Goal: Transaction & Acquisition: Purchase product/service

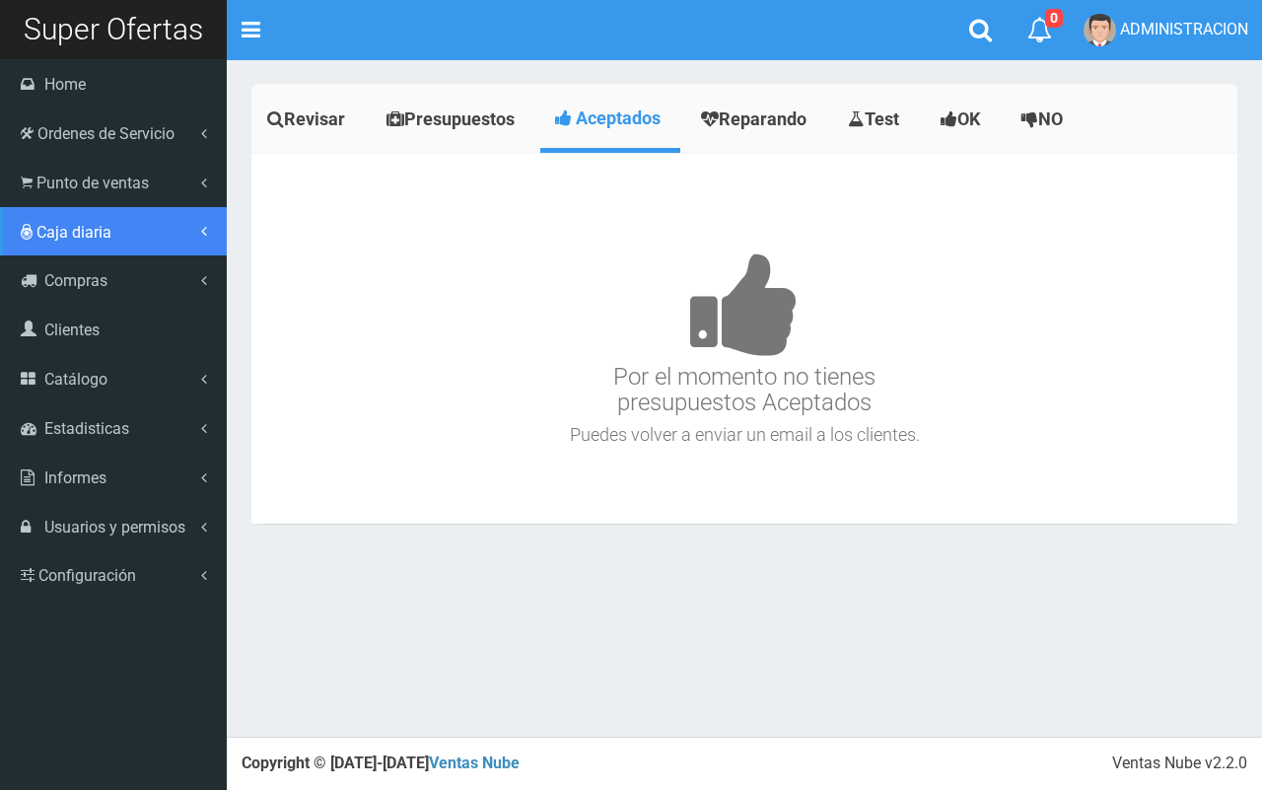
click at [56, 207] on link "Caja diaria" at bounding box center [113, 231] width 227 height 49
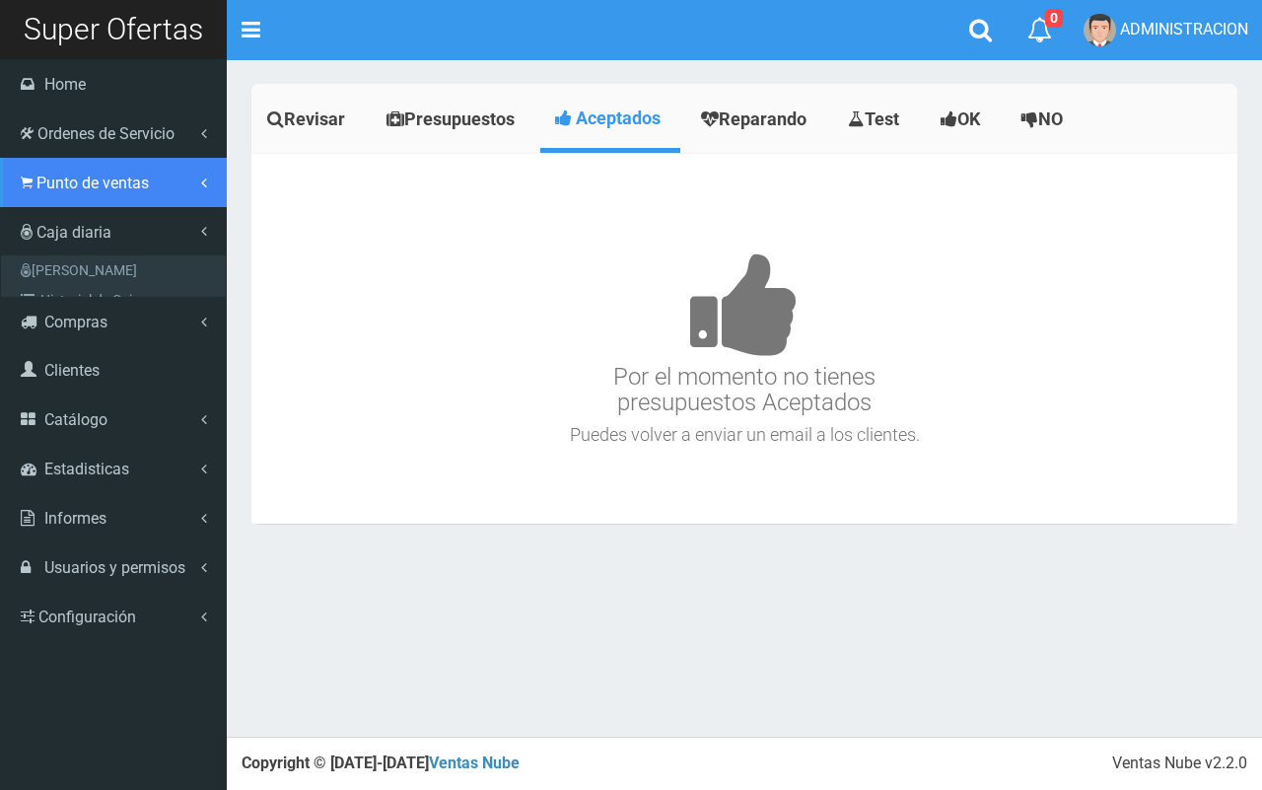
click at [71, 182] on span "Punto de ventas" at bounding box center [92, 183] width 112 height 19
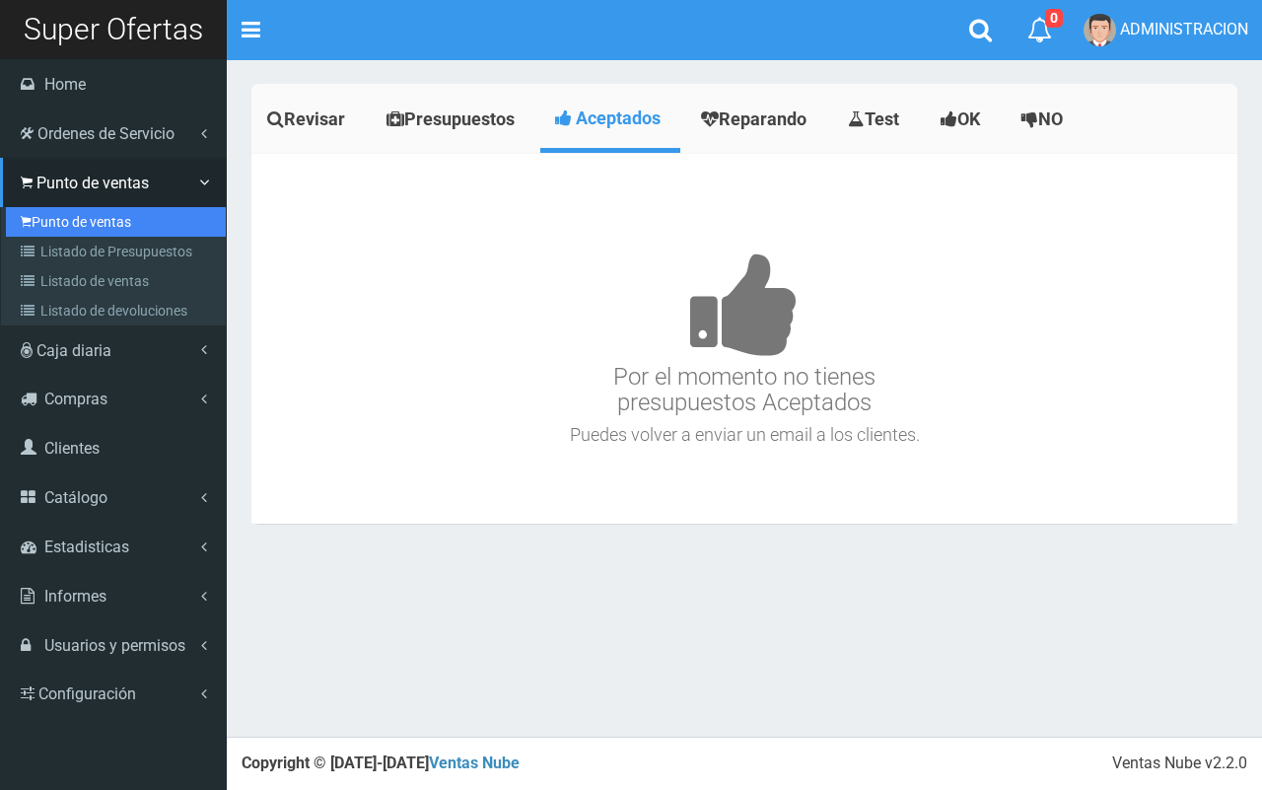
click at [90, 213] on link "Punto de ventas" at bounding box center [116, 222] width 220 height 30
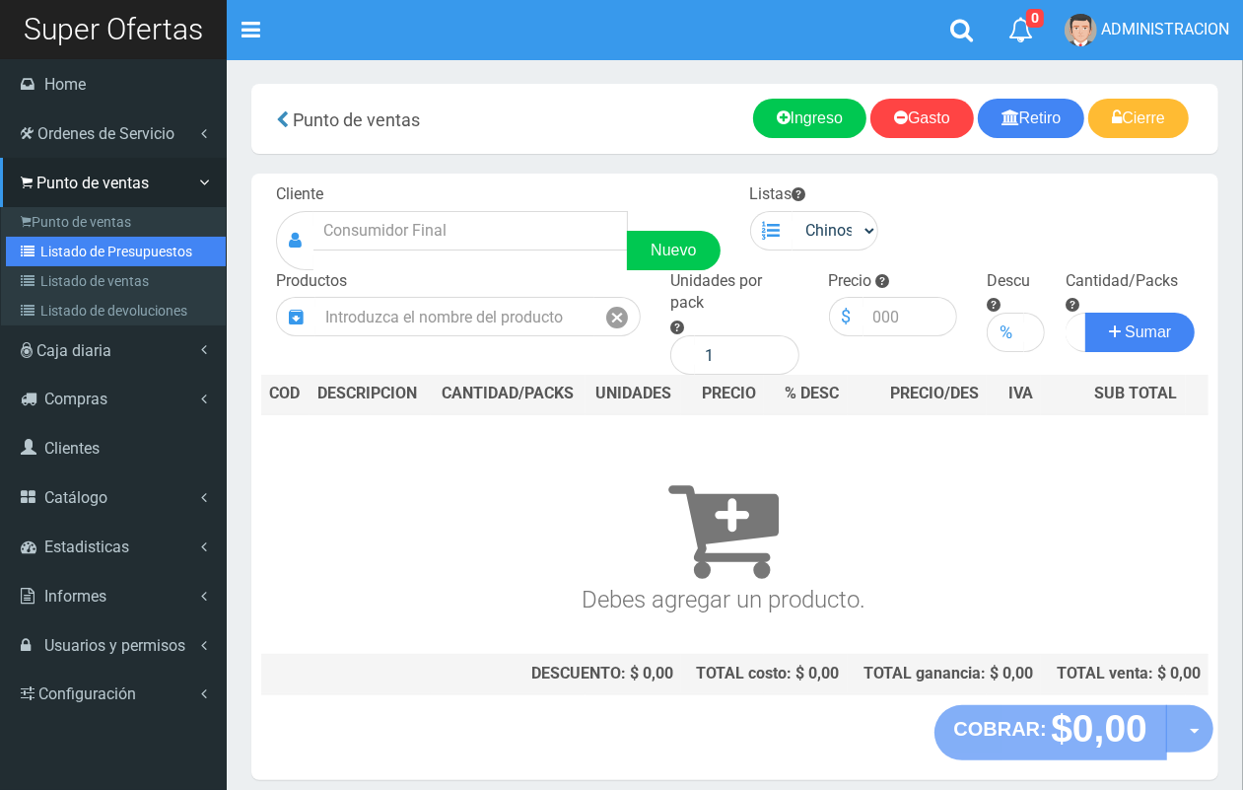
click at [87, 253] on link "Listado de Presupuestos" at bounding box center [116, 252] width 220 height 30
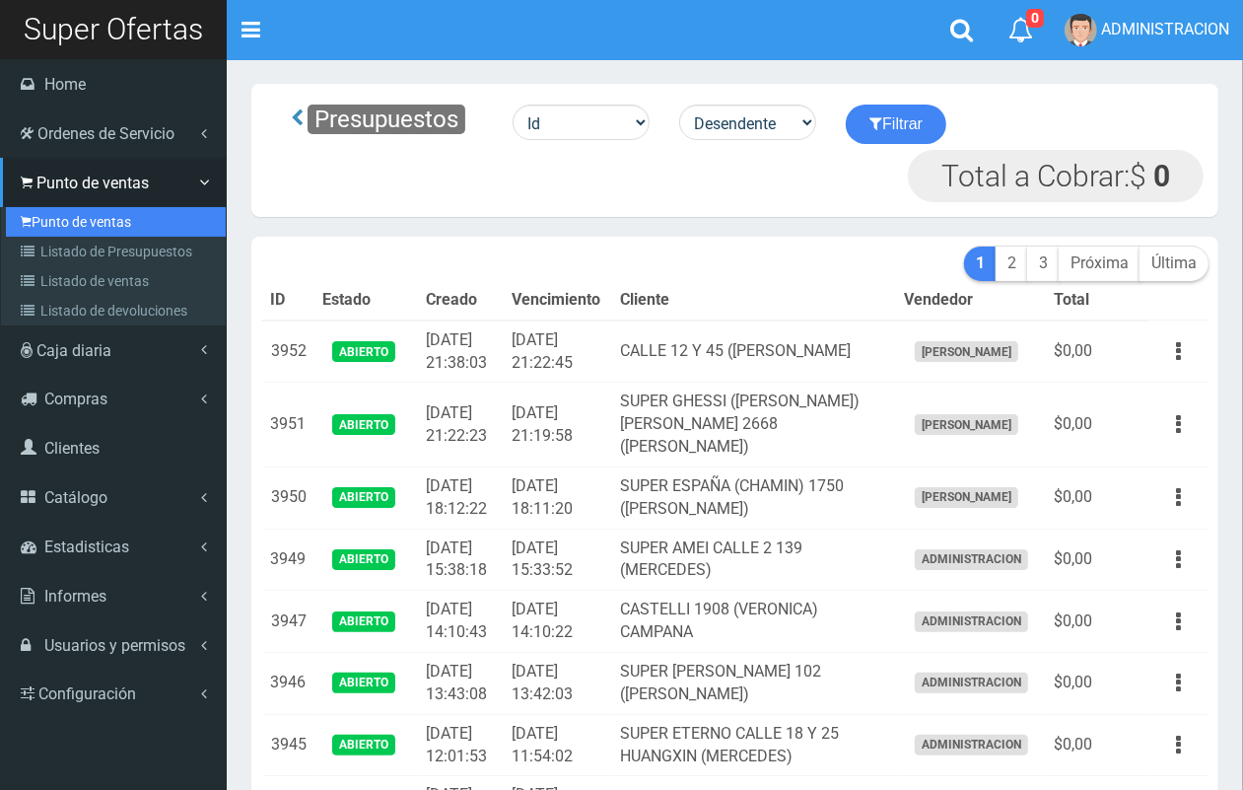
drag, startPoint x: 67, startPoint y: 210, endPoint x: 121, endPoint y: 198, distance: 55.5
click at [64, 209] on link "Punto de ventas" at bounding box center [116, 222] width 220 height 30
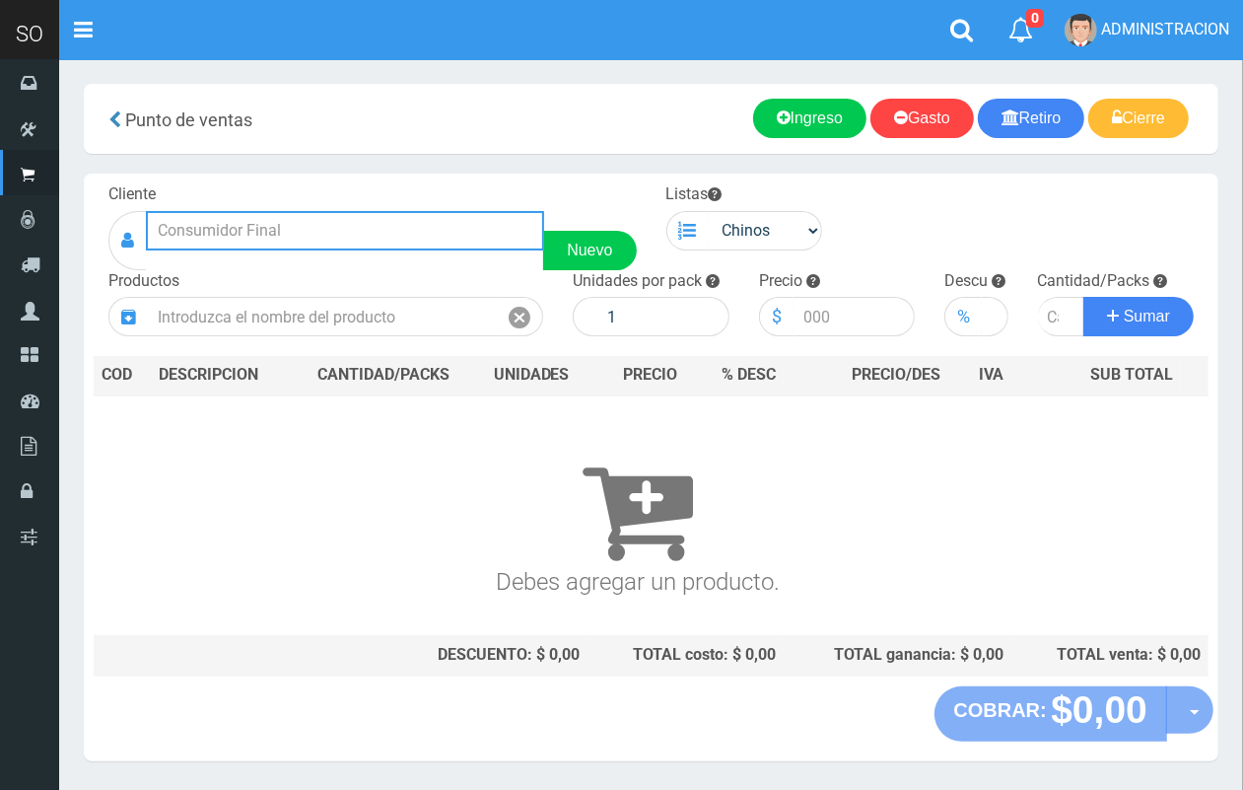
click at [358, 224] on input "text" at bounding box center [345, 230] width 398 height 39
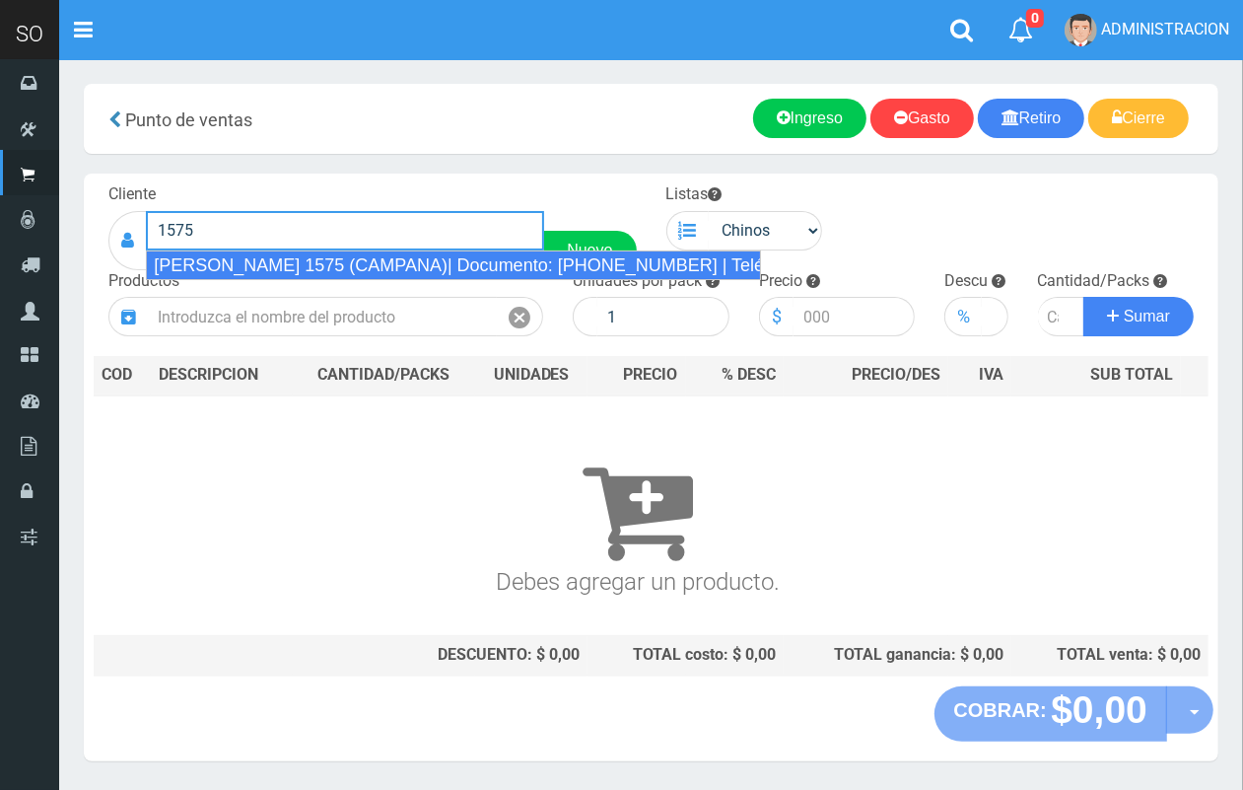
drag, startPoint x: 372, startPoint y: 261, endPoint x: 663, endPoint y: 239, distance: 291.8
click at [378, 261] on div "LUCIANO REYES 1575 (CAMPANA)| Documento: 1542258841 | Teléfono:" at bounding box center [453, 265] width 615 height 30
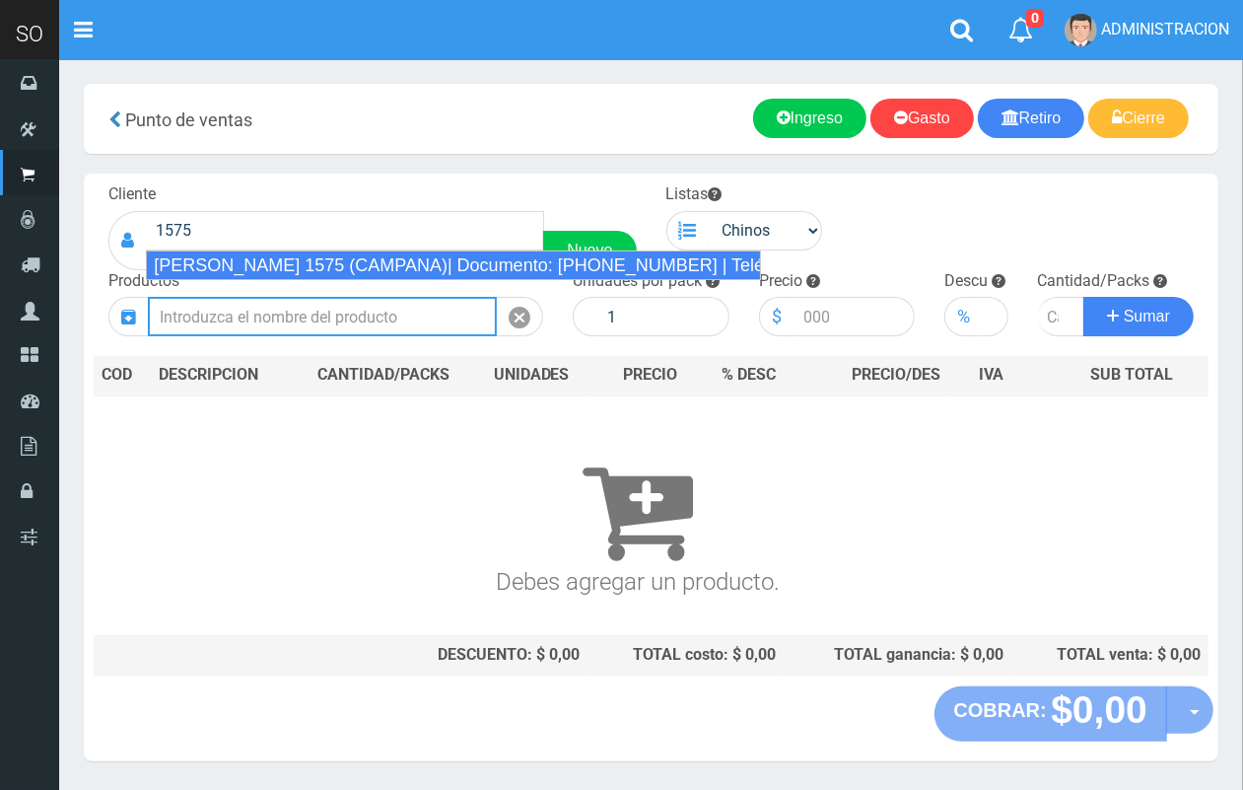
type input "LUCIANO REYES 1575 (CAMPANA)| Documento: 1542258841 | Teléfono:"
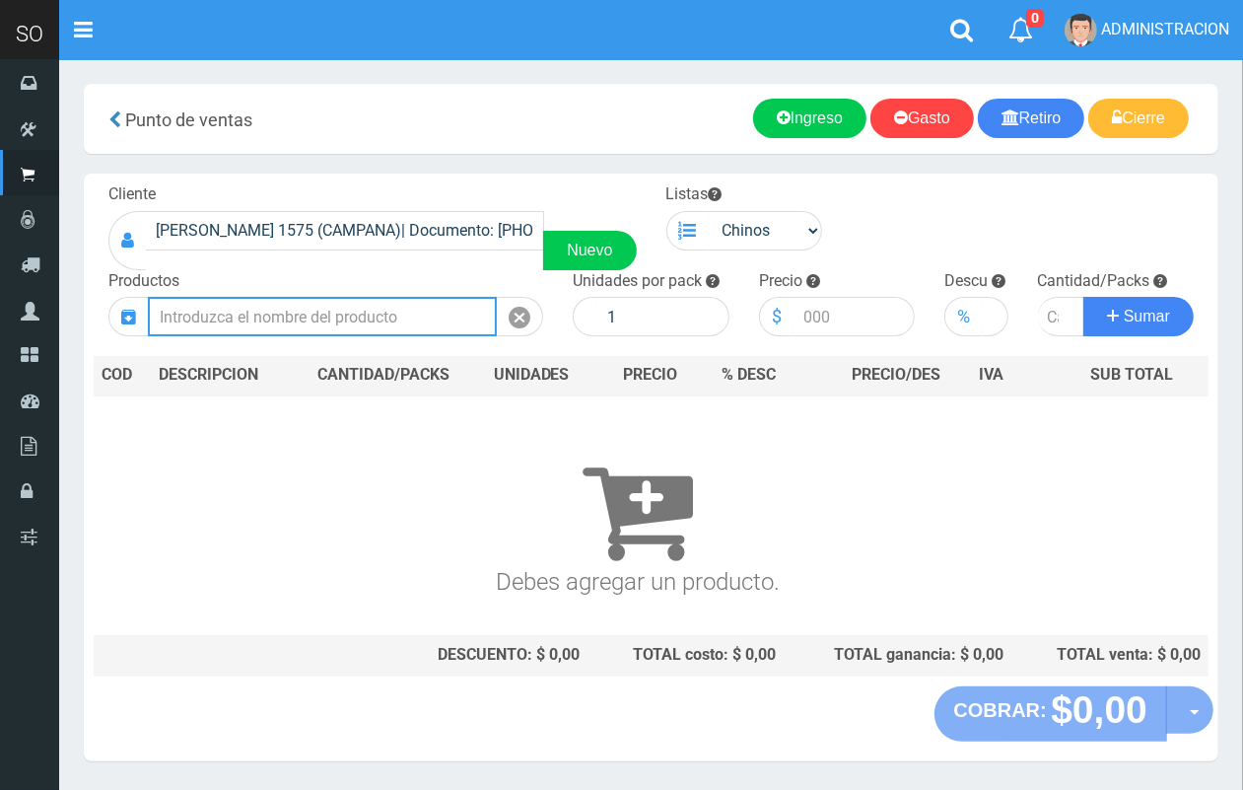
drag, startPoint x: 383, startPoint y: 307, endPoint x: 326, endPoint y: 202, distance: 118.7
click at [382, 307] on input "text" at bounding box center [322, 316] width 349 height 39
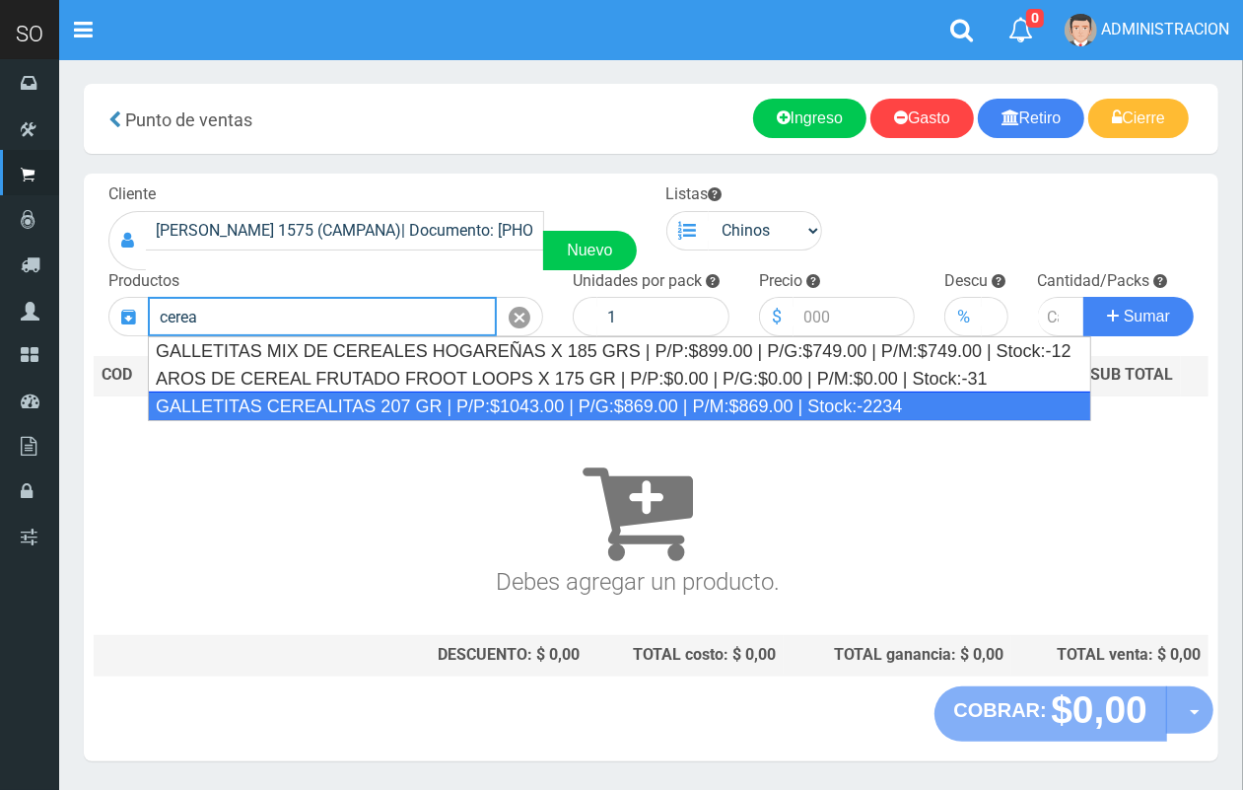
click at [426, 400] on div "GALLETITAS CEREALITAS 207 GR | P/P:$1043.00 | P/G:$869.00 | P/M:$869.00 | Stock…" at bounding box center [620, 406] width 944 height 30
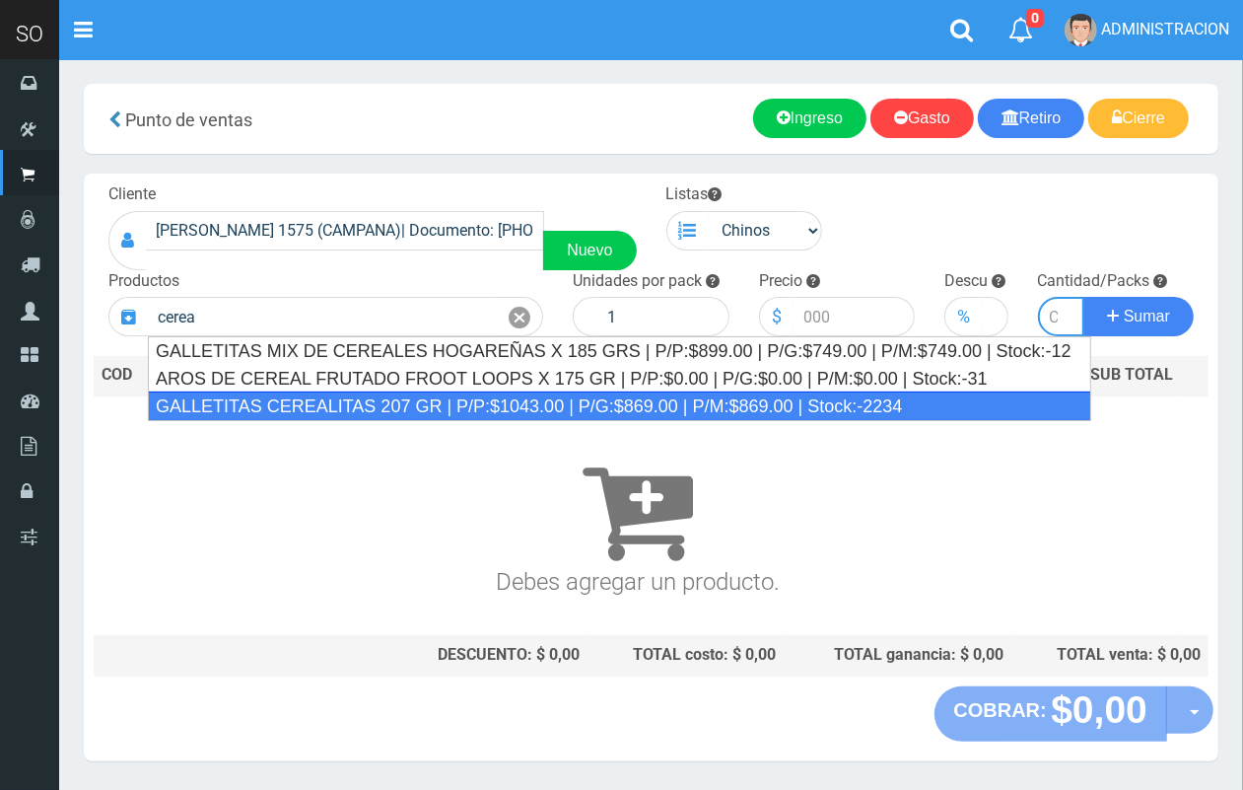
type input "GALLETITAS CEREALITAS 207 GR | P/P:$1043.00 | P/G:$869.00 | P/M:$869.00 | Stock…"
type input "45"
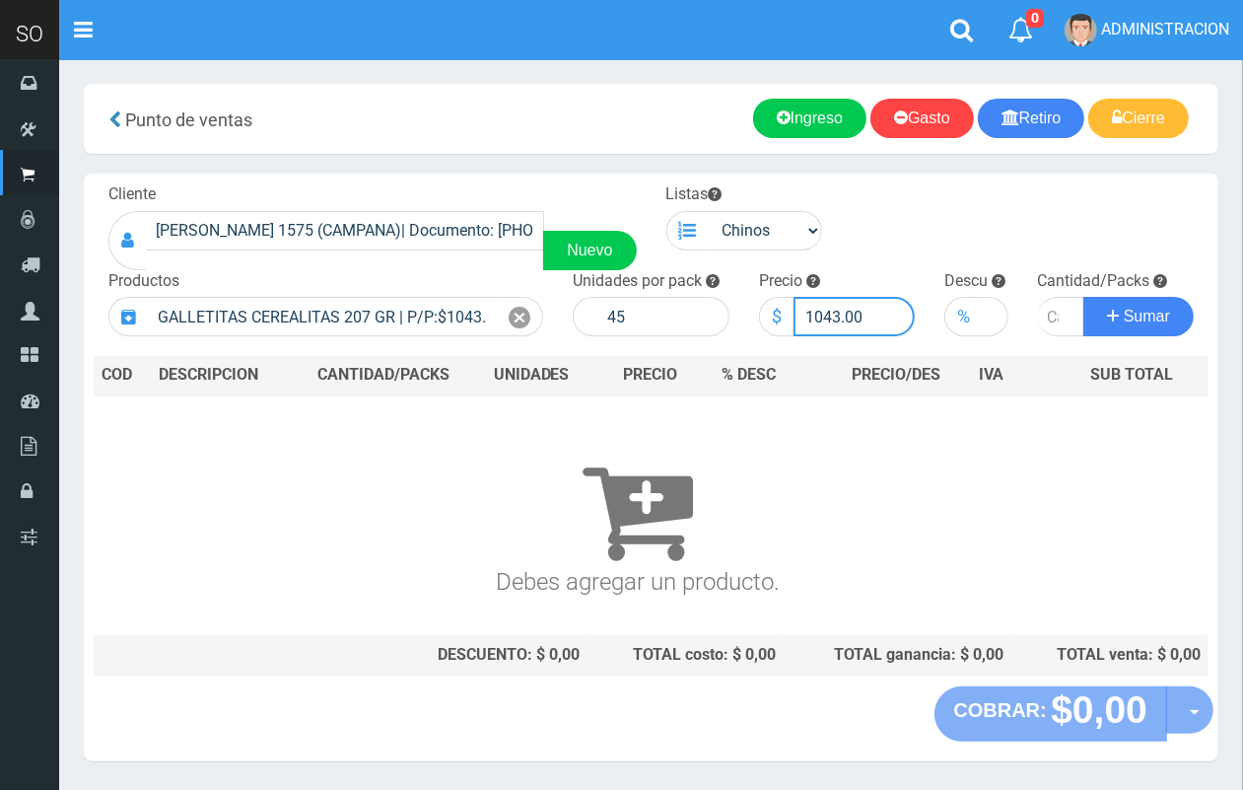
drag, startPoint x: 836, startPoint y: 313, endPoint x: 802, endPoint y: 307, distance: 35.0
click at [802, 307] on input "1043.00" at bounding box center [855, 316] width 122 height 39
type input "999.00"
click at [1050, 313] on input "number" at bounding box center [1061, 316] width 47 height 39
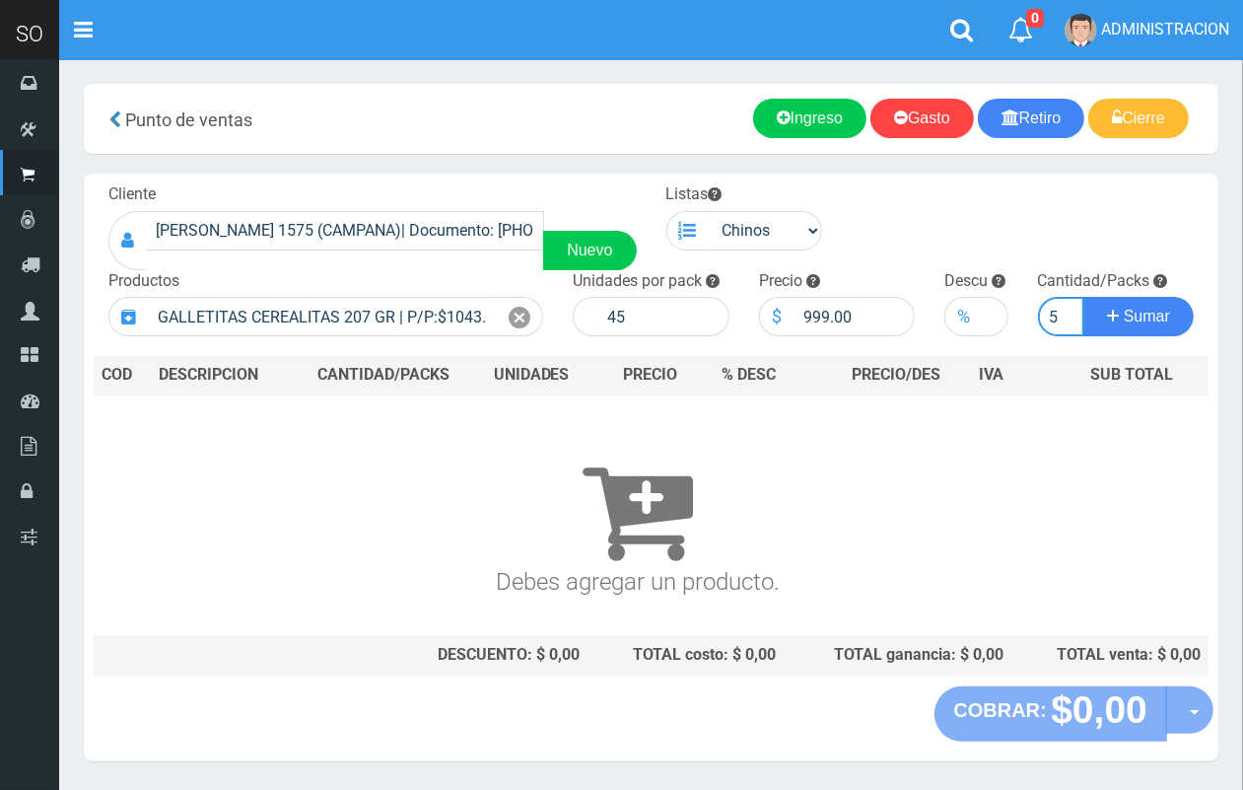
type input "5"
click at [1084, 297] on button "Sumar" at bounding box center [1139, 316] width 110 height 39
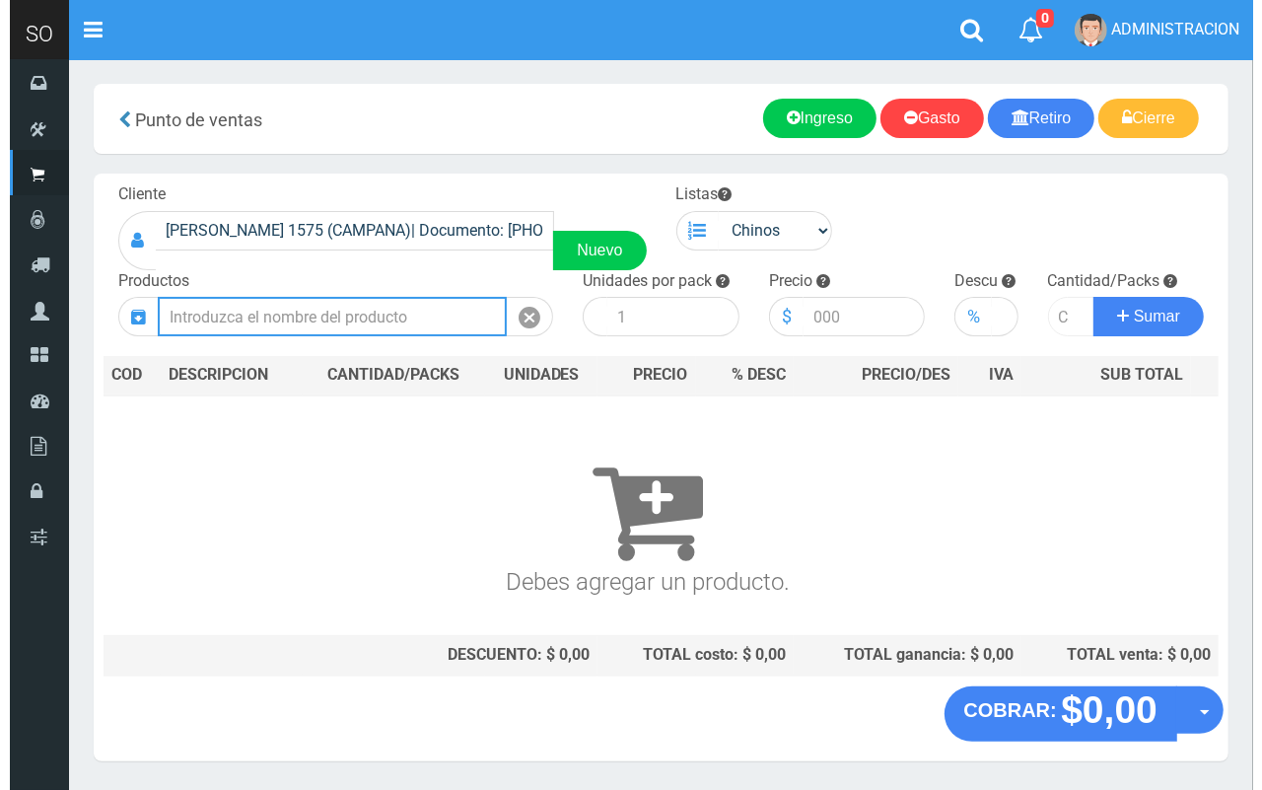
scroll to position [0, 0]
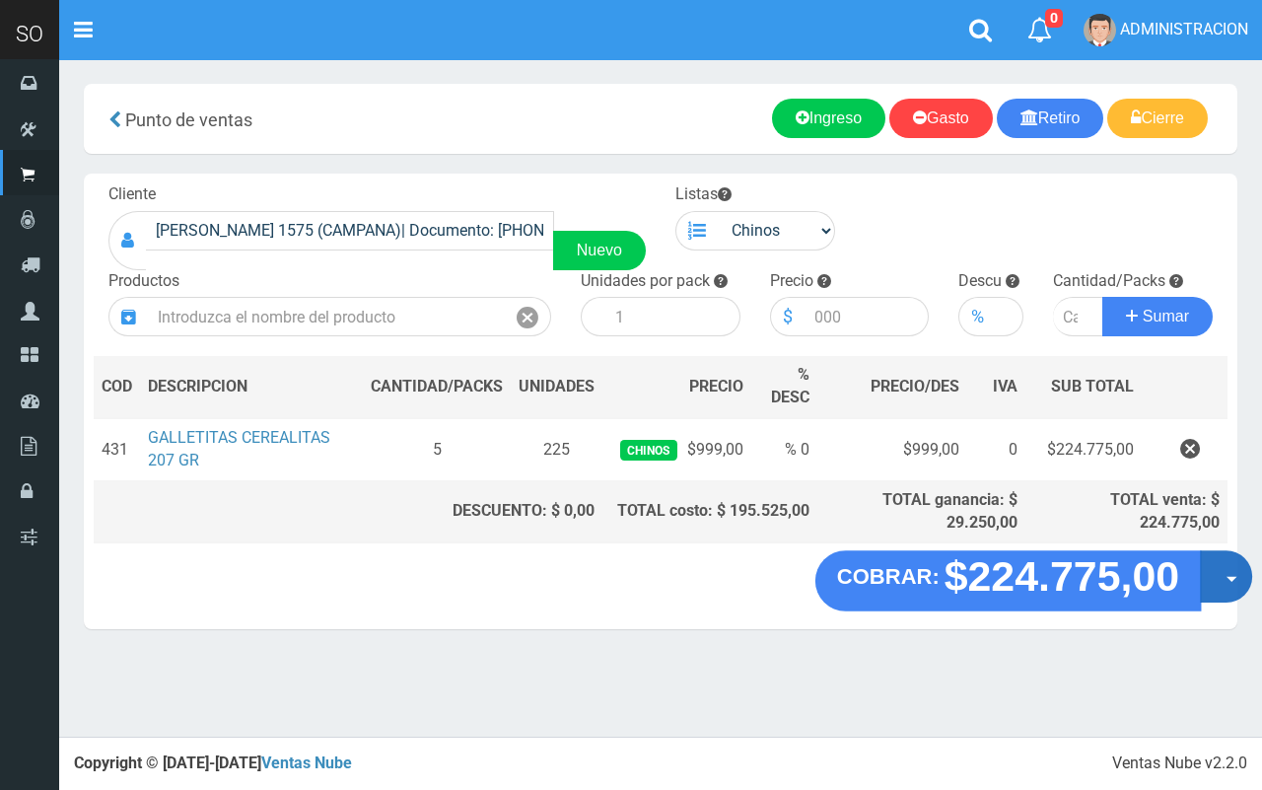
click at [1218, 575] on button "Opciones" at bounding box center [1226, 577] width 52 height 52
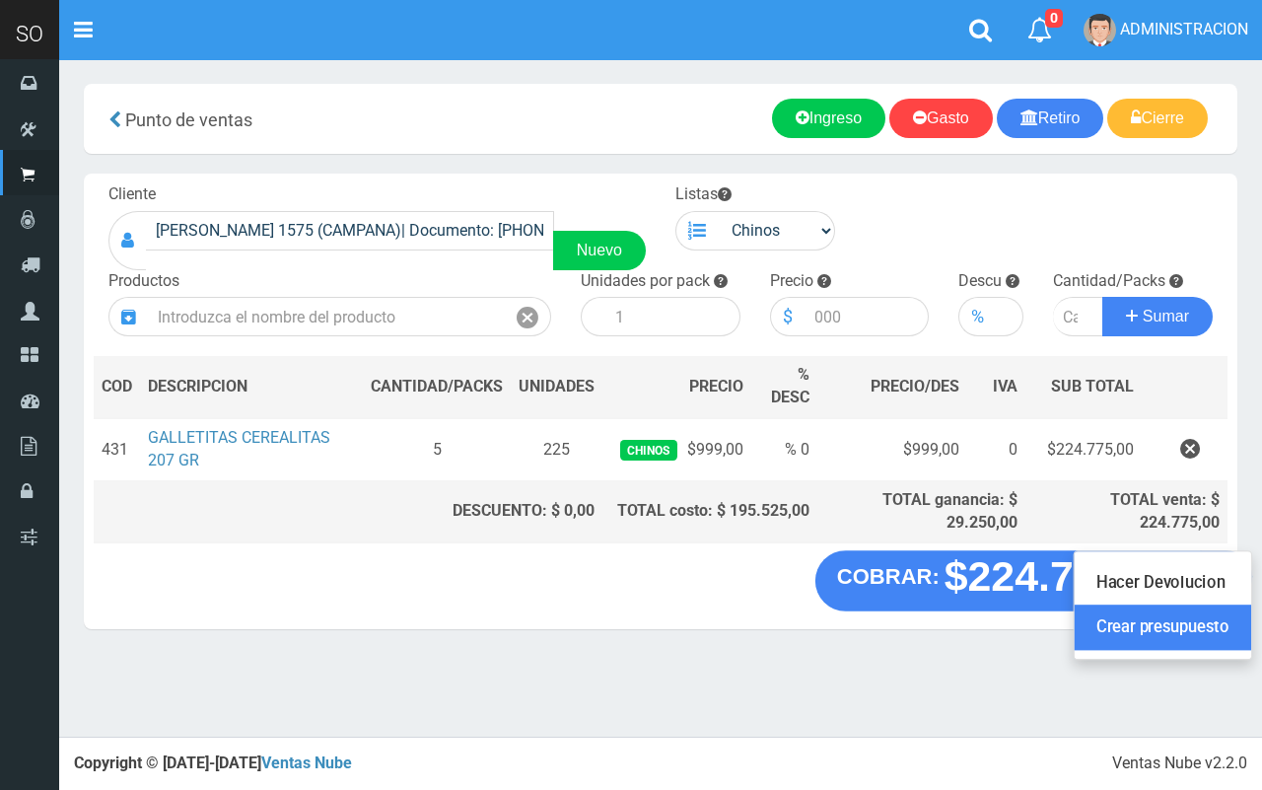
click at [1219, 618] on link "Crear presupuesto" at bounding box center [1163, 627] width 177 height 45
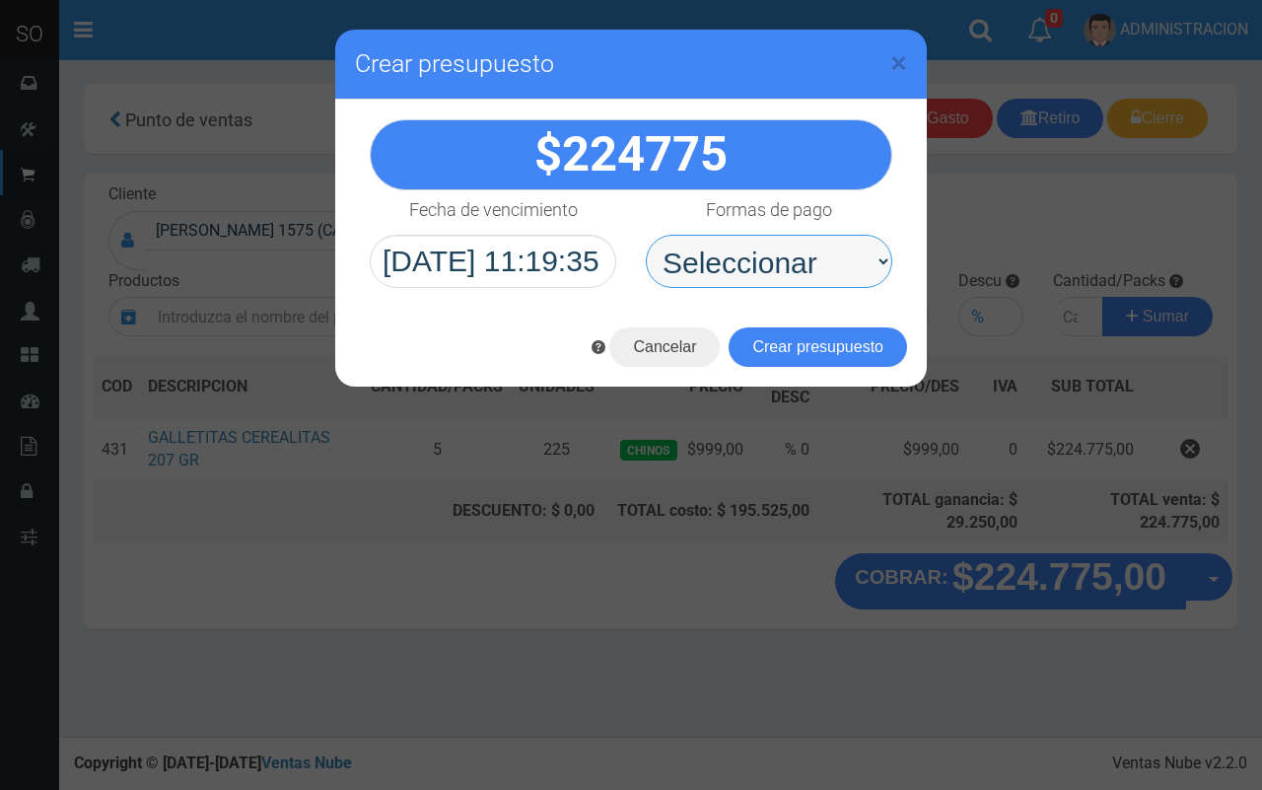
drag, startPoint x: 820, startPoint y: 268, endPoint x: 818, endPoint y: 283, distance: 14.9
click at [819, 267] on select "Seleccionar Efectivo Tarjeta de Crédito Depósito Débito" at bounding box center [769, 261] width 247 height 53
select select "Efectivo"
click at [646, 235] on select "Seleccionar Efectivo Tarjeta de Crédito Depósito Débito" at bounding box center [769, 261] width 247 height 53
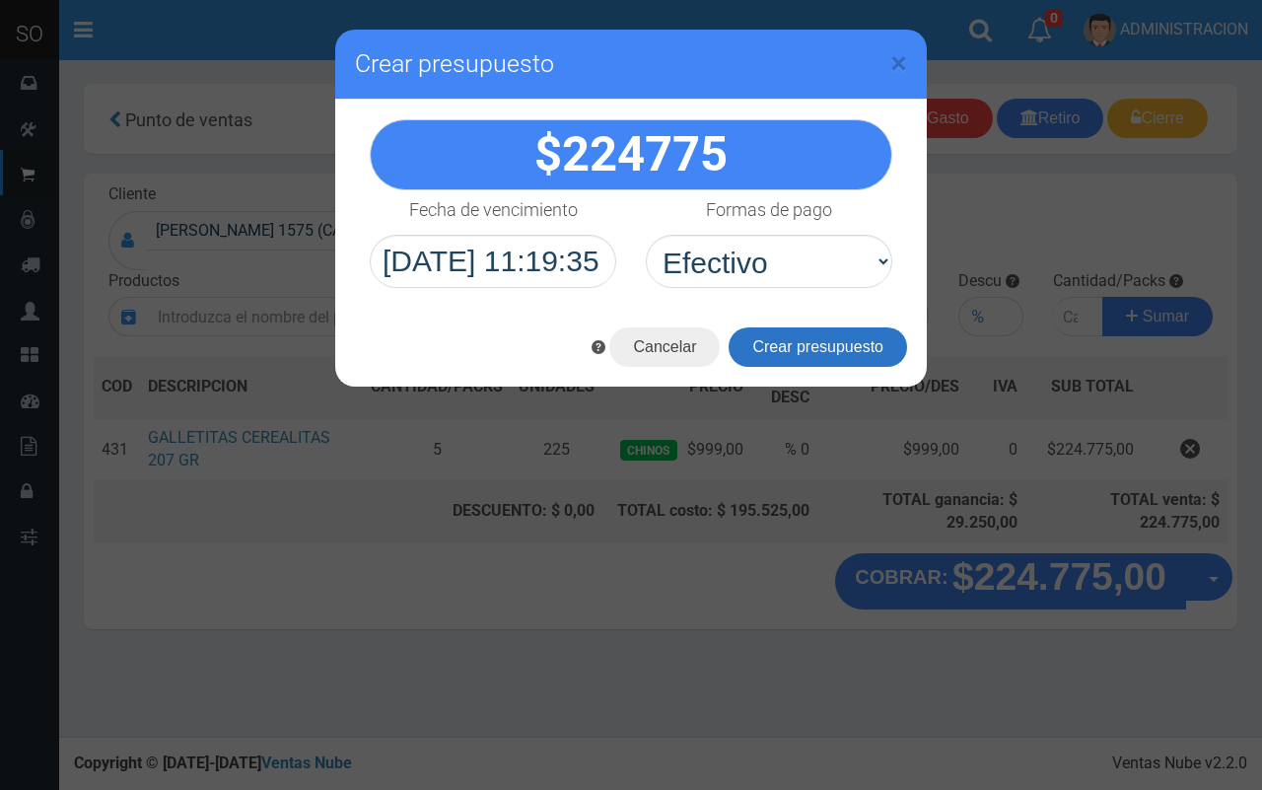
click at [815, 342] on button "Crear presupuesto" at bounding box center [818, 346] width 178 height 39
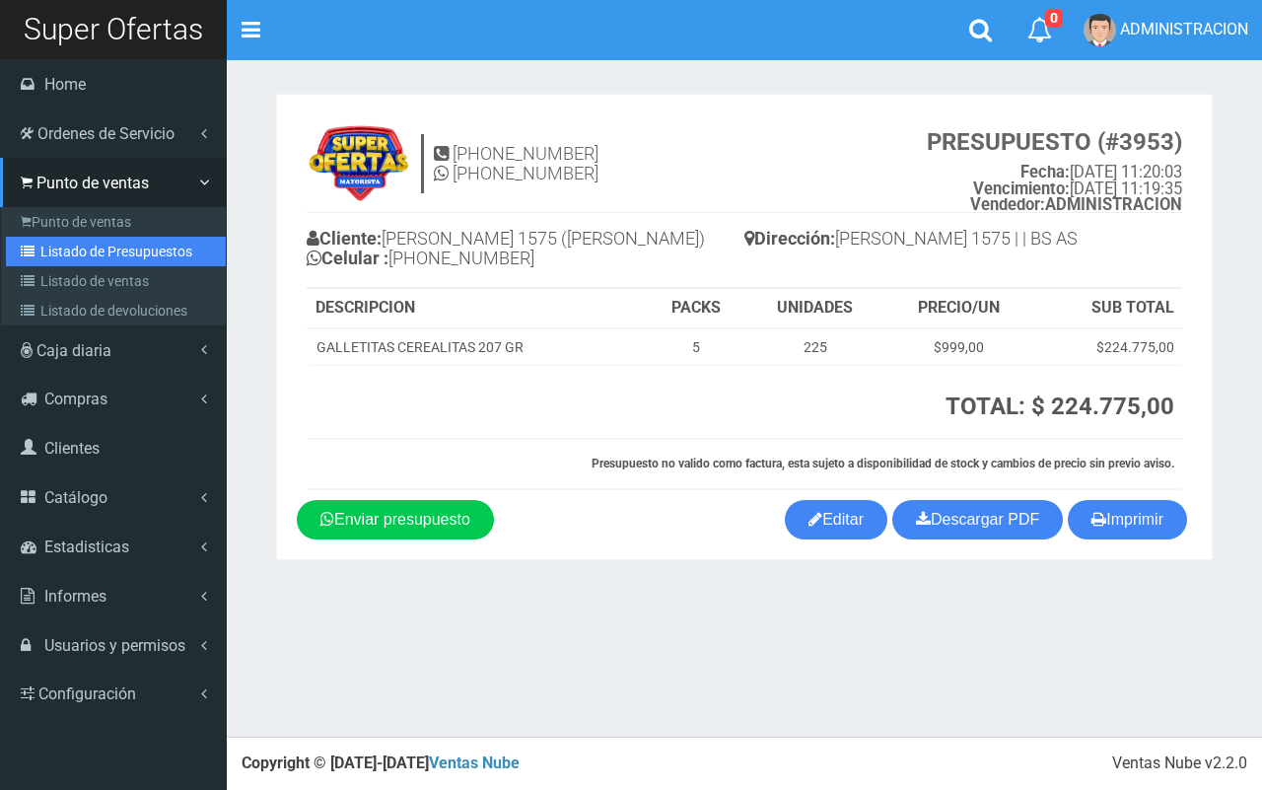
click at [87, 256] on link "Listado de Presupuestos" at bounding box center [116, 252] width 220 height 30
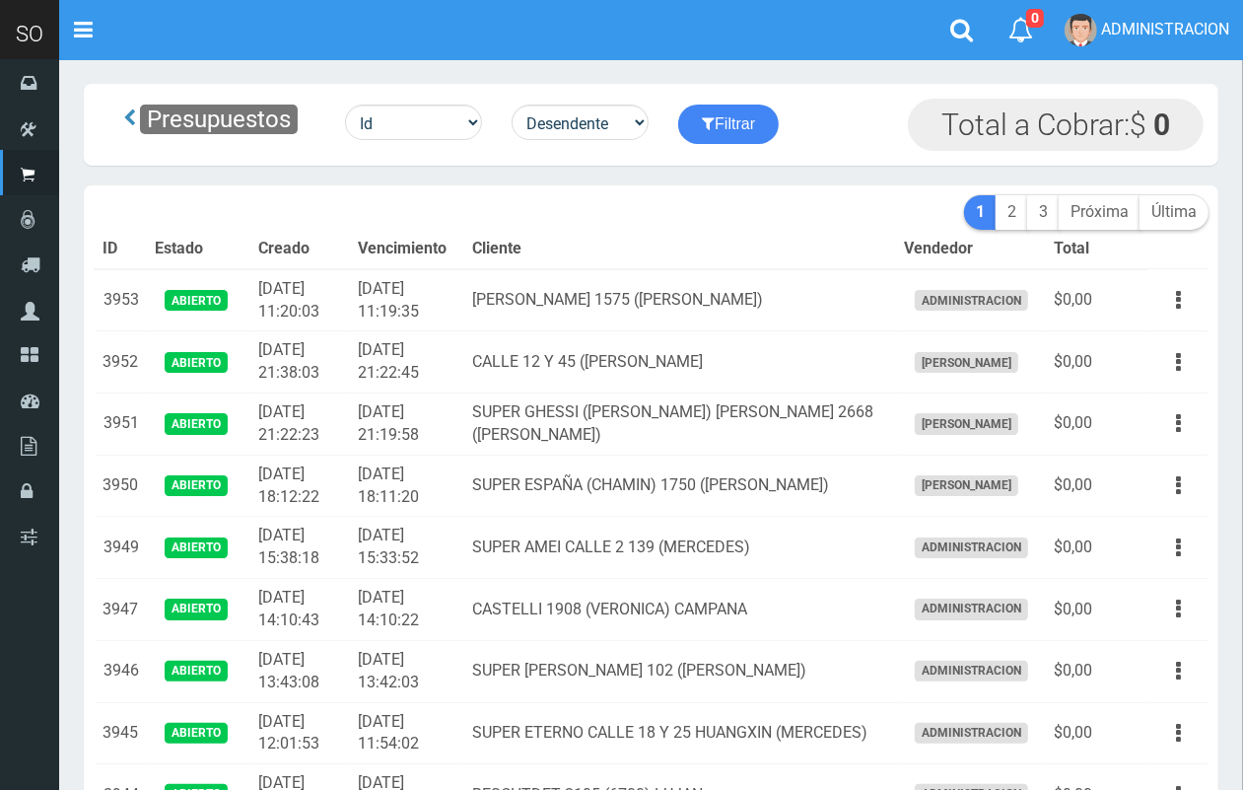
scroll to position [208, 0]
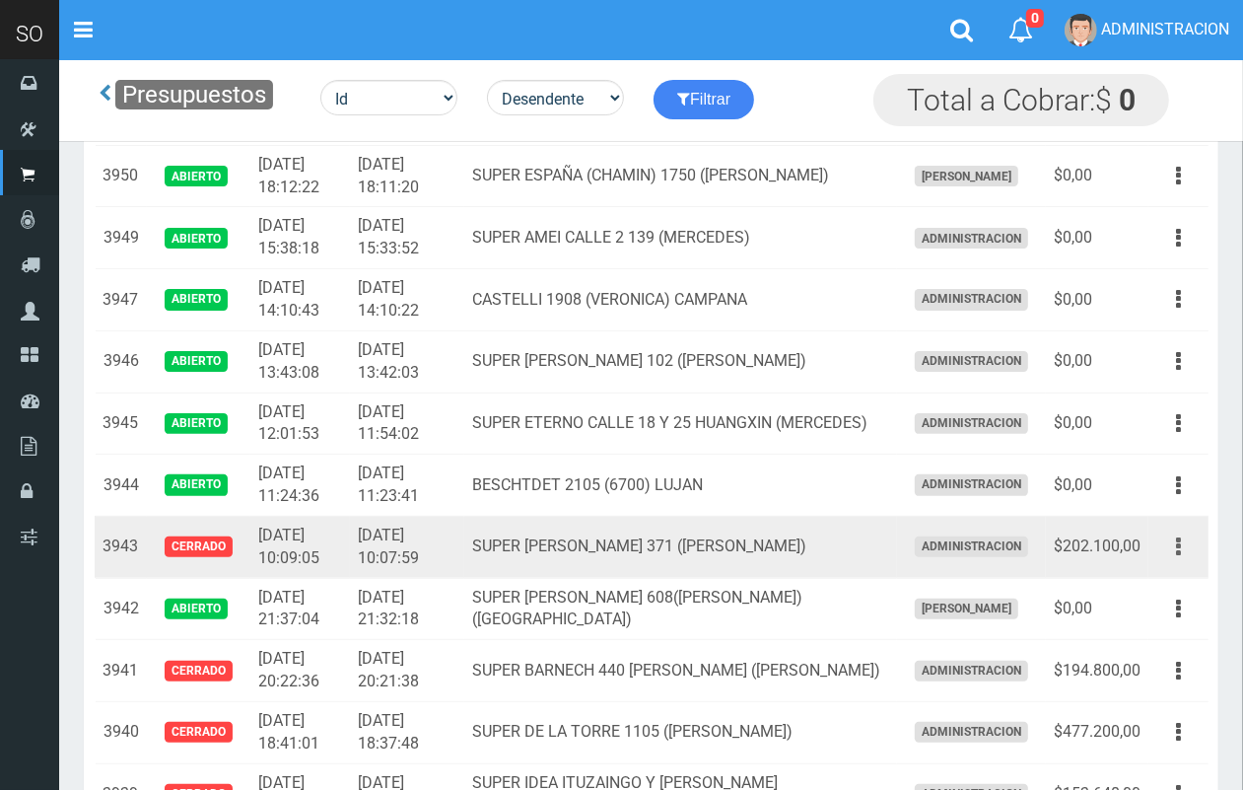
click at [1180, 542] on icon "button" at bounding box center [1178, 547] width 5 height 35
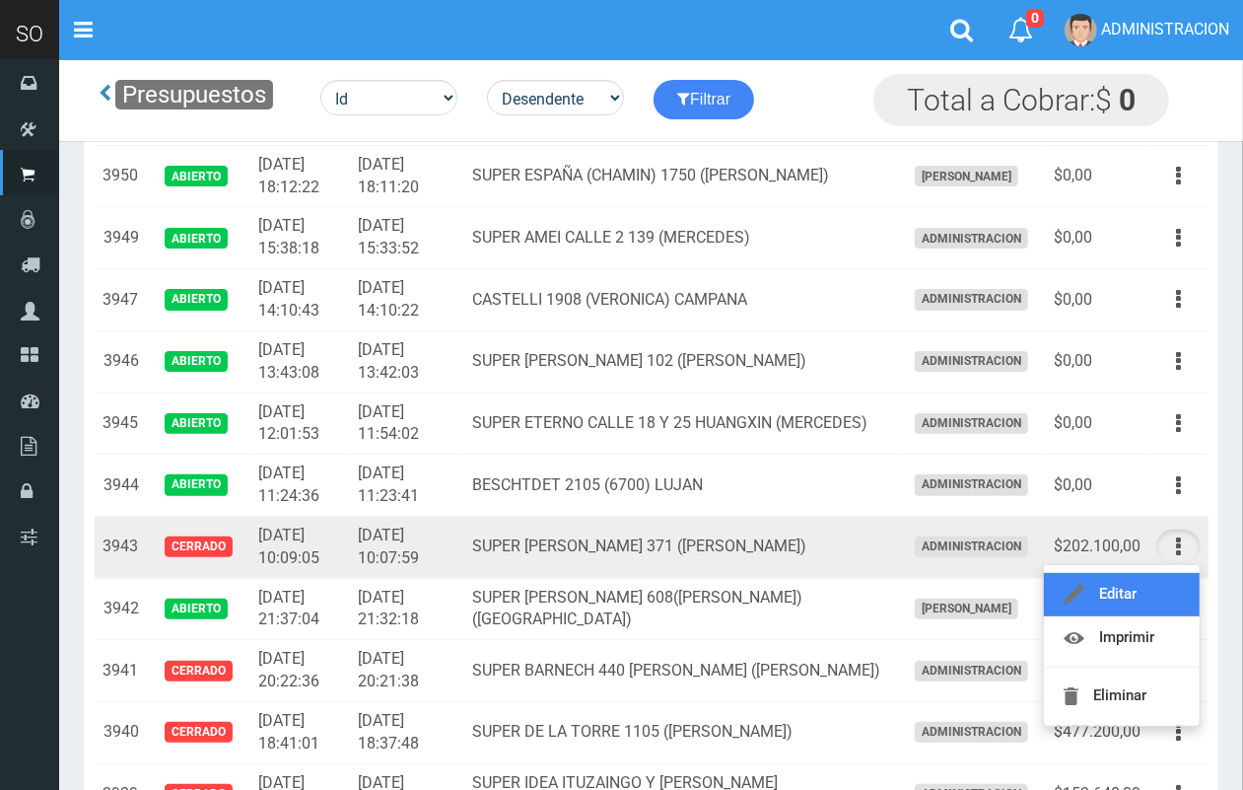
click at [1164, 590] on link "Editar" at bounding box center [1122, 594] width 156 height 43
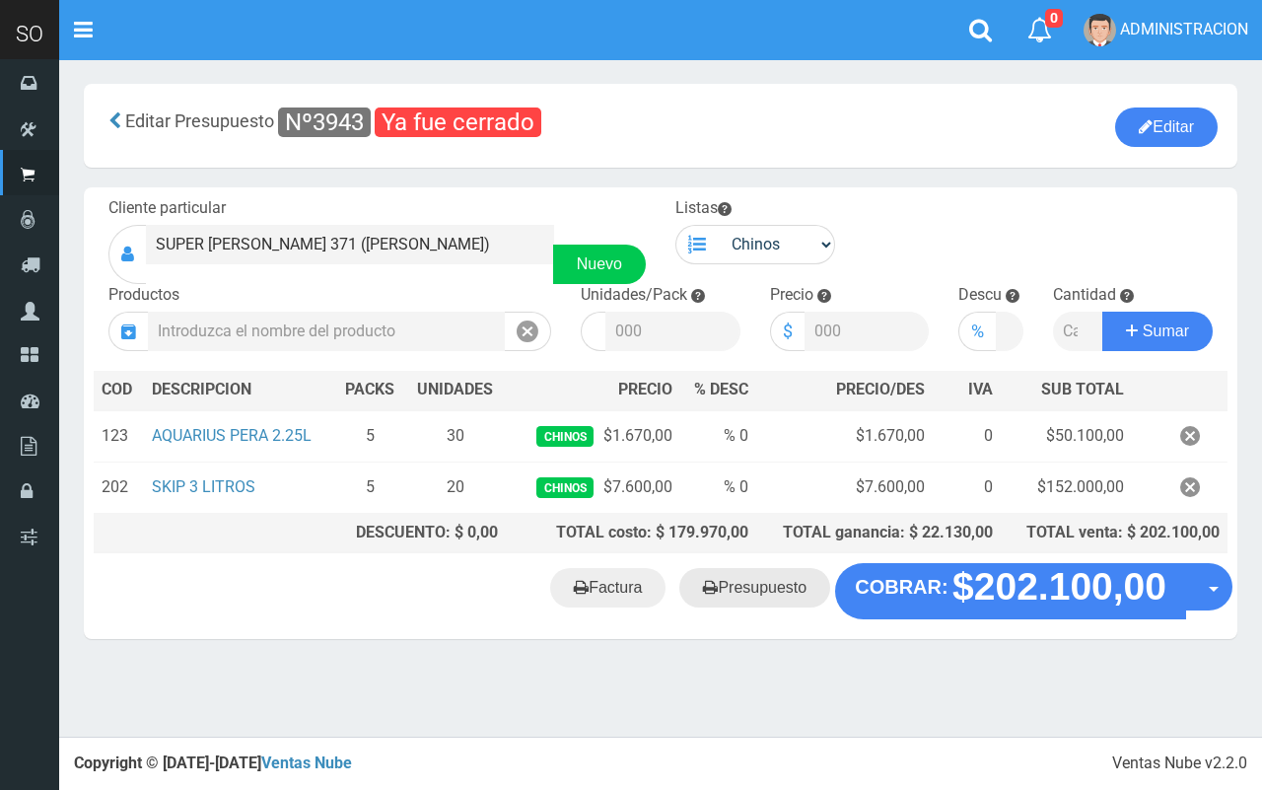
click at [767, 582] on link "Presupuesto" at bounding box center [754, 587] width 151 height 39
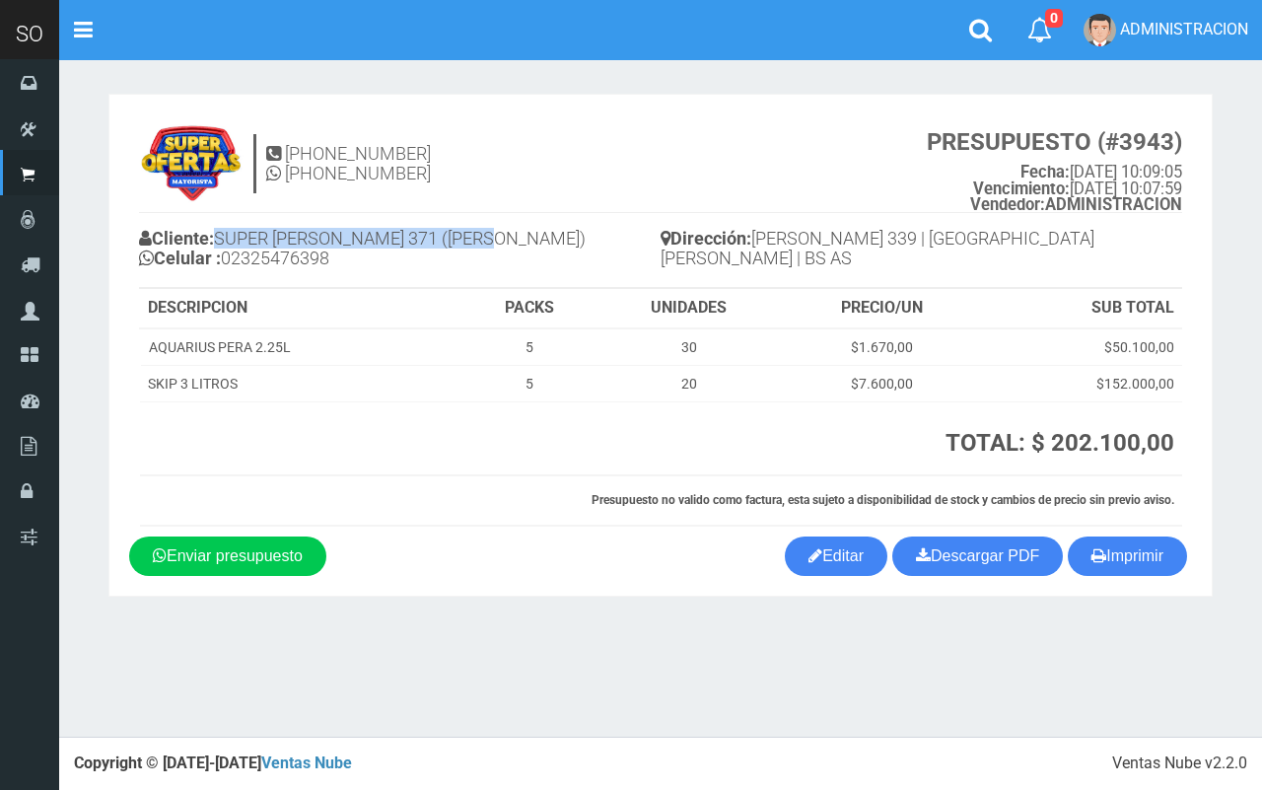
drag, startPoint x: 513, startPoint y: 229, endPoint x: 222, endPoint y: 233, distance: 290.9
click at [222, 233] on h4 "Cliente: SUPER [PERSON_NAME] 371 ([PERSON_NAME]) Celular : [PHONE_NUMBER]" at bounding box center [400, 251] width 522 height 54
copy h4 "SUPER [PERSON_NAME] 371 ([PERSON_NAME])"
click at [1001, 564] on link "Descargar PDF" at bounding box center [977, 555] width 171 height 39
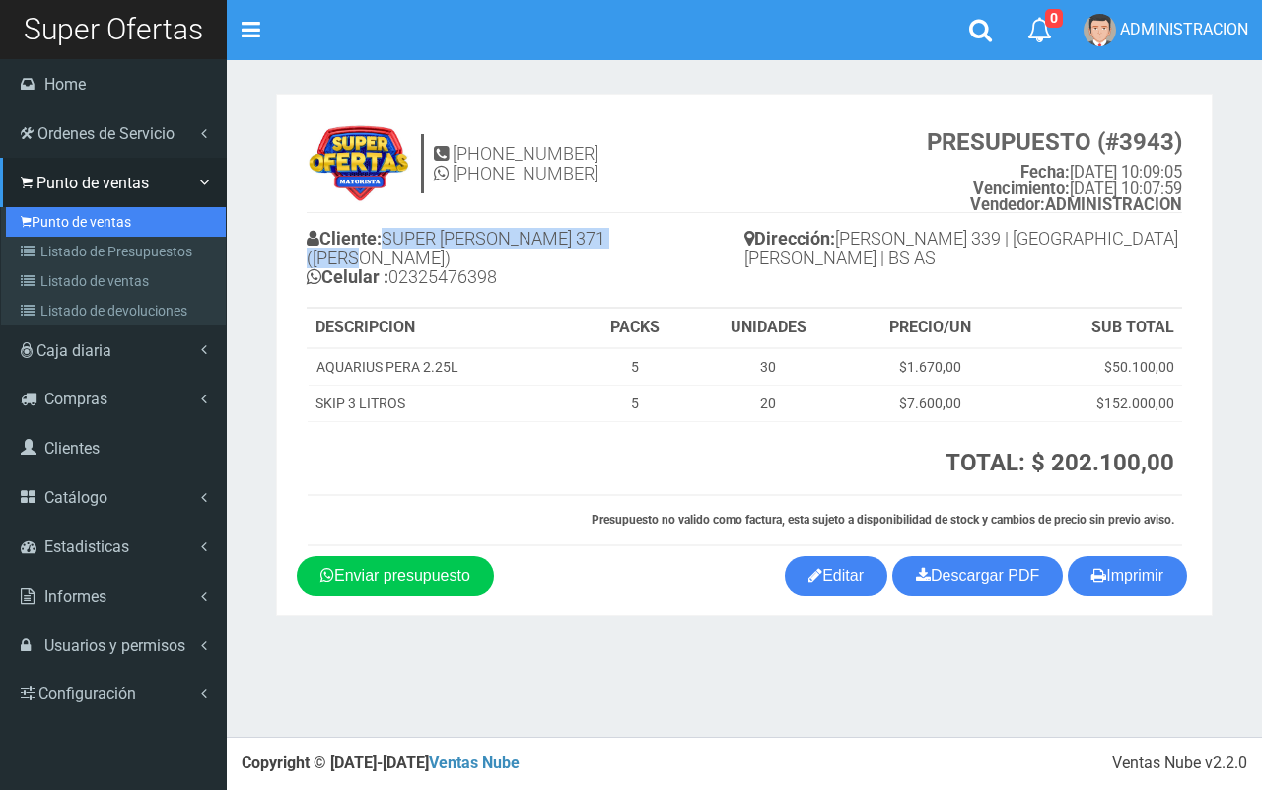
click at [65, 224] on link "Punto de ventas" at bounding box center [116, 222] width 220 height 30
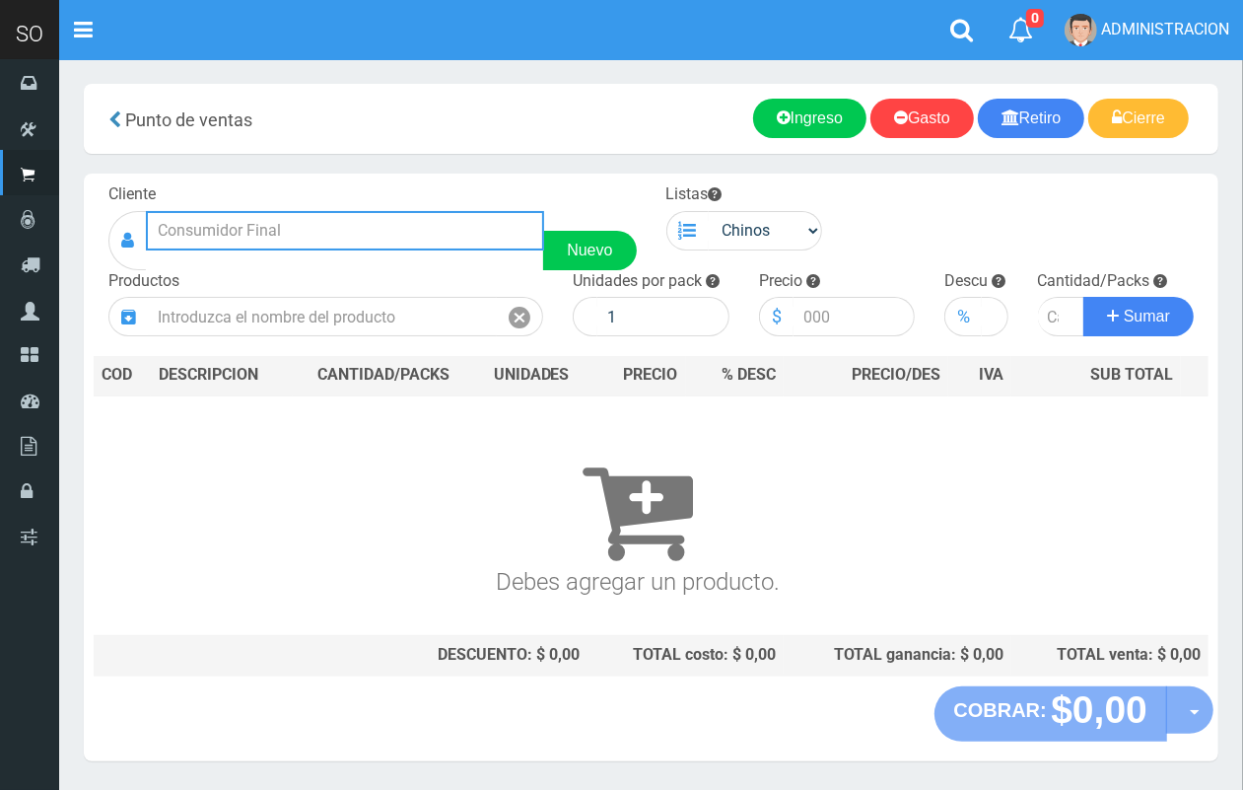
click at [456, 240] on input "text" at bounding box center [345, 230] width 398 height 39
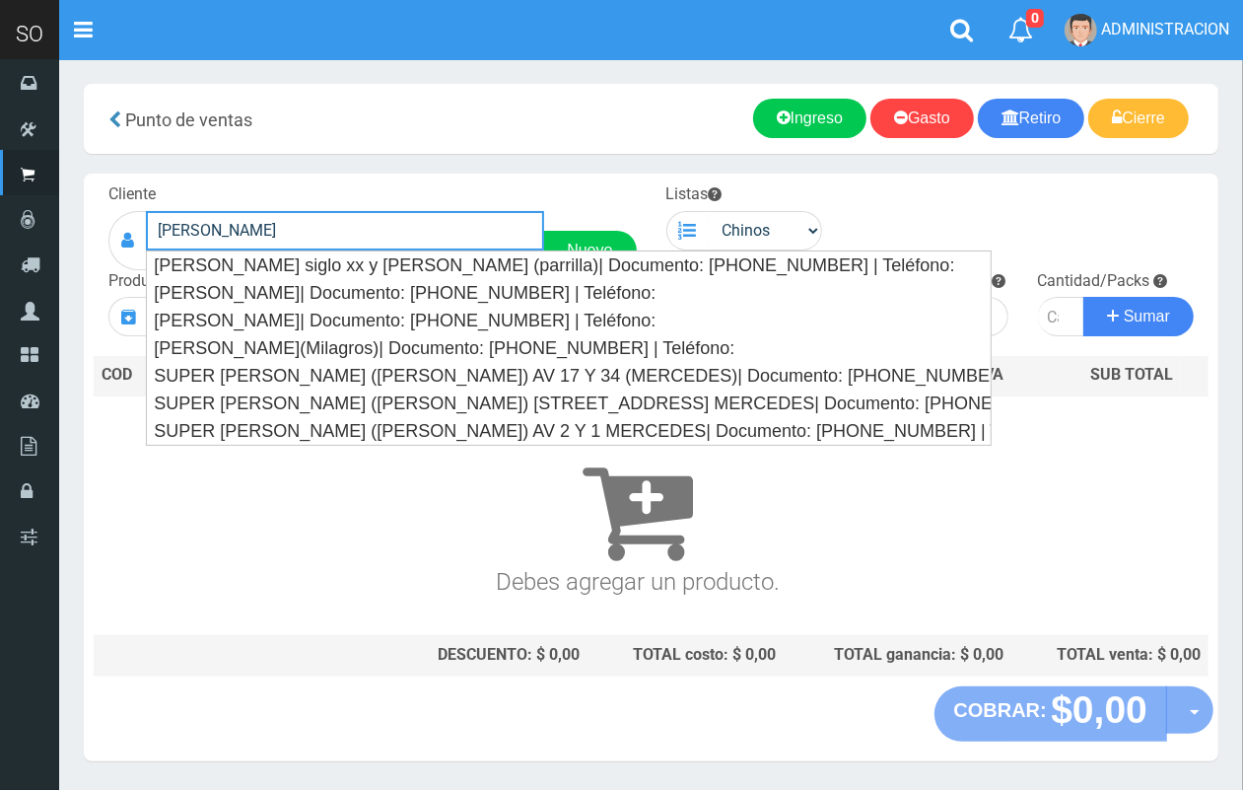
click at [322, 218] on input "daniel" at bounding box center [345, 230] width 398 height 39
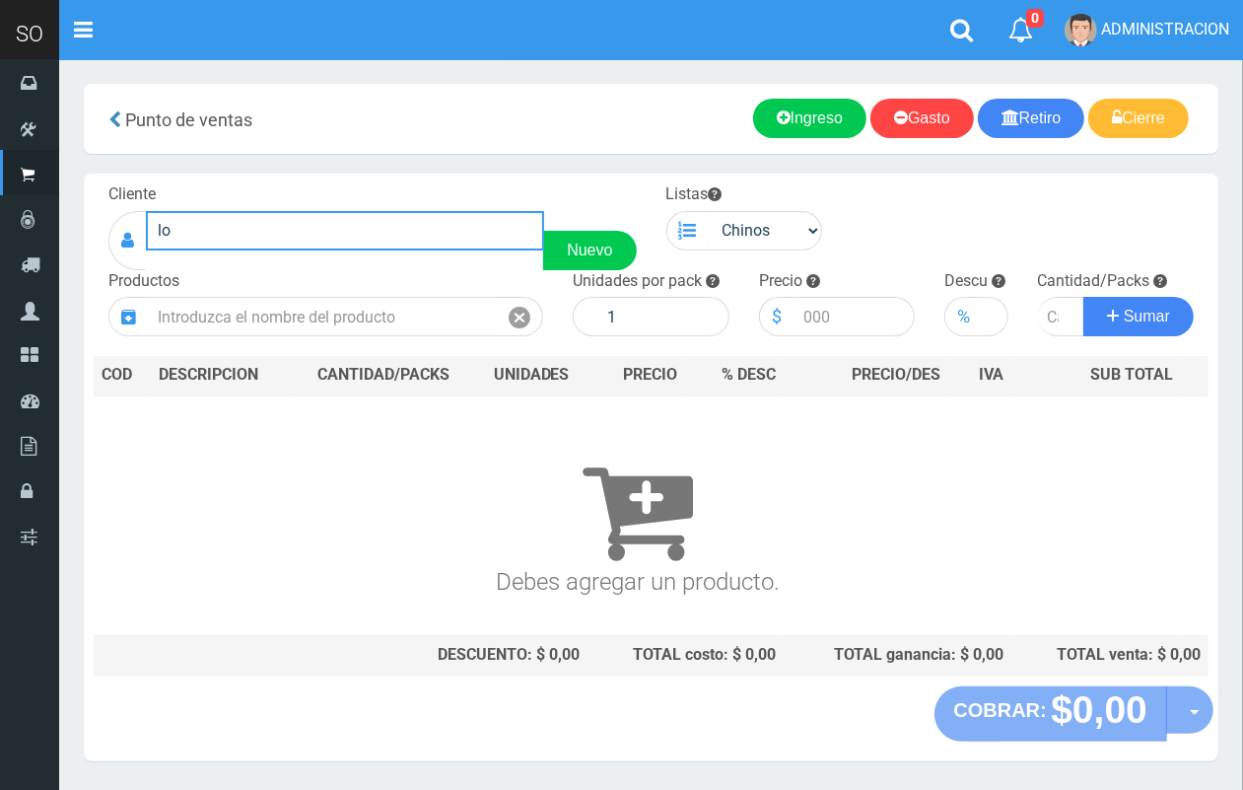
type input "l"
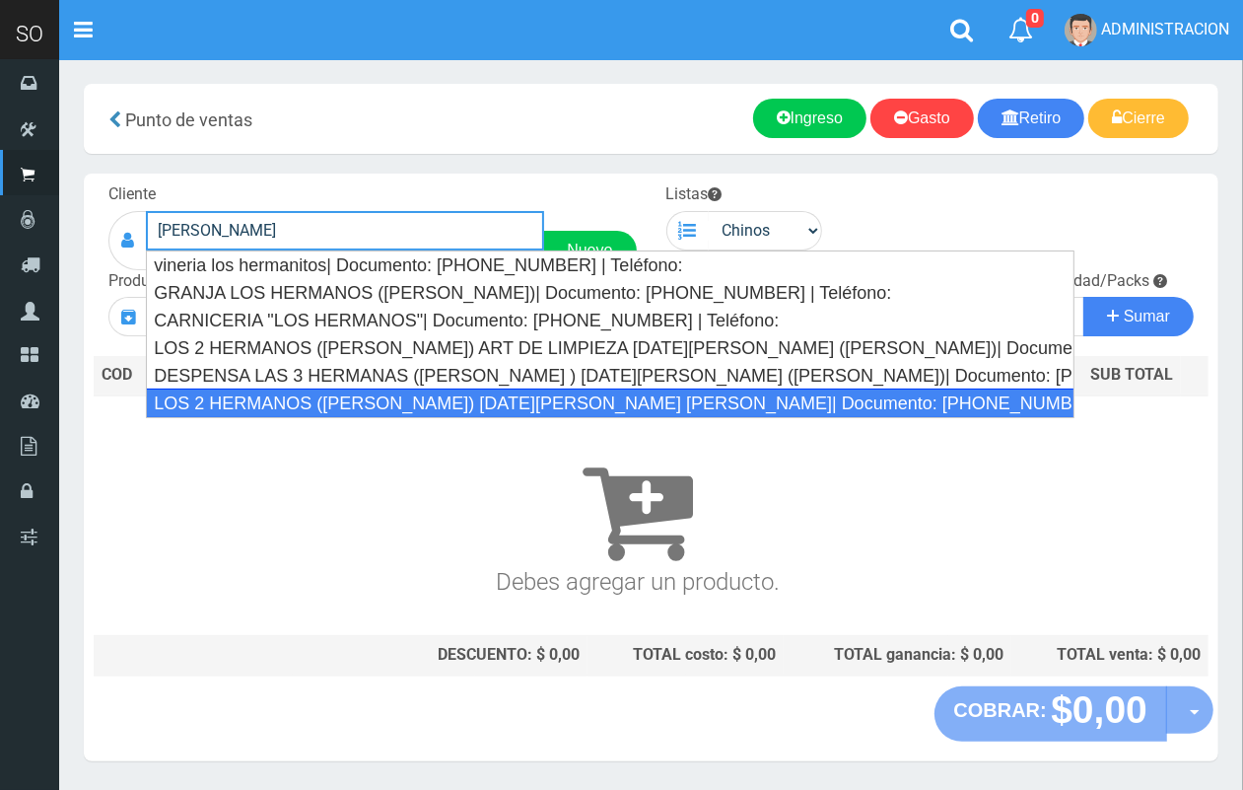
drag, startPoint x: 420, startPoint y: 410, endPoint x: 534, endPoint y: 352, distance: 128.3
click at [420, 409] on div "LOS 2 HERMANOS (DANIEL) 25 DE MAYO 1037 GILES| Documento: 7667484748 | Teléfono:" at bounding box center [610, 404] width 929 height 30
type input "LOS 2 HERMANOS (DANIEL) 25 DE MAYO 1037 GILES| Documento: 7667484748 | Teléfono:"
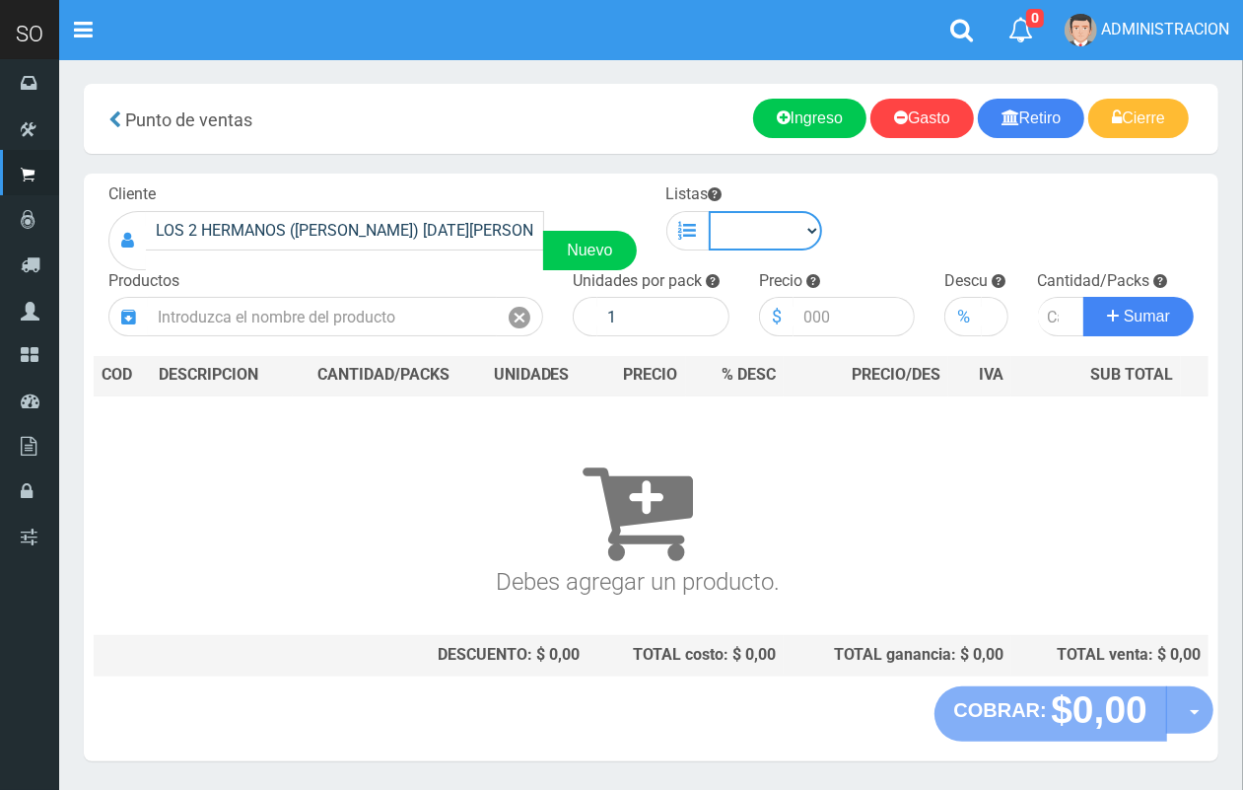
click at [806, 228] on select "Chinos . ." at bounding box center [766, 230] width 114 height 39
select select "1"
click at [709, 211] on select "Chinos . ." at bounding box center [766, 230] width 114 height 39
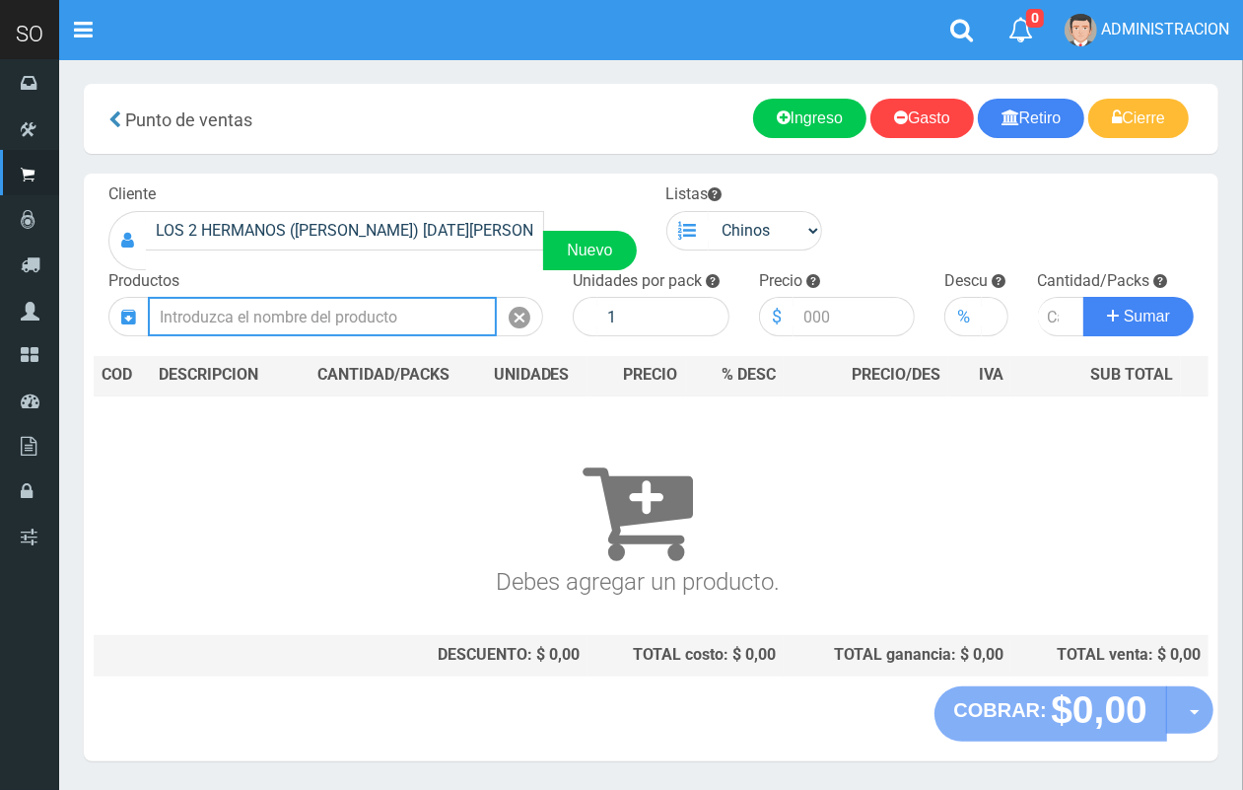
click at [378, 308] on input "text" at bounding box center [322, 316] width 349 height 39
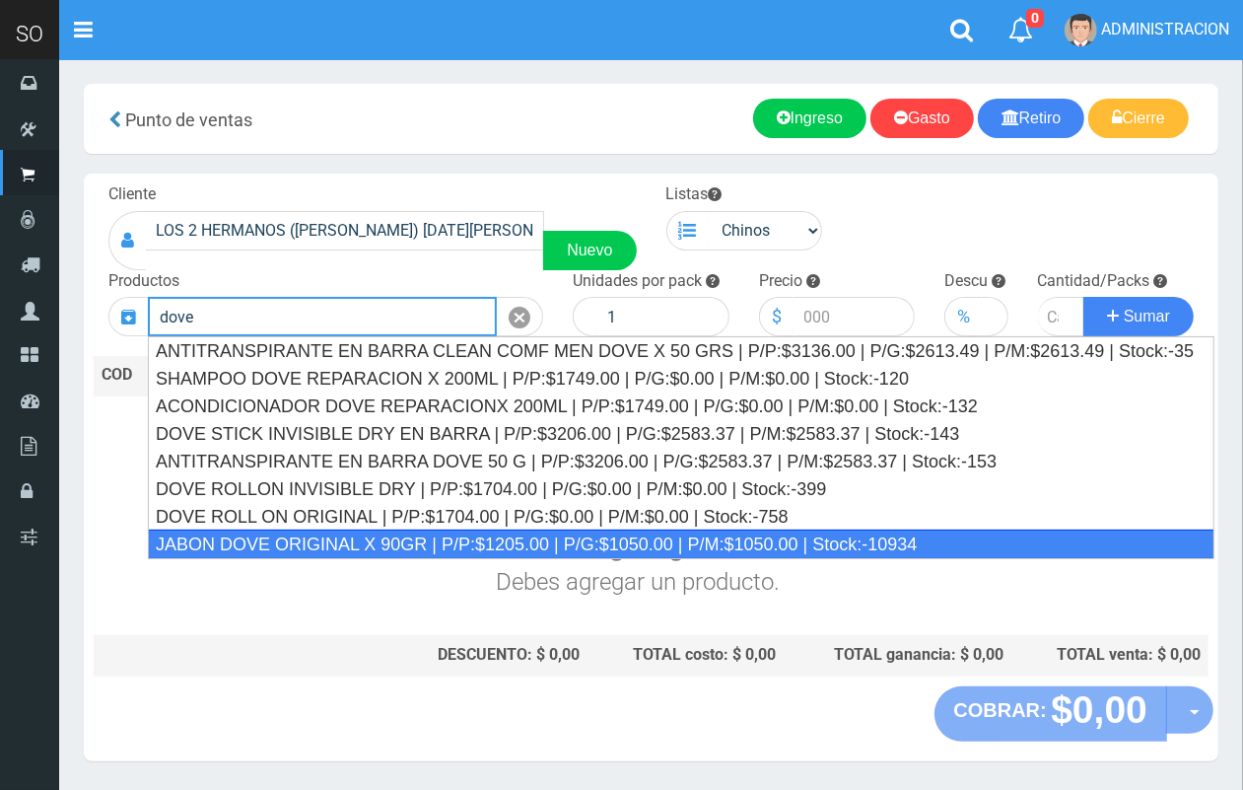
click at [434, 545] on div "JABON DOVE ORIGINAL X 90GR | P/P:$1205.00 | P/G:$1050.00 | P/M:$1050.00 | Stock…" at bounding box center [681, 545] width 1067 height 30
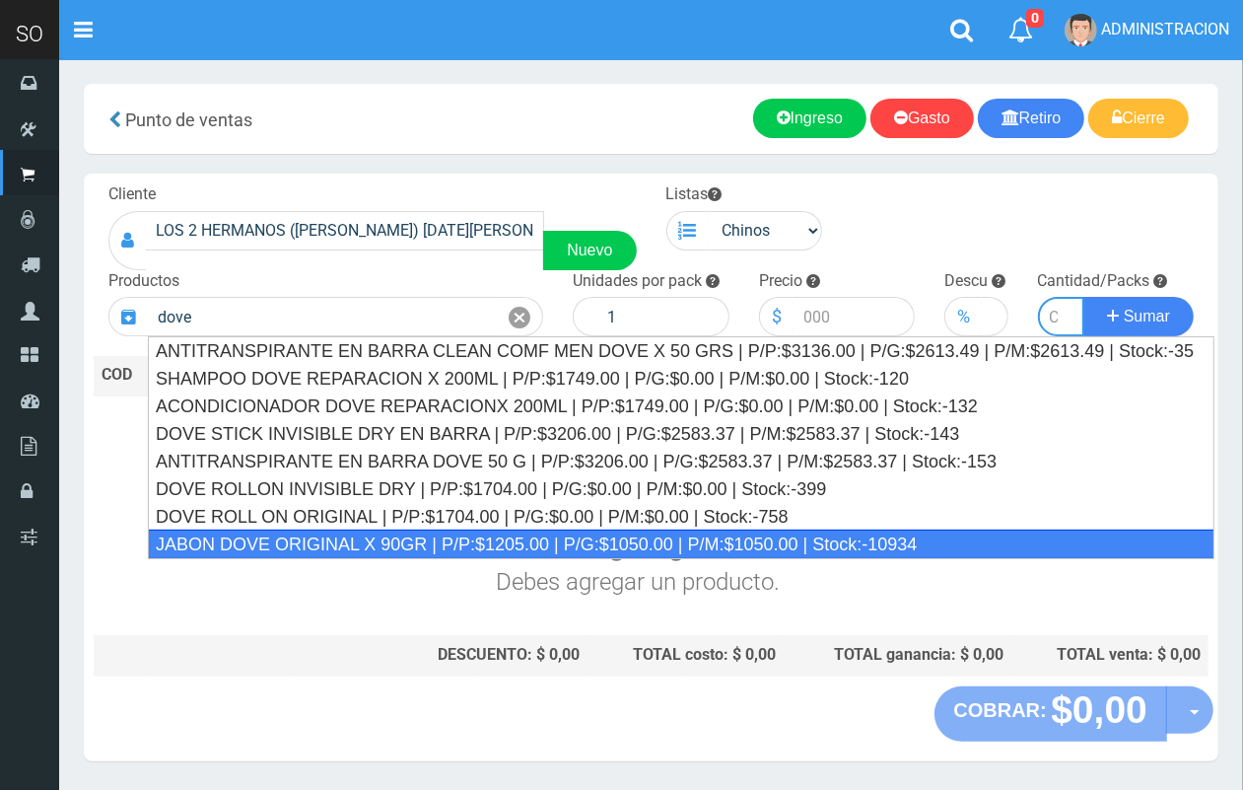
type input "JABON DOVE ORIGINAL X 90GR | P/P:$1205.00 | P/G:$1050.00 | P/M:$1050.00 | Stock…"
type input "60"
type input "1205.00"
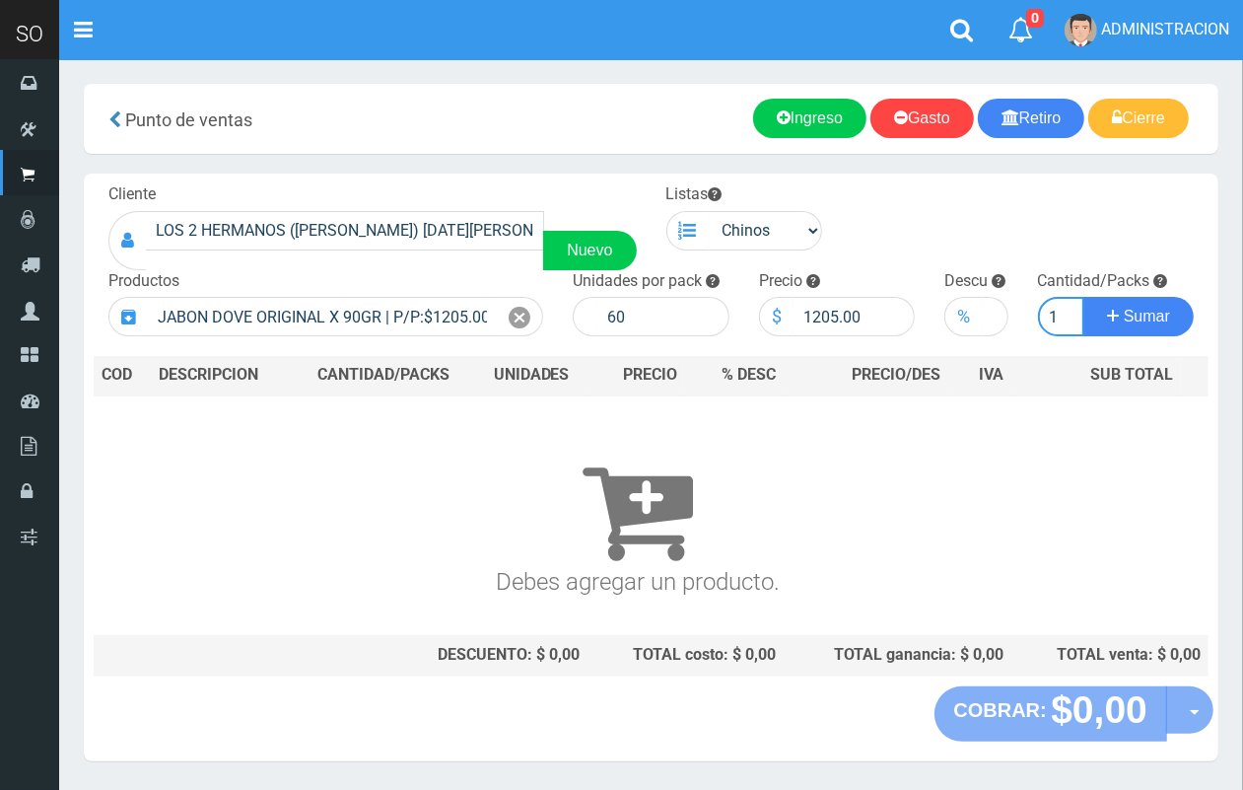
scroll to position [0, 2]
type input "1"
click at [1084, 297] on button "Sumar" at bounding box center [1139, 316] width 110 height 39
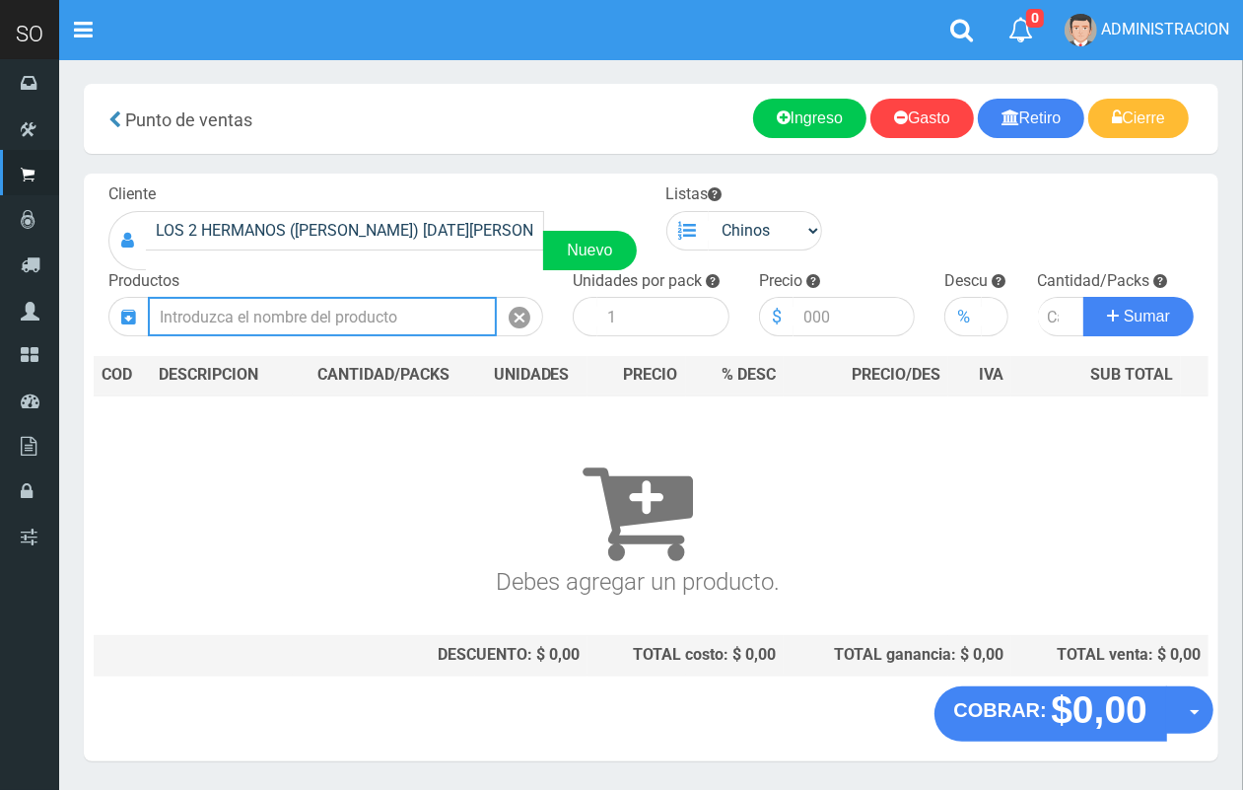
scroll to position [0, 0]
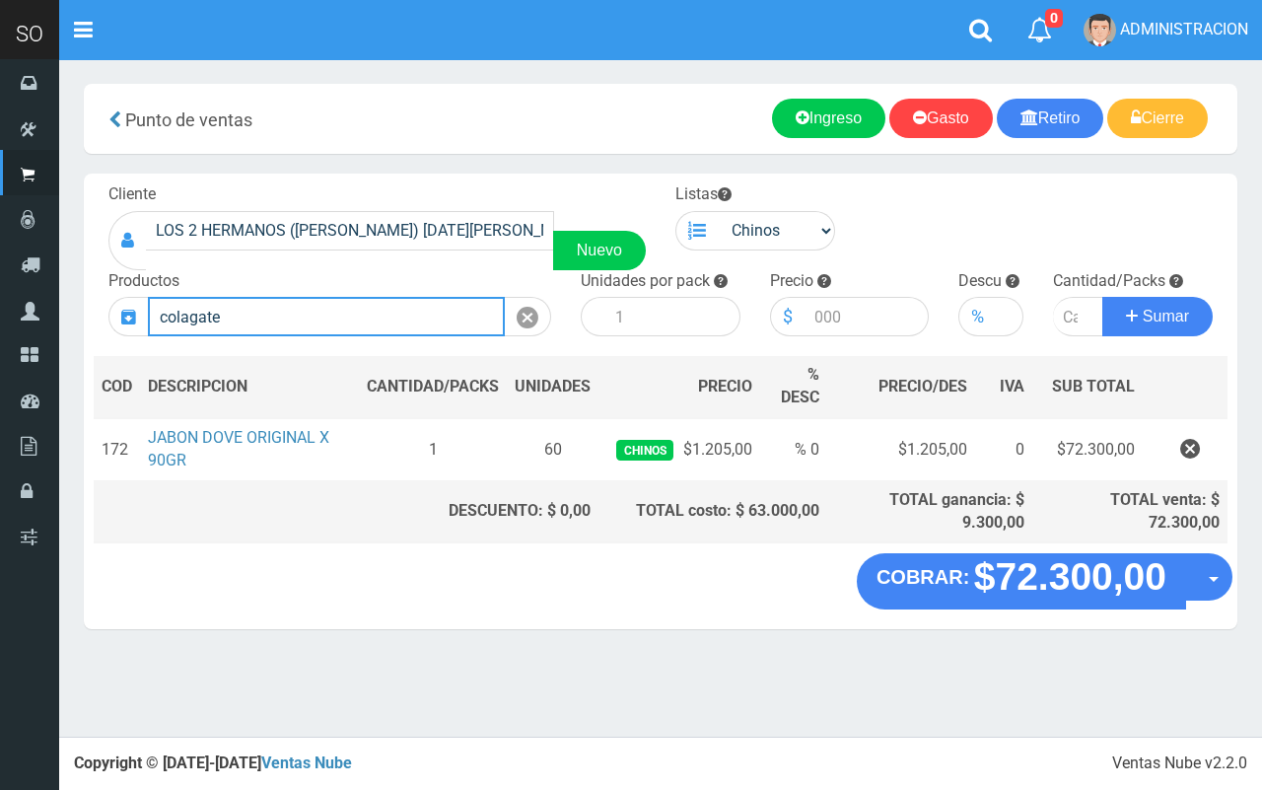
drag, startPoint x: 247, startPoint y: 304, endPoint x: 151, endPoint y: 302, distance: 95.7
click at [151, 302] on input "colagate" at bounding box center [326, 316] width 357 height 39
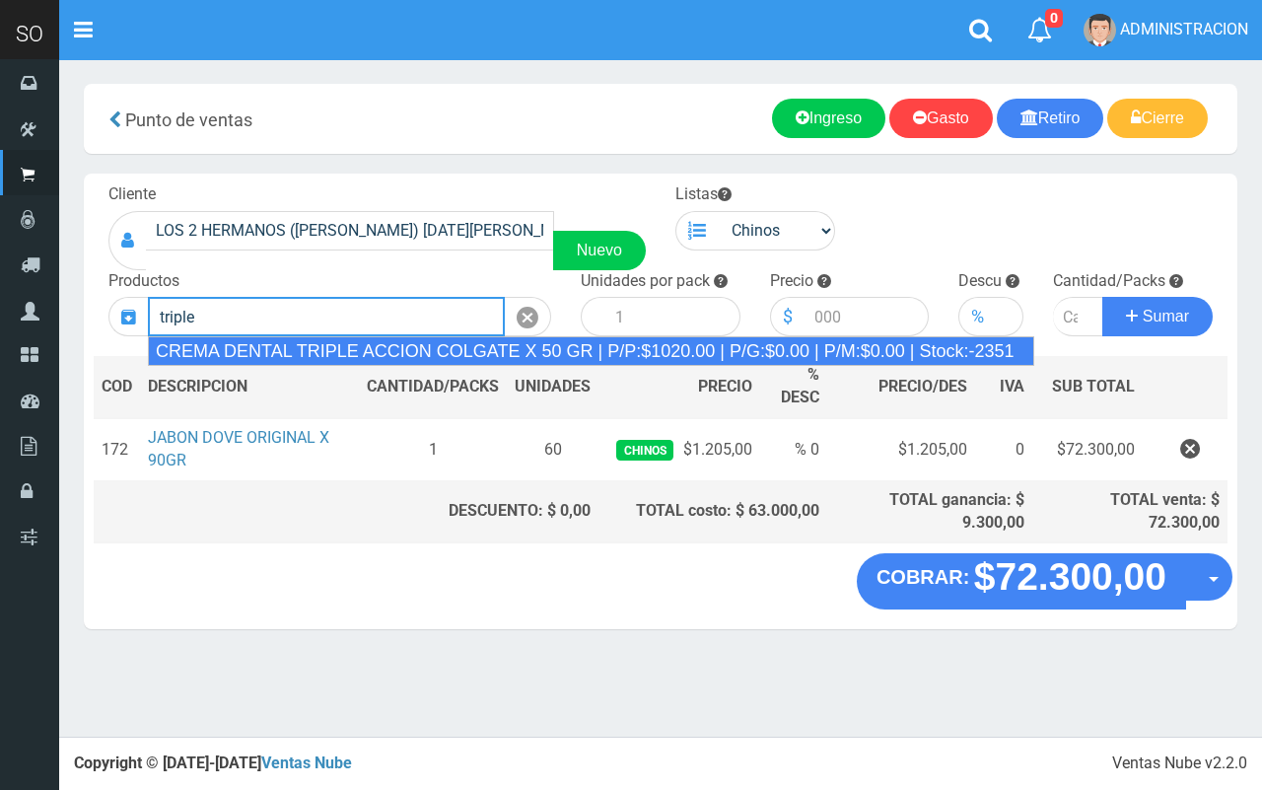
click at [195, 347] on div "CREMA DENTAL TRIPLE ACCION COLGATE X 50 GR | P/P:$1020.00 | P/G:$0.00 | P/M:$0.…" at bounding box center [591, 351] width 886 height 30
type input "CREMA DENTAL TRIPLE ACCION COLGATE X 50 GR | P/P:$1020.00 | P/G:$0.00 | P/M:$0.…"
type input "12"
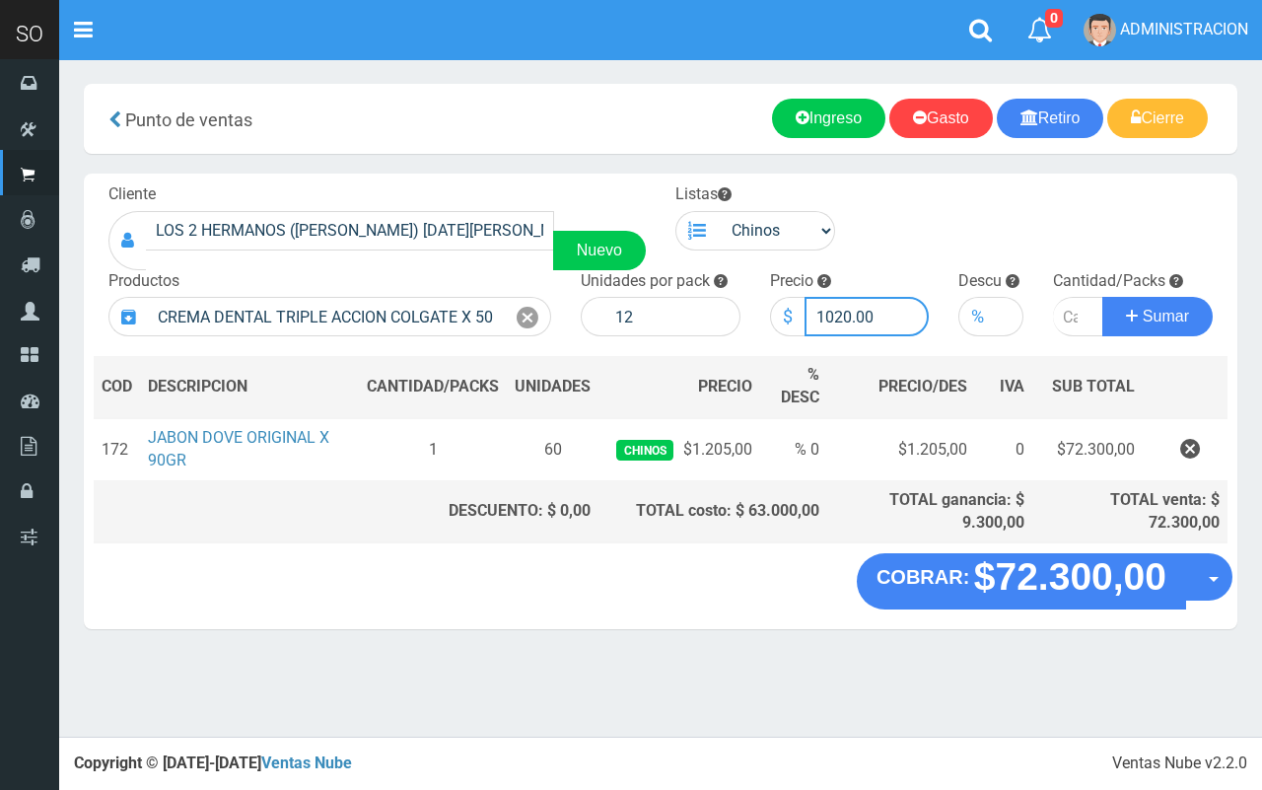
drag, startPoint x: 848, startPoint y: 313, endPoint x: 805, endPoint y: 302, distance: 44.7
click at [814, 304] on input "1020.00" at bounding box center [867, 316] width 125 height 39
type input "929.00"
click at [1062, 319] on input "number" at bounding box center [1078, 316] width 50 height 39
type input "1"
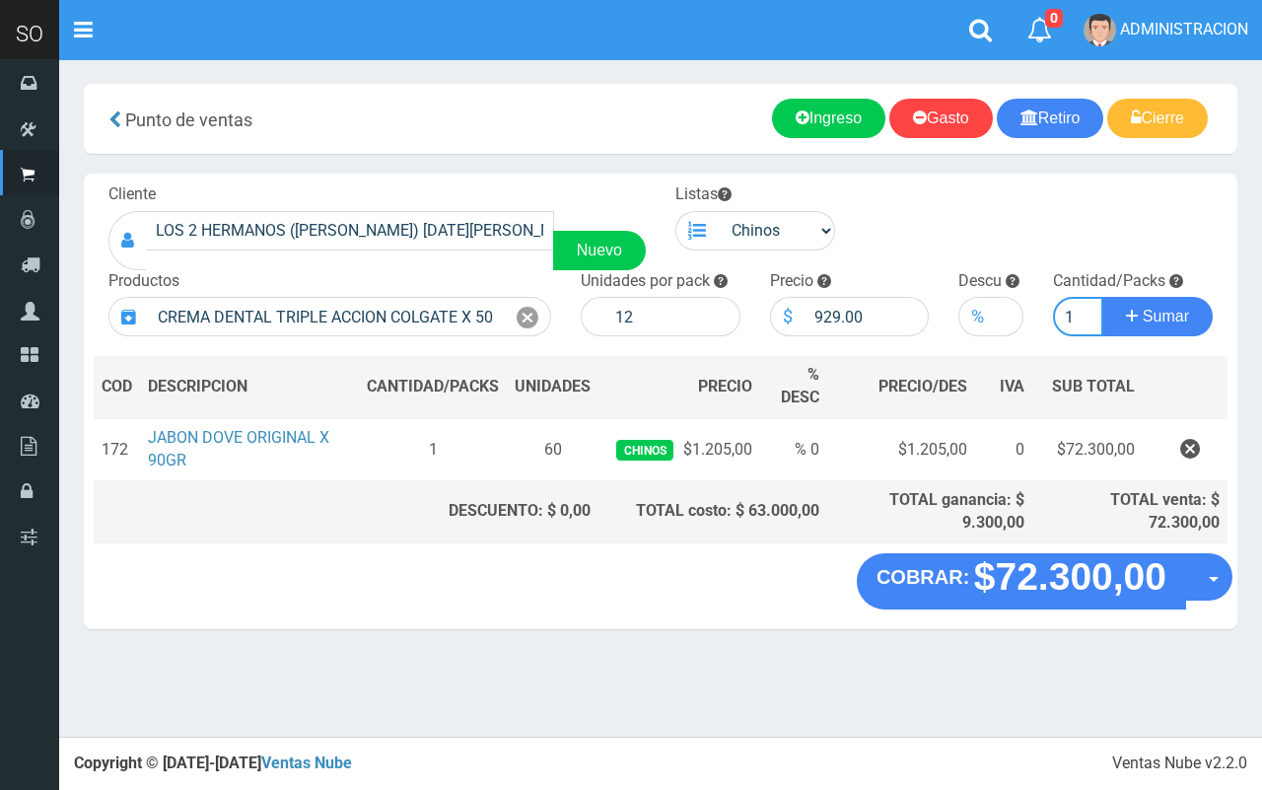
click at [1102, 297] on button "Sumar" at bounding box center [1157, 316] width 110 height 39
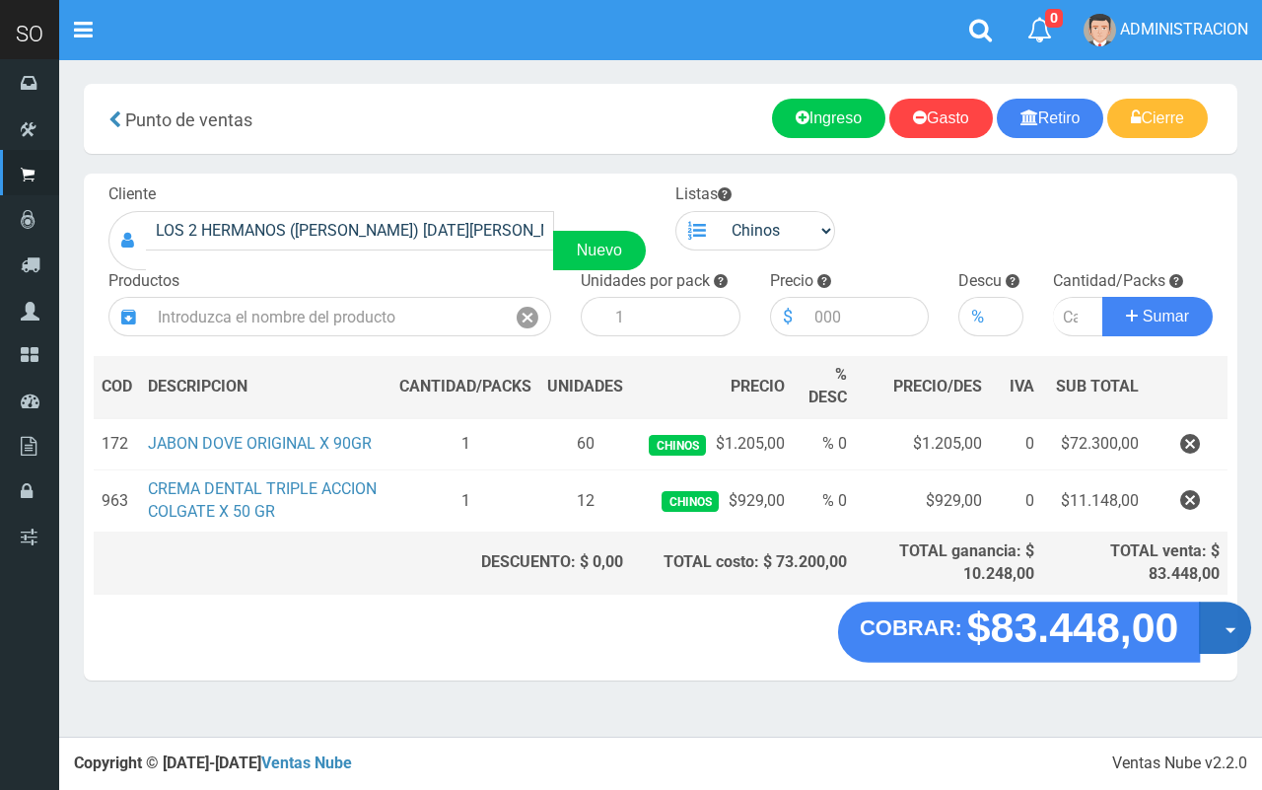
click at [1224, 622] on button "Opciones" at bounding box center [1225, 628] width 52 height 52
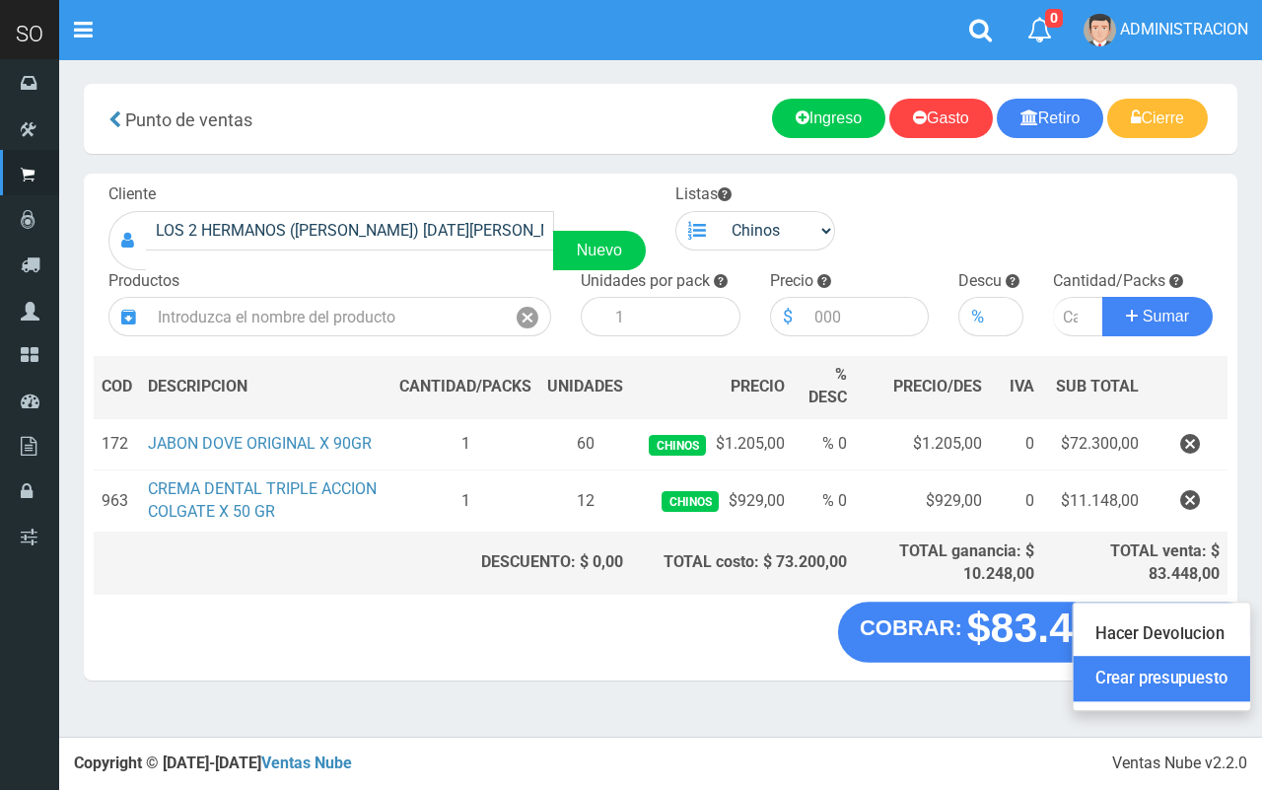
click at [1210, 676] on link "Crear presupuesto" at bounding box center [1162, 679] width 177 height 45
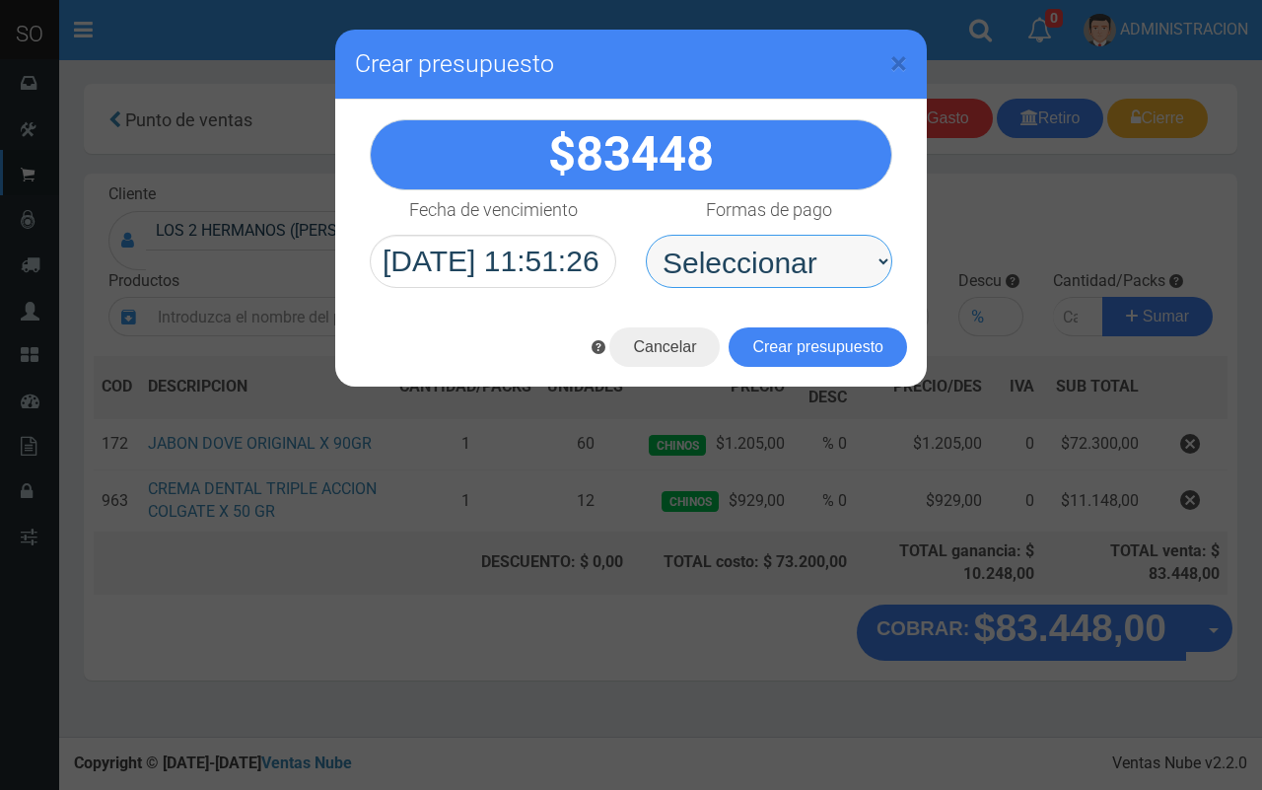
click at [815, 259] on select "Seleccionar Efectivo Tarjeta de Crédito Depósito Débito" at bounding box center [769, 261] width 247 height 53
select select "Efectivo"
click at [646, 235] on select "Seleccionar Efectivo Tarjeta de Crédito Depósito Débito" at bounding box center [769, 261] width 247 height 53
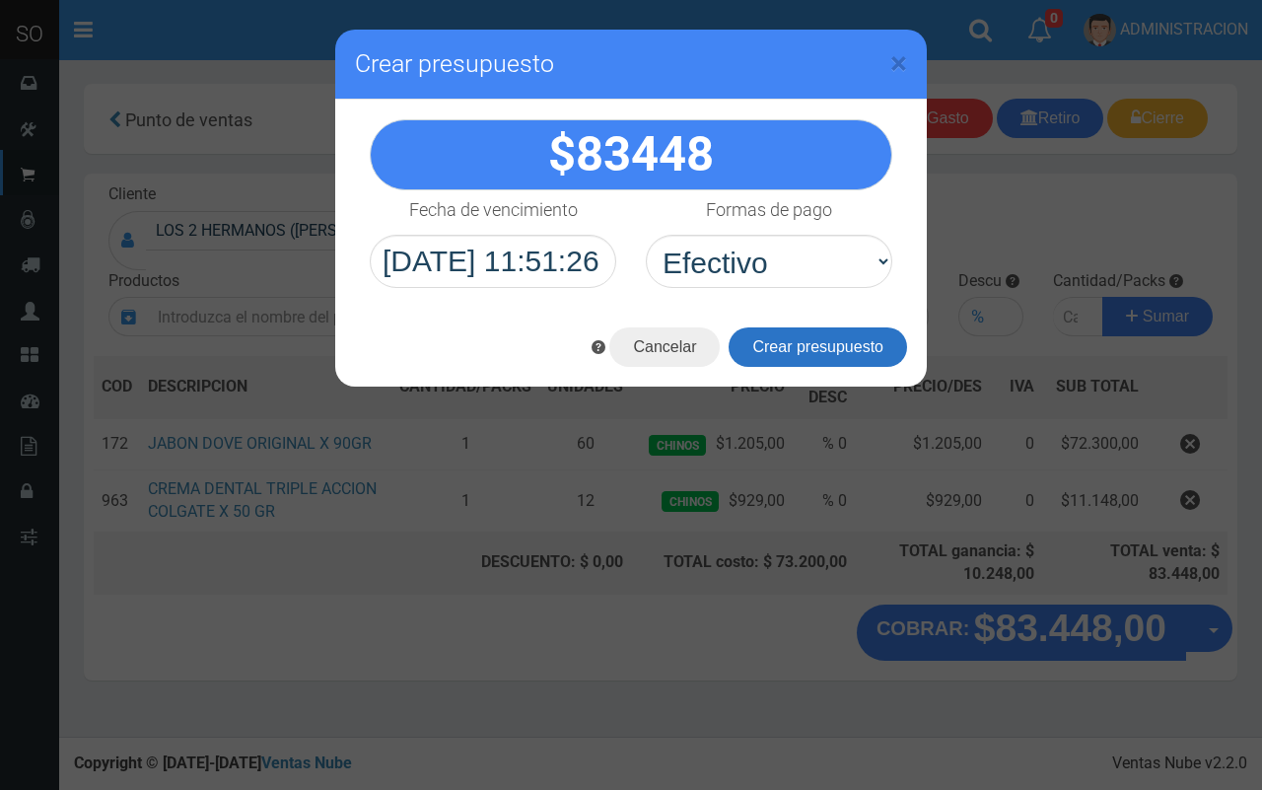
click at [823, 346] on button "Crear presupuesto" at bounding box center [818, 346] width 178 height 39
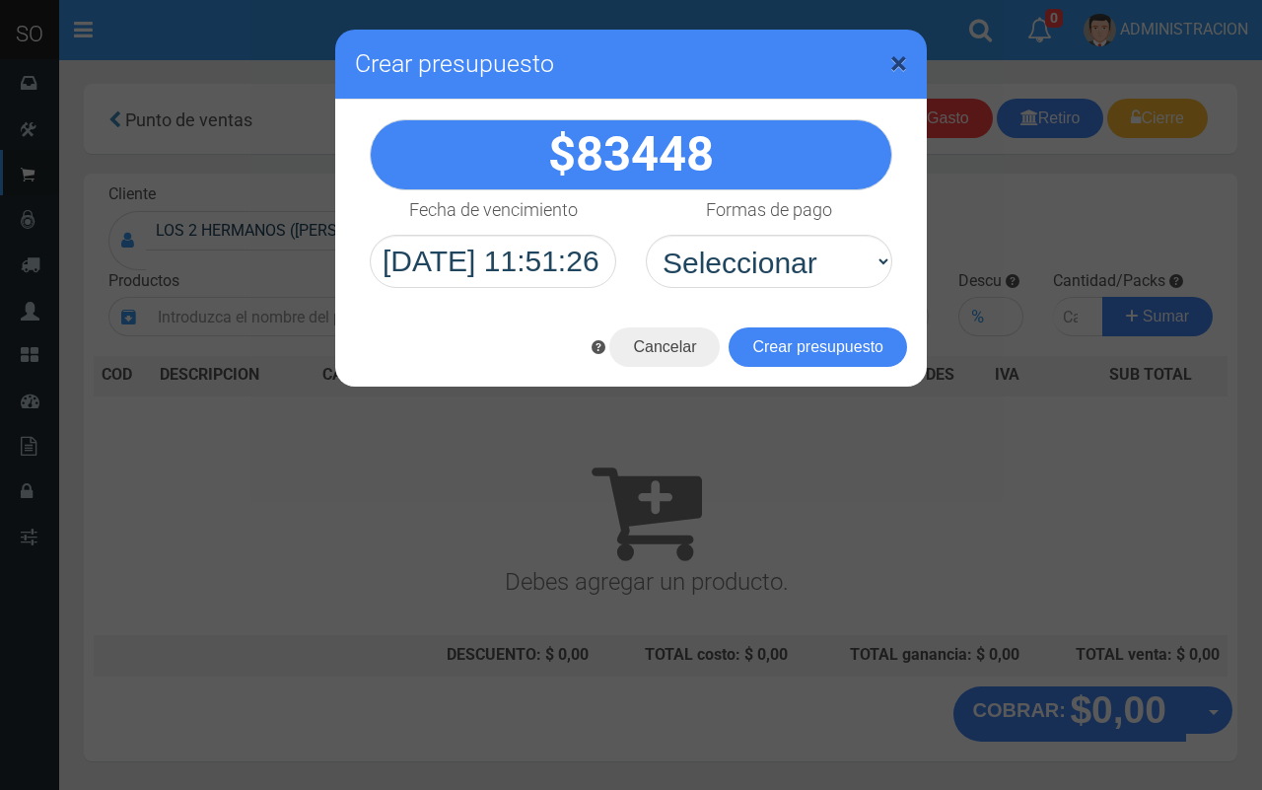
click at [897, 56] on span "×" at bounding box center [898, 62] width 17 height 37
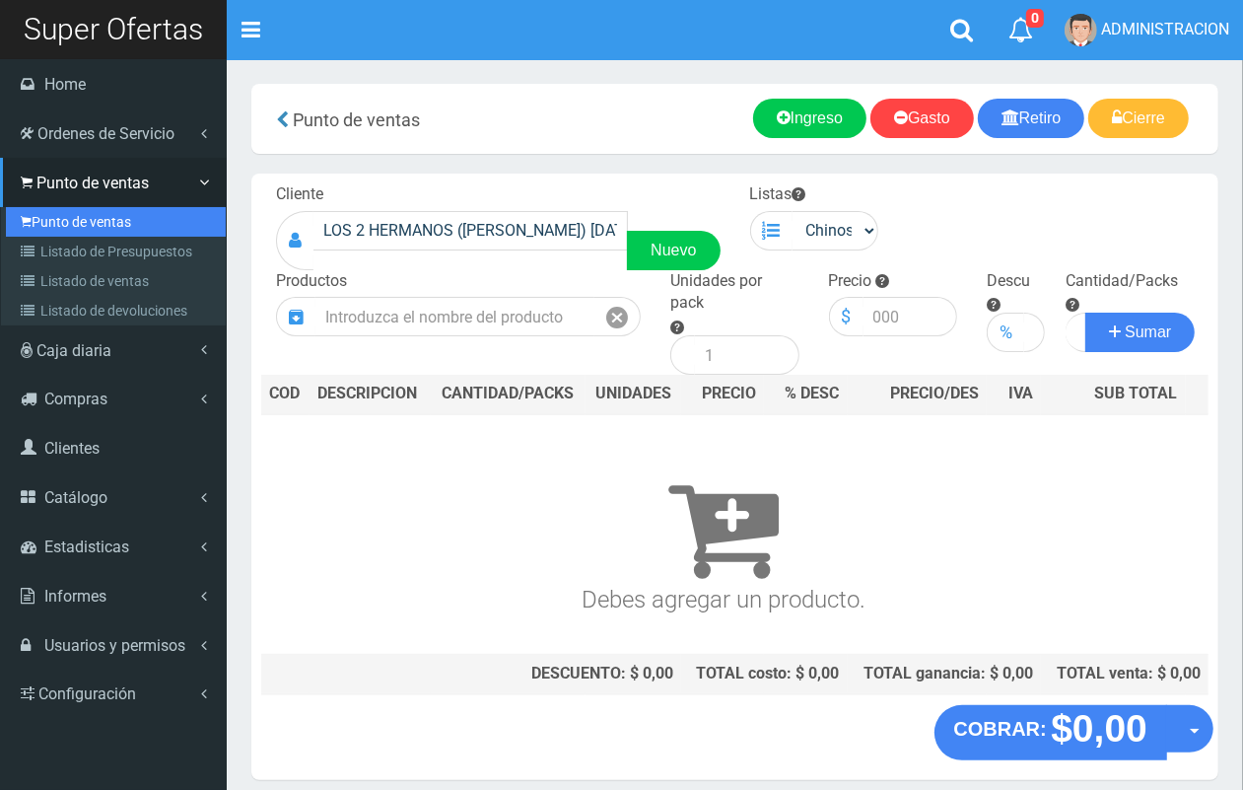
click at [52, 220] on link "Punto de ventas" at bounding box center [116, 222] width 220 height 30
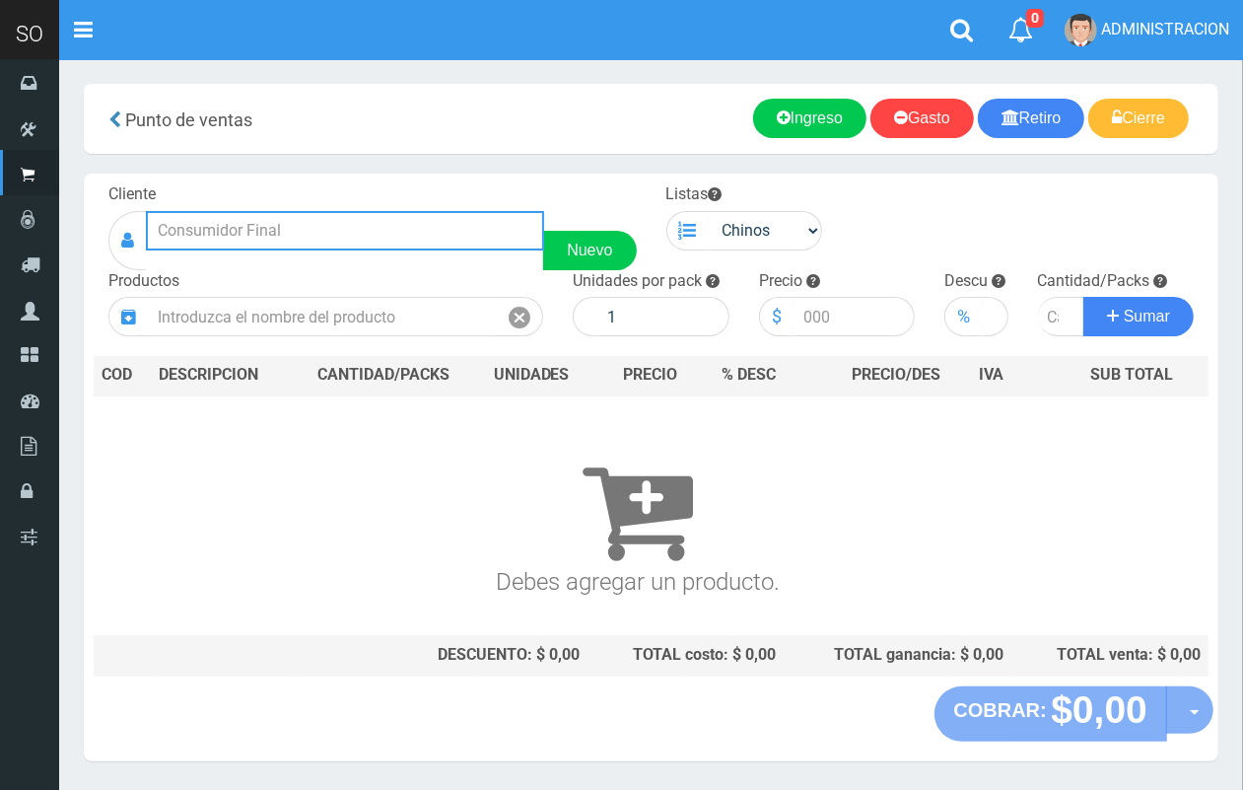
click at [378, 245] on input "text" at bounding box center [345, 230] width 398 height 39
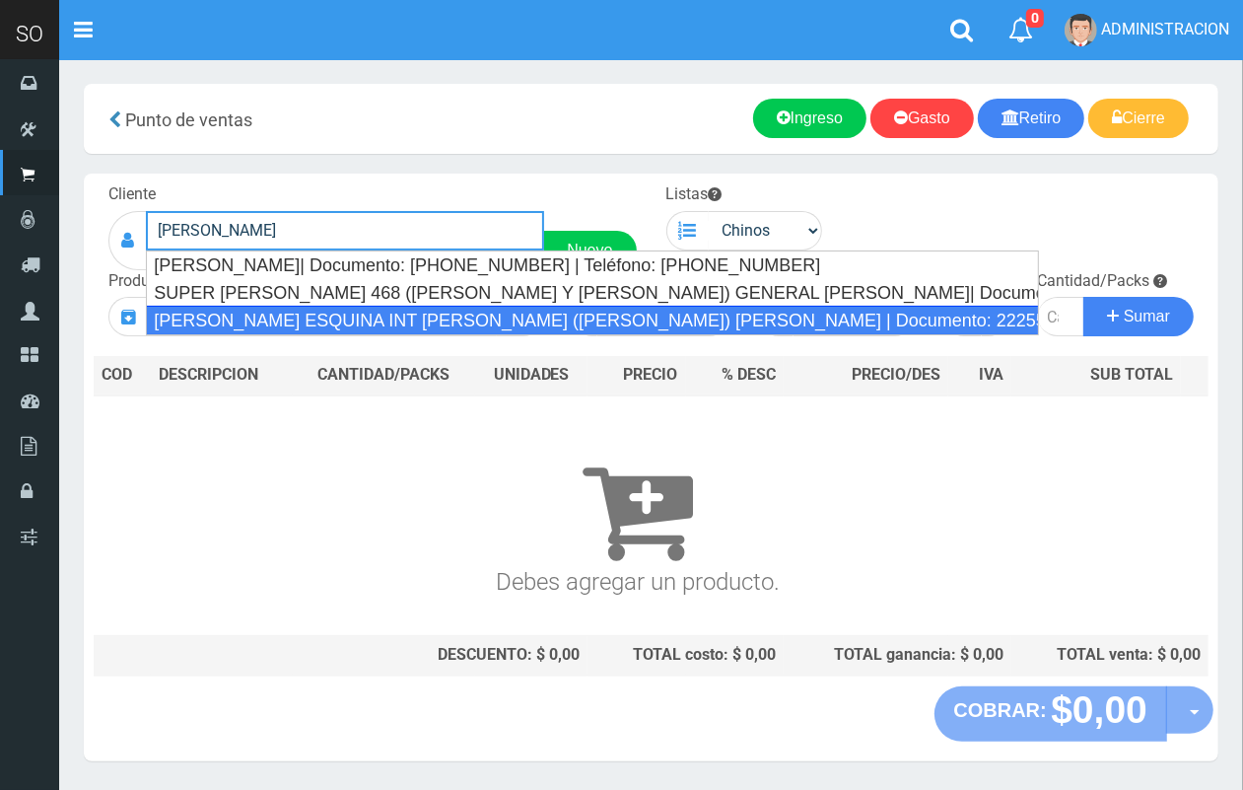
click at [516, 321] on div "BENJAMIN PAEZ ESQUINA INT MANNY (ANDY) RODRIGUEZ | Documento: 222555 | Teléfono:" at bounding box center [592, 321] width 893 height 30
type input "BENJAMIN PAEZ ESQUINA INT MANNY (ANDY) RODRIGUEZ | Documento: 222555 | Teléfono:"
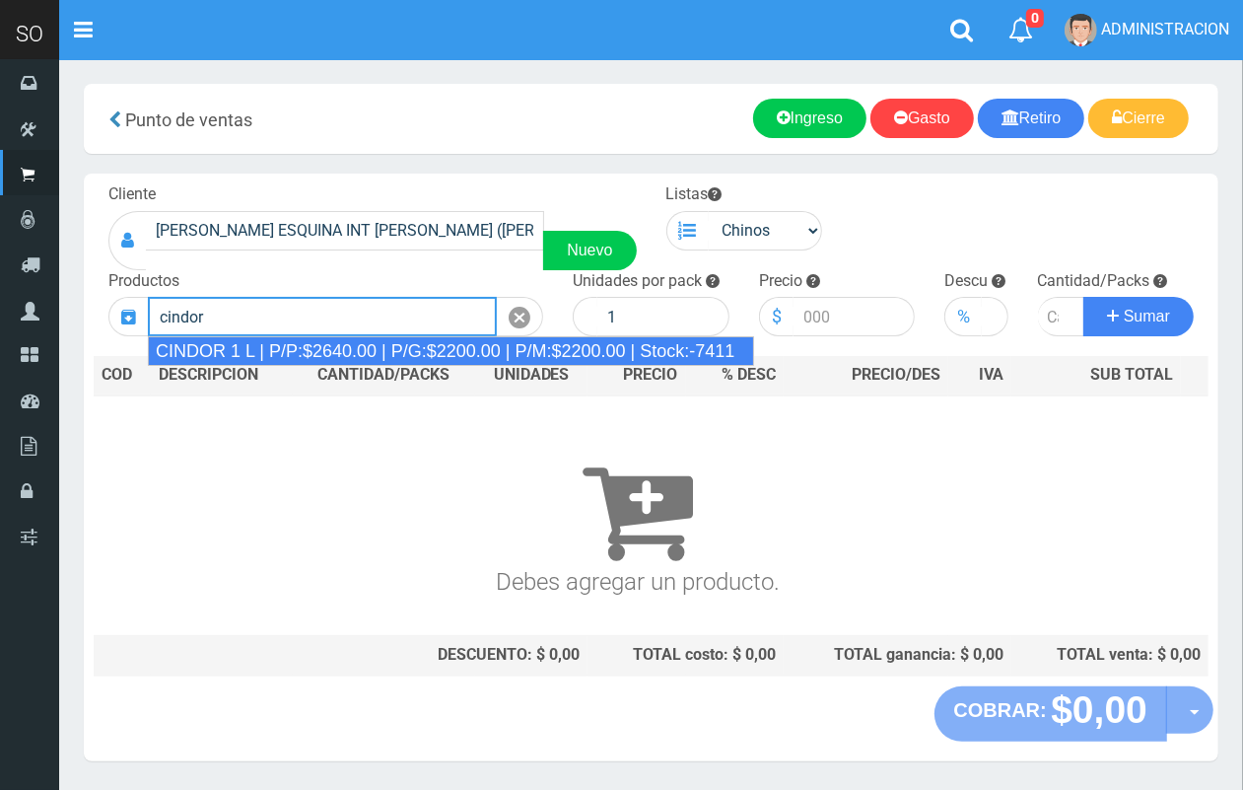
click at [380, 348] on div "CINDOR 1 L | P/P:$2640.00 | P/G:$2200.00 | P/M:$2200.00 | Stock:-7411" at bounding box center [451, 351] width 606 height 30
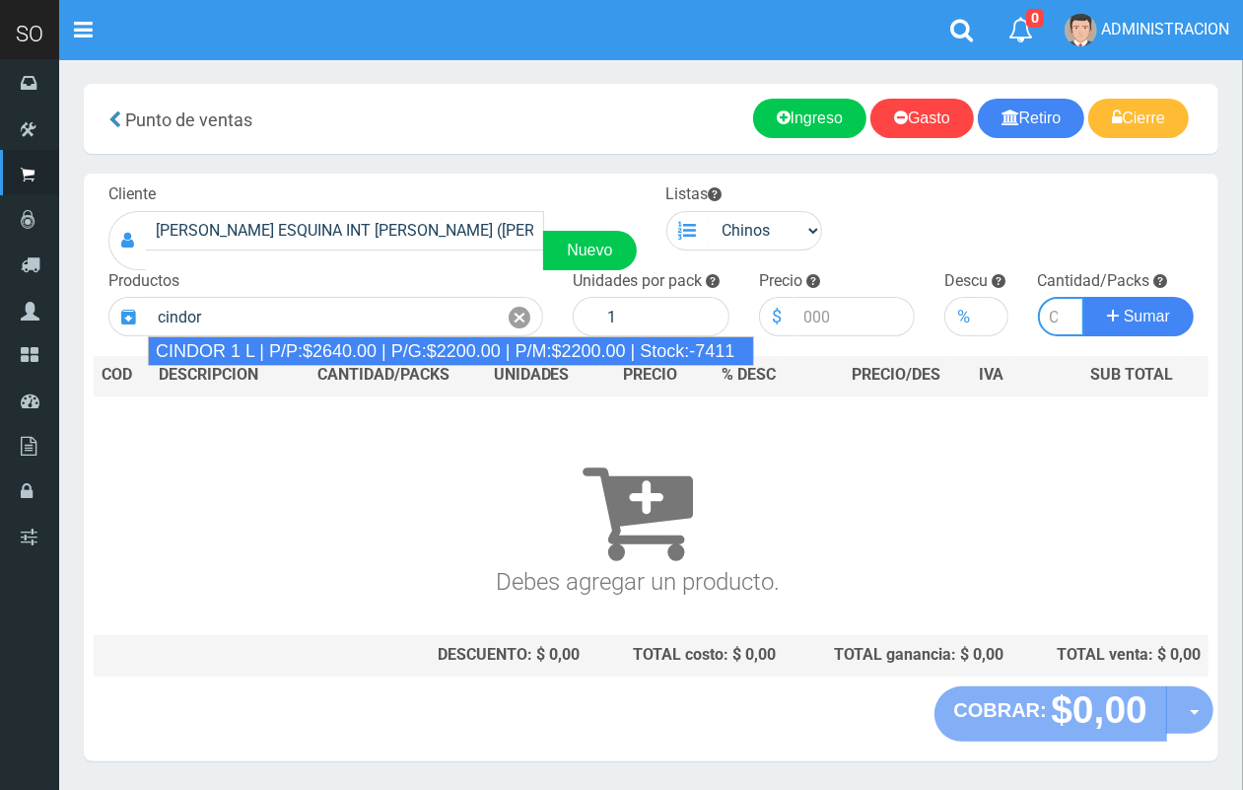
type input "CINDOR 1 L | P/P:$2640.00 | P/G:$2200.00 | P/M:$2200.00 | Stock:-7411"
type input "12"
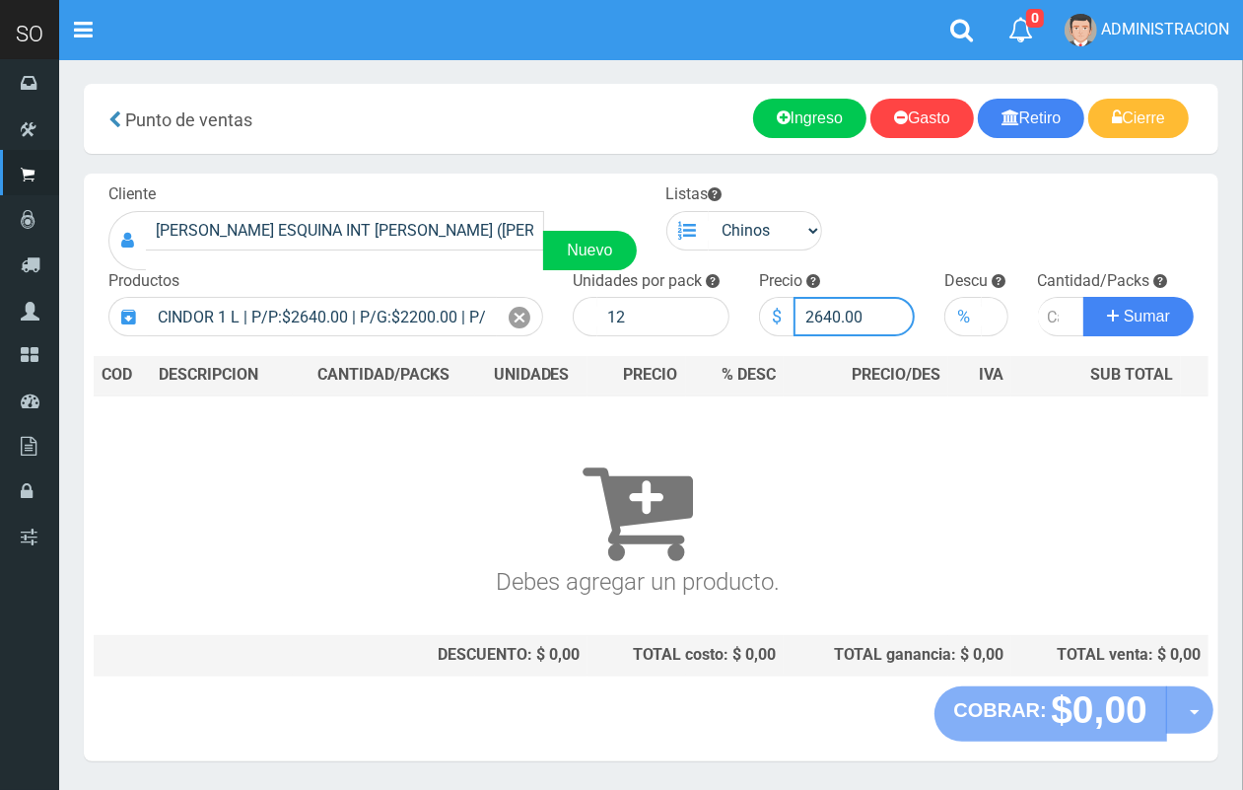
drag, startPoint x: 841, startPoint y: 313, endPoint x: 821, endPoint y: 308, distance: 20.3
click at [820, 308] on input "2640.00" at bounding box center [855, 316] width 122 height 39
type input "2500.00"
click at [1048, 314] on input "number" at bounding box center [1061, 316] width 47 height 39
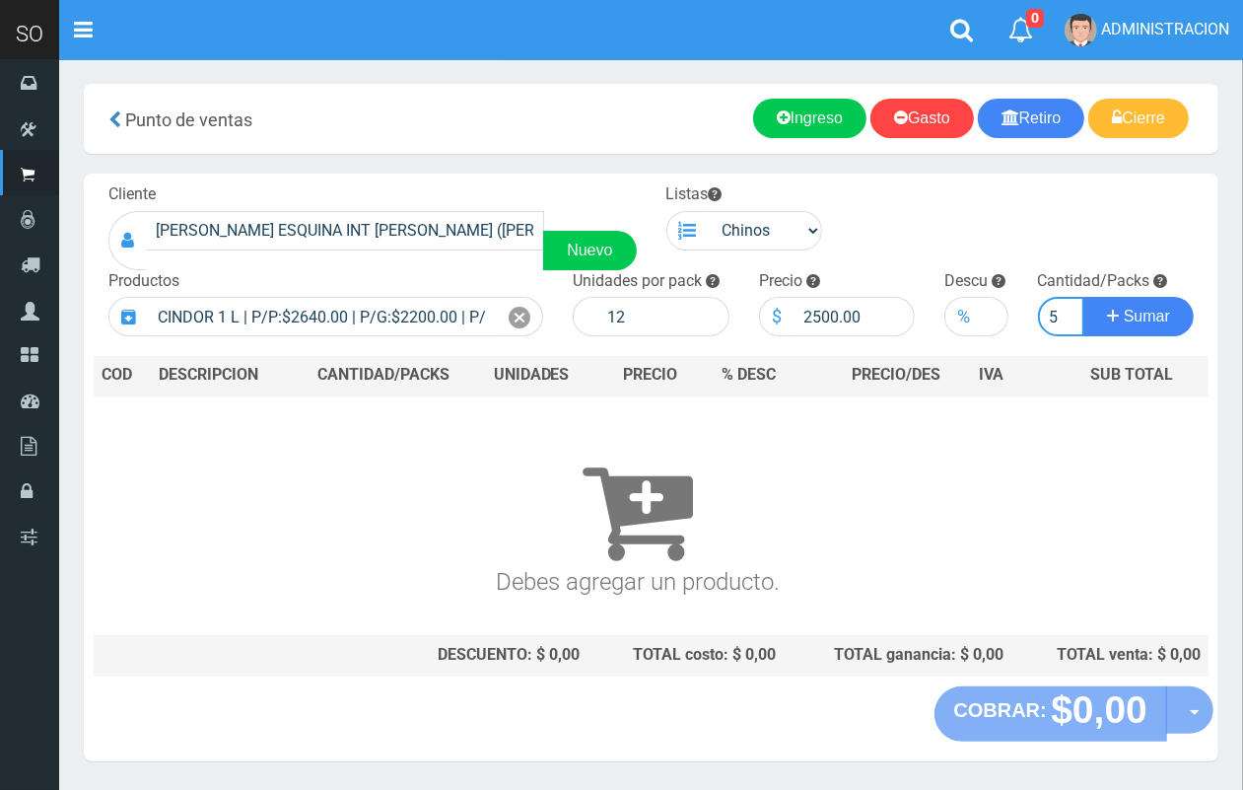
type input "5"
click at [1084, 297] on button "Sumar" at bounding box center [1139, 316] width 110 height 39
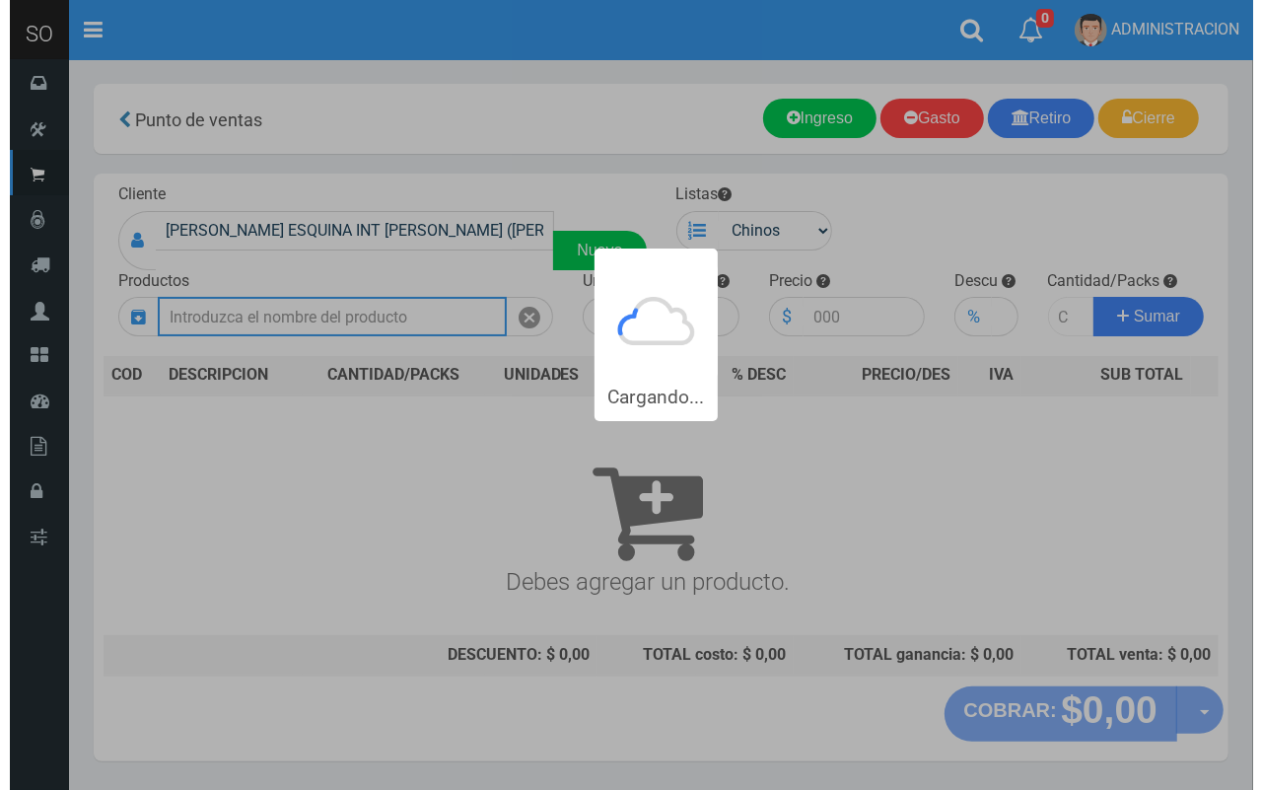
scroll to position [0, 0]
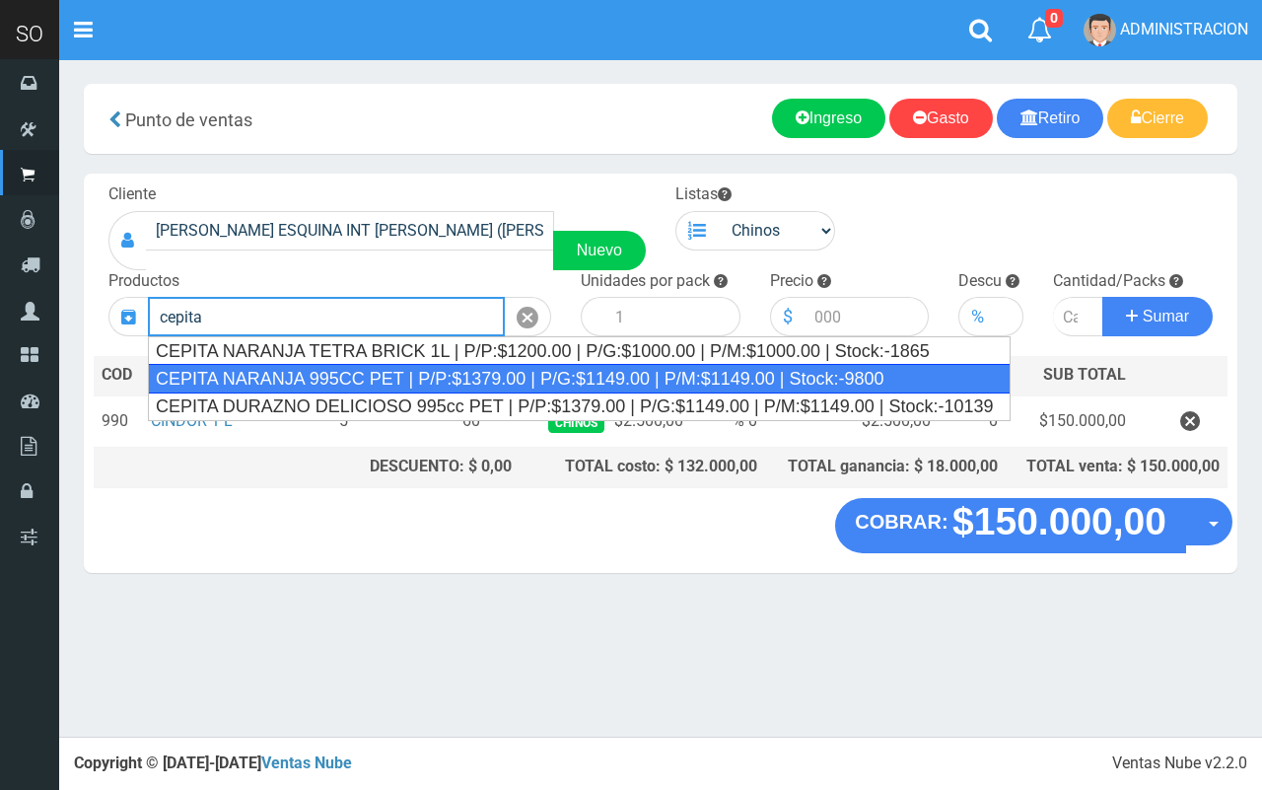
drag, startPoint x: 409, startPoint y: 387, endPoint x: 578, endPoint y: 352, distance: 172.1
click at [409, 386] on div "CEPITA NARANJA 995CC PET | P/P:$1379.00 | P/G:$1149.00 | P/M:$1149.00 | Stock:-…" at bounding box center [579, 379] width 863 height 30
type input "CEPITA NARANJA 995CC PET | P/P:$1379.00 | P/G:$1149.00 | P/M:$1149.00 | Stock:-…"
type input "6"
type input "1379.00"
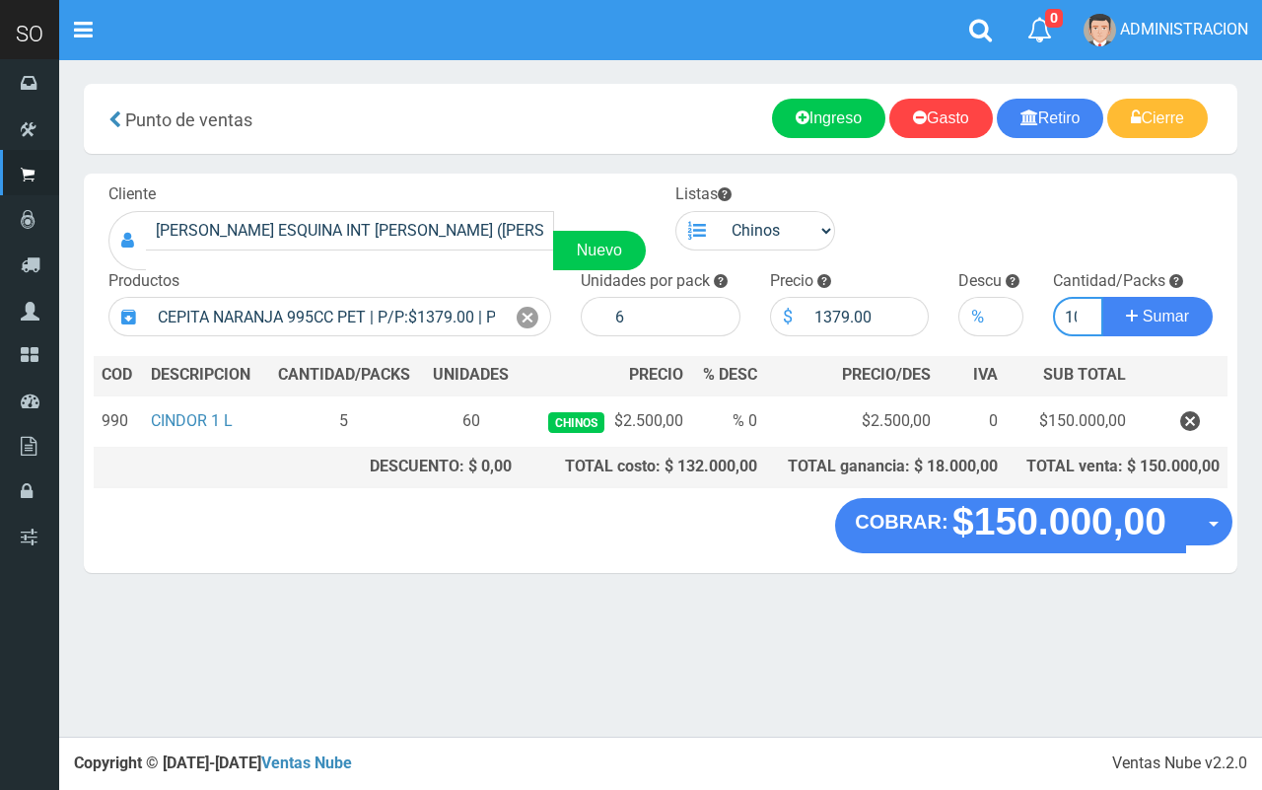
scroll to position [0, 8]
type input "10"
click at [1102, 297] on button "Sumar" at bounding box center [1157, 316] width 110 height 39
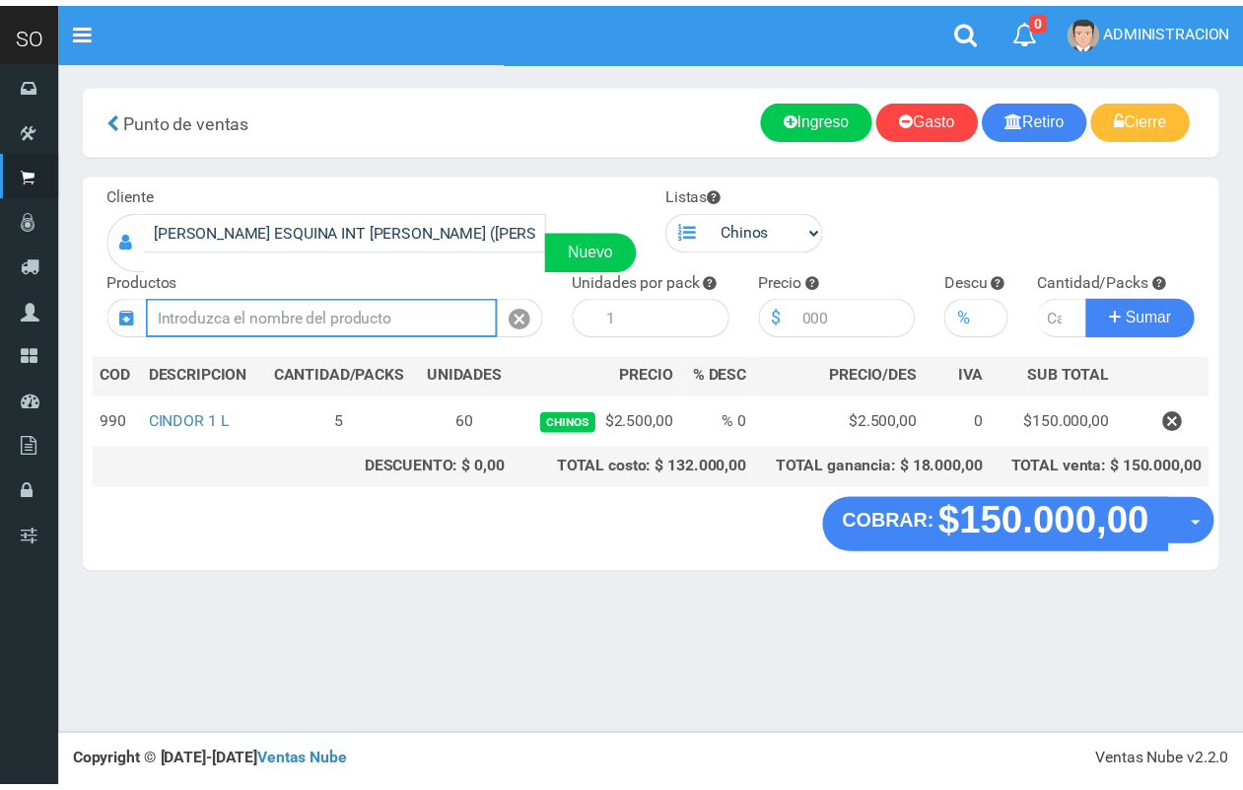
scroll to position [0, 0]
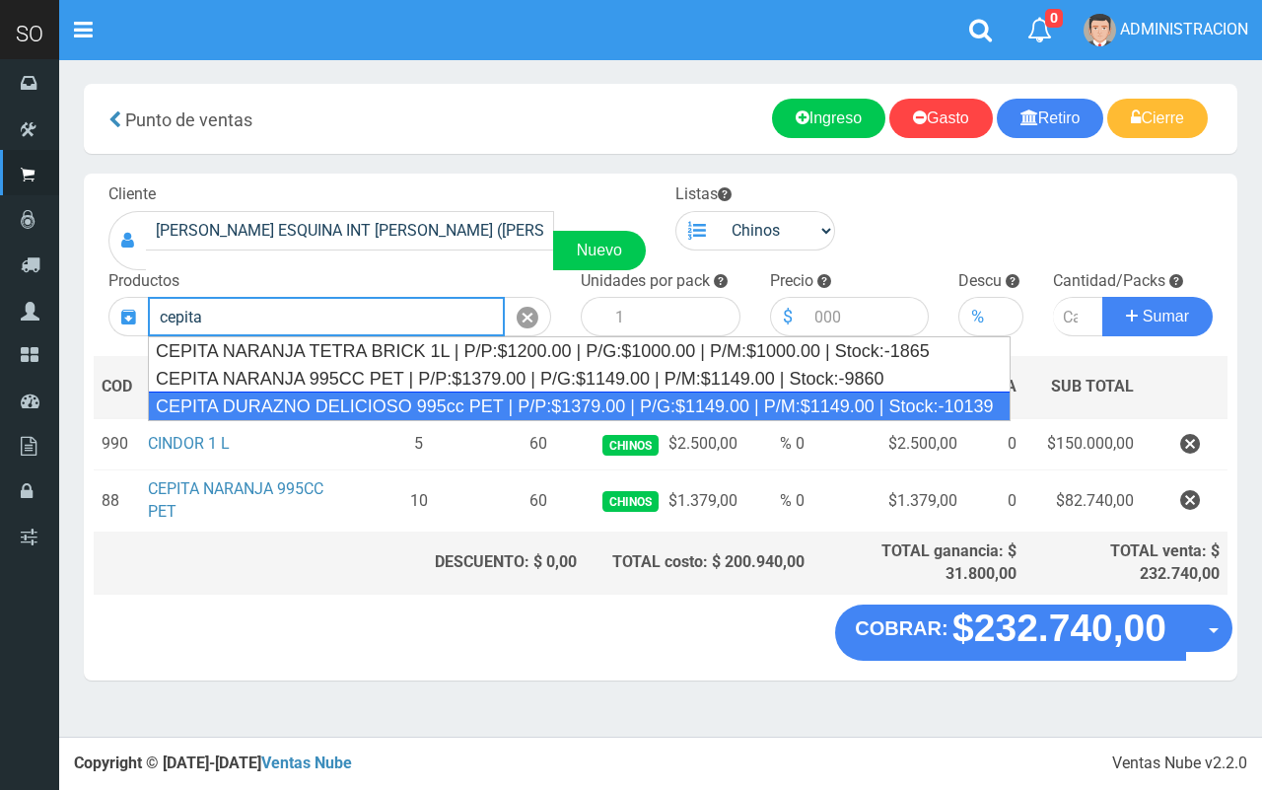
click at [806, 399] on div "CEPITA DURAZNO DELICIOSO 995cc PET | P/P:$1379.00 | P/G:$1149.00 | P/M:$1149.00…" at bounding box center [579, 406] width 863 height 30
type input "CEPITA DURAZNO DELICIOSO 995cc PET | P/P:$1379.00 | P/G:$1149.00 | P/M:$1149.00…"
type input "6"
type input "1379.00"
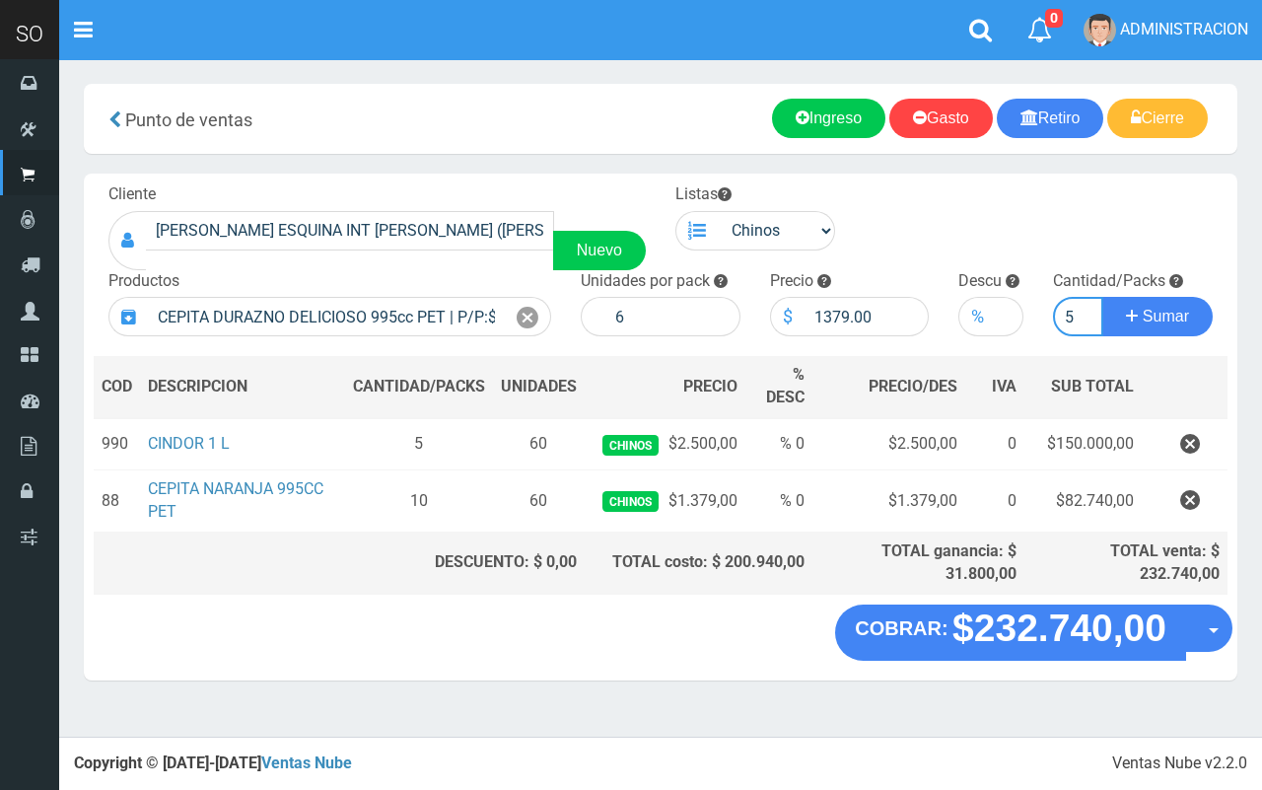
type input "5"
click at [1102, 297] on button "Sumar" at bounding box center [1157, 316] width 110 height 39
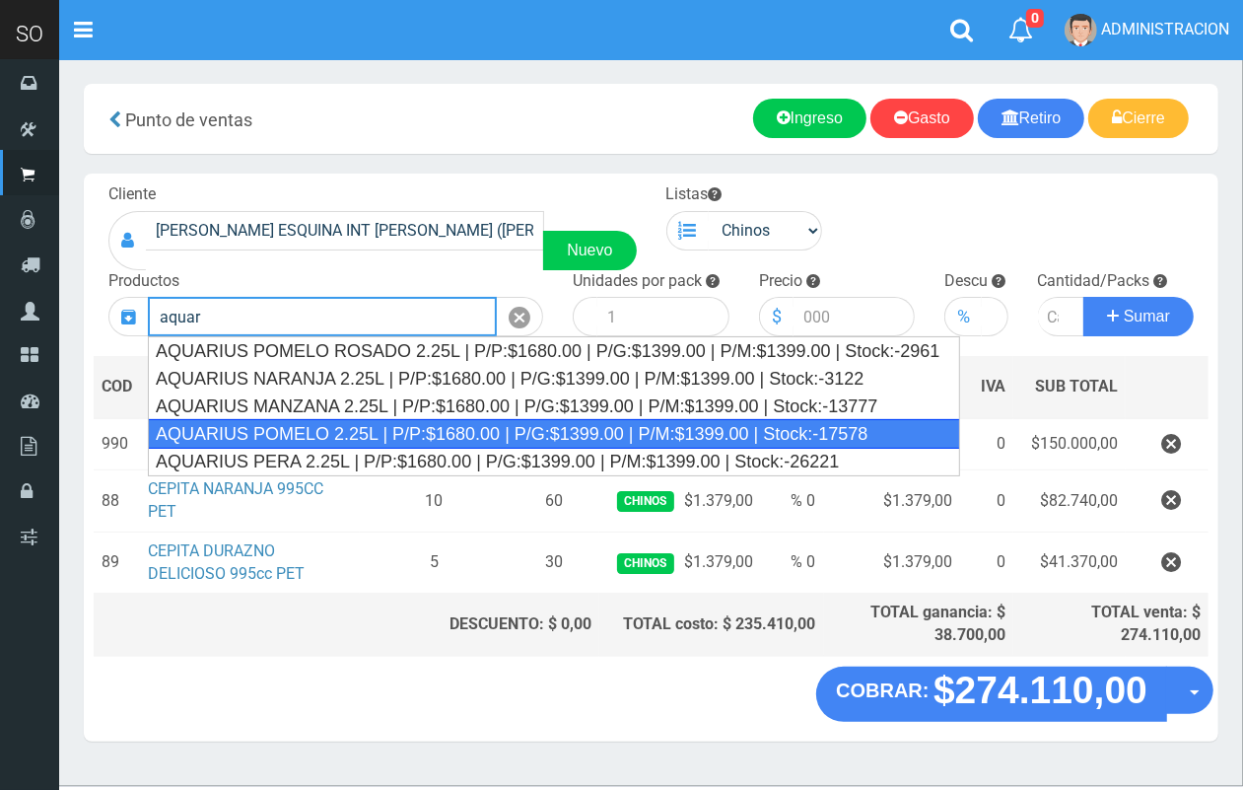
click at [460, 425] on div "AQUARIUS POMELO 2.25L | P/P:$1680.00 | P/G:$1399.00 | P/M:$1399.00 | Stock:-175…" at bounding box center [554, 434] width 813 height 30
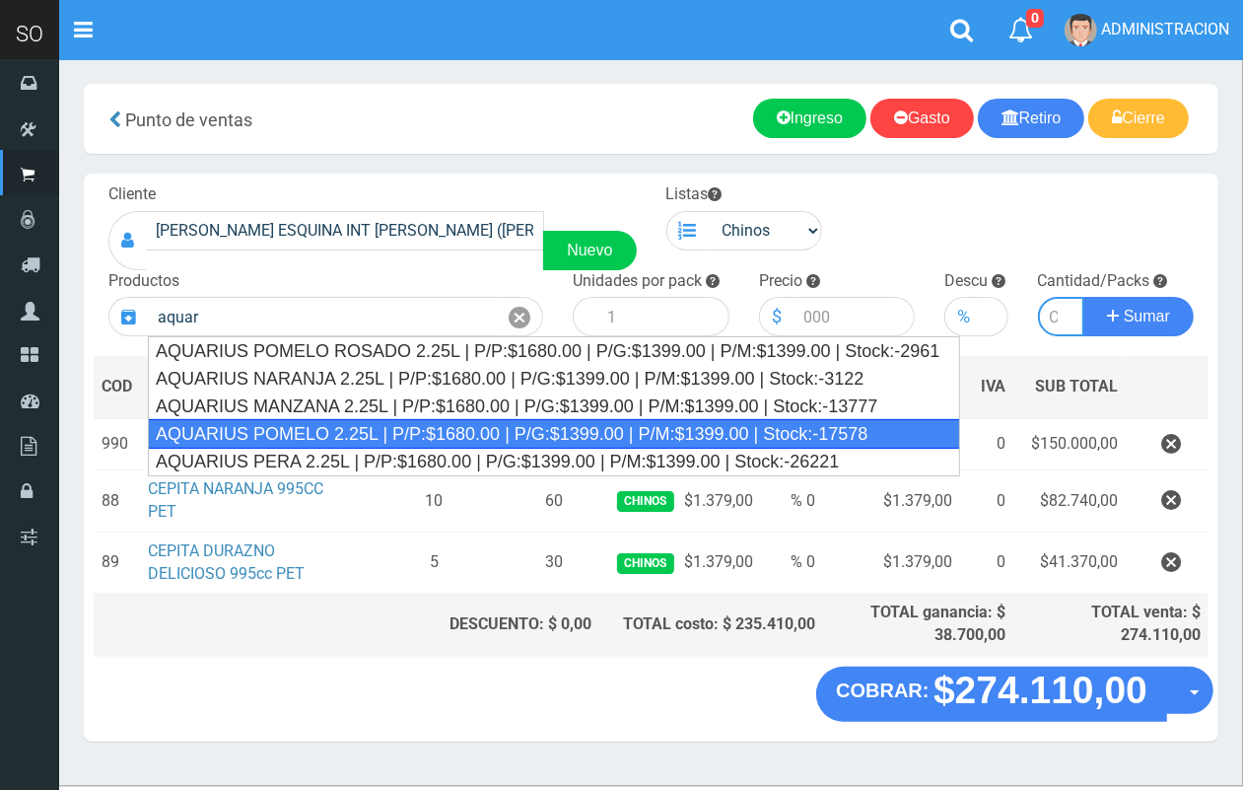
type input "AQUARIUS POMELO 2.25L | P/P:$1680.00 | P/G:$1399.00 | P/M:$1399.00 | Stock:-175…"
type input "6"
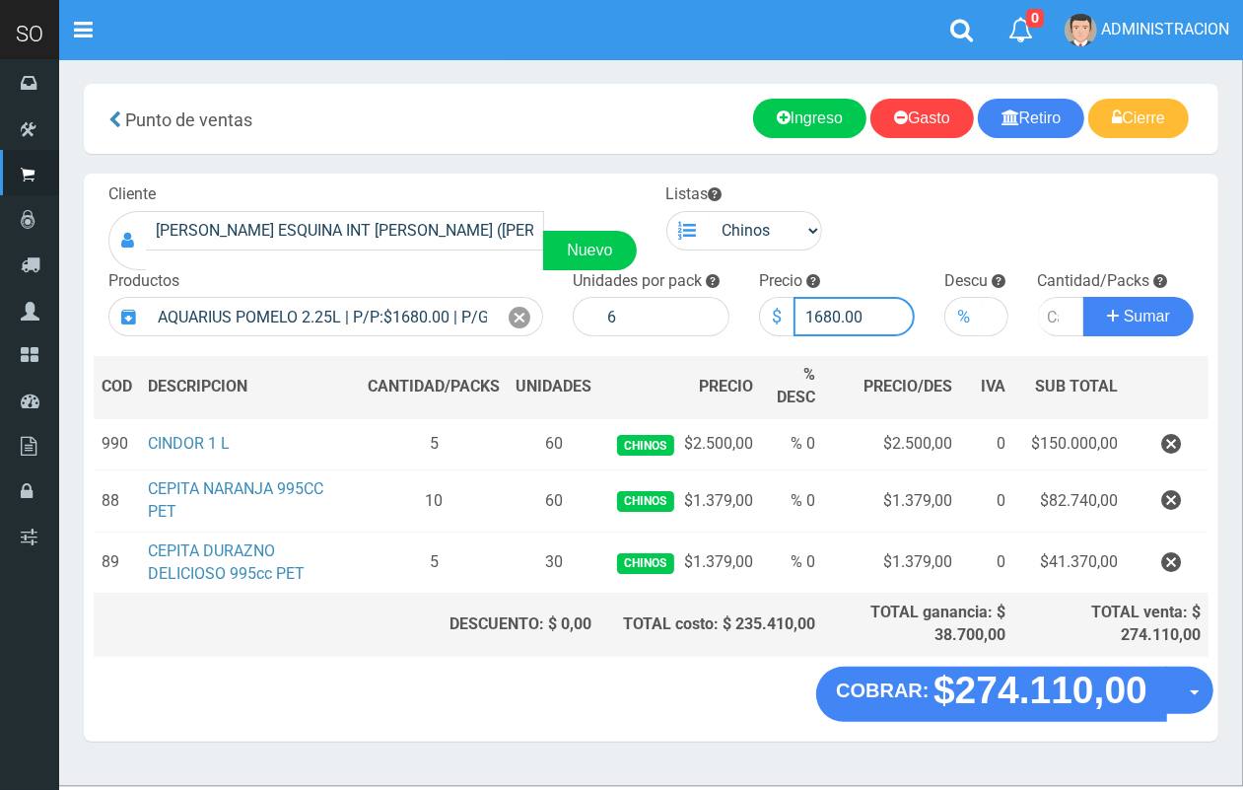
click at [834, 312] on input "1680.00" at bounding box center [855, 316] width 122 height 39
type input "1670.00"
click at [1048, 319] on input "number" at bounding box center [1061, 316] width 47 height 39
type input "5"
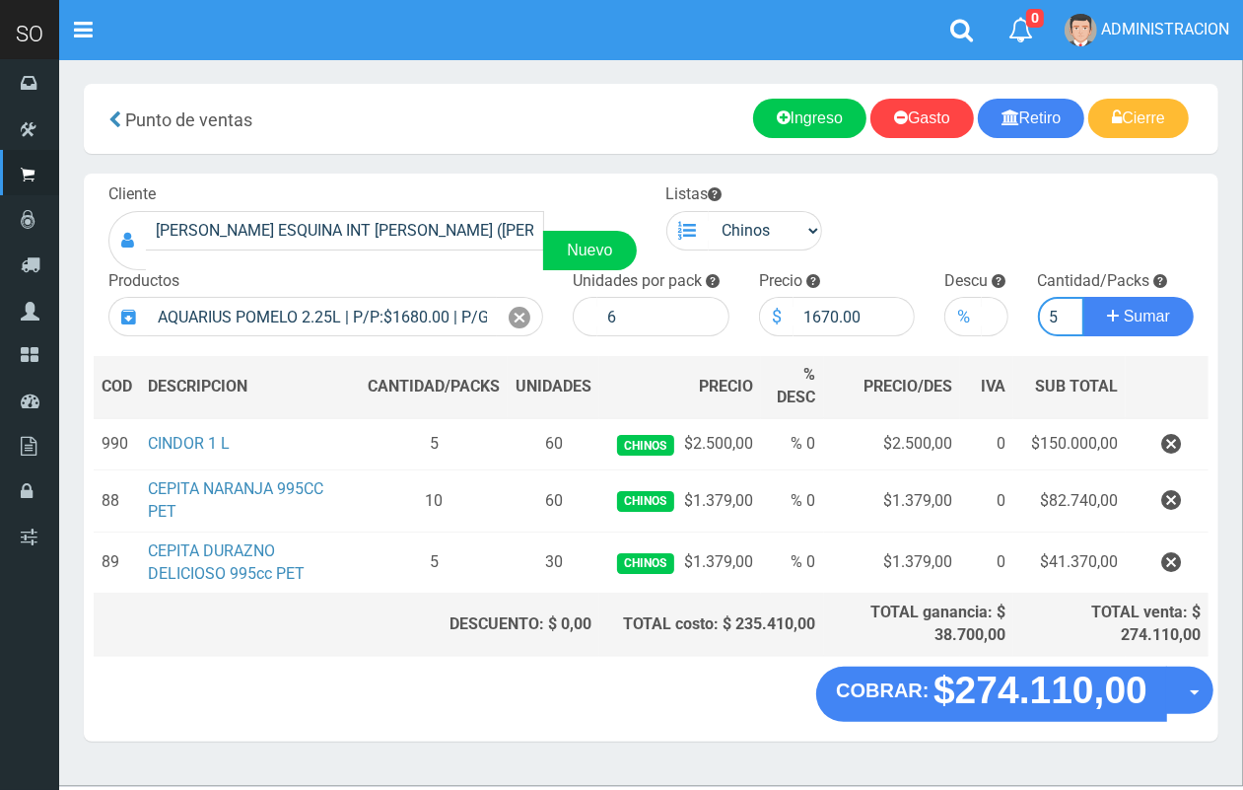
click at [1084, 297] on button "Sumar" at bounding box center [1139, 316] width 110 height 39
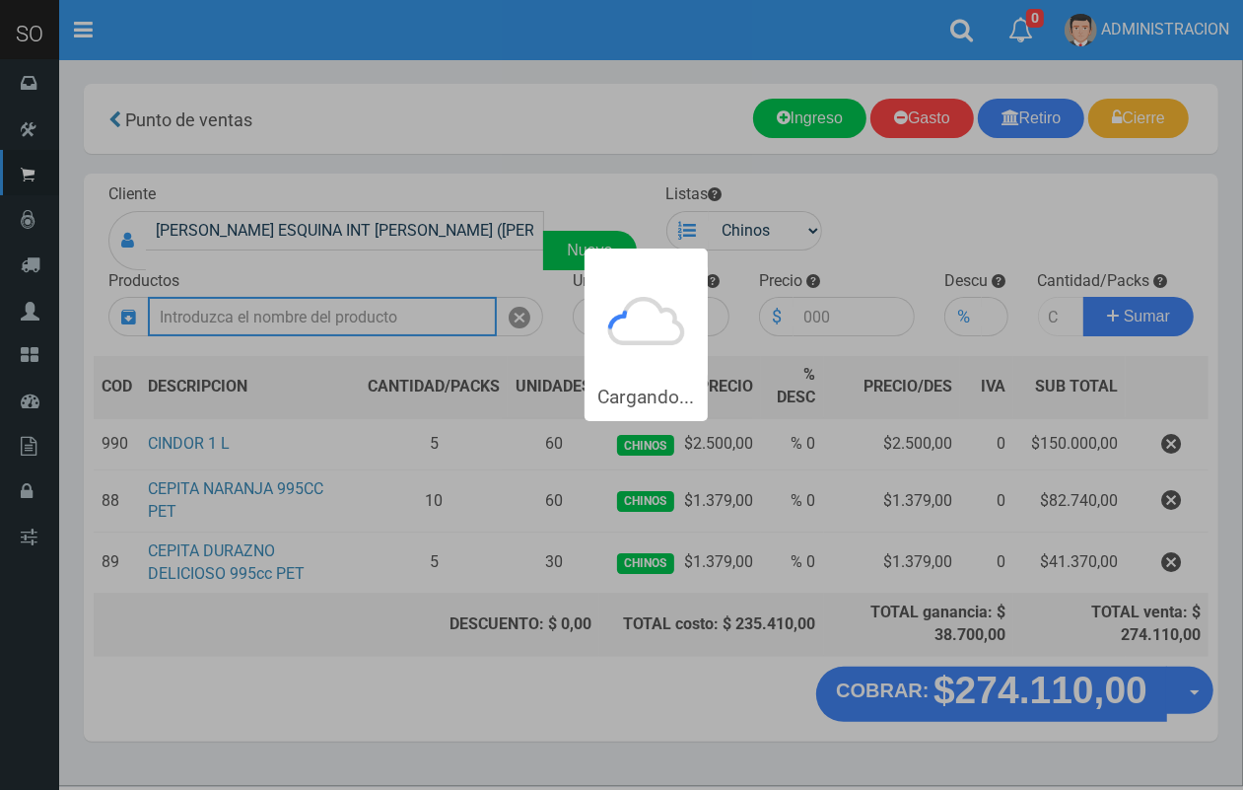
scroll to position [0, 0]
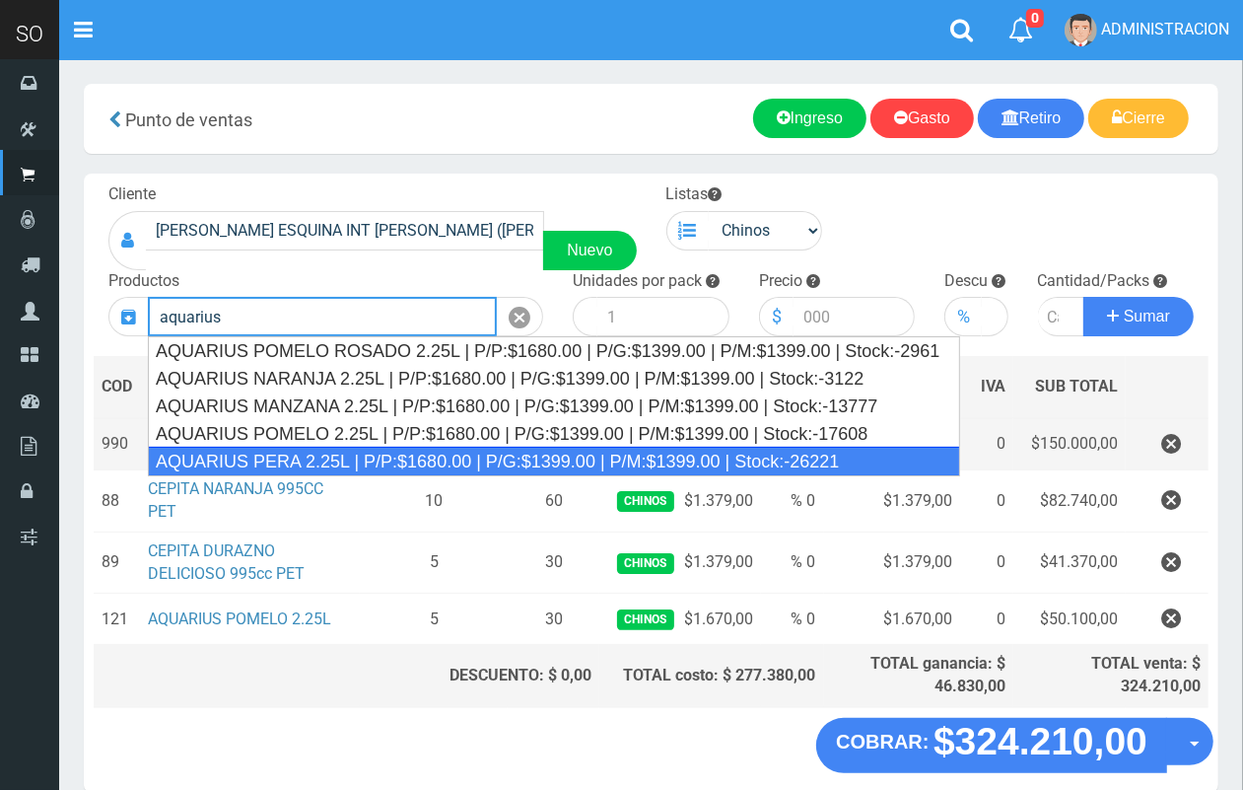
click at [345, 451] on div "AQUARIUS PERA 2.25L | P/P:$1680.00 | P/G:$1399.00 | P/M:$1399.00 | Stock:-26221" at bounding box center [554, 462] width 813 height 30
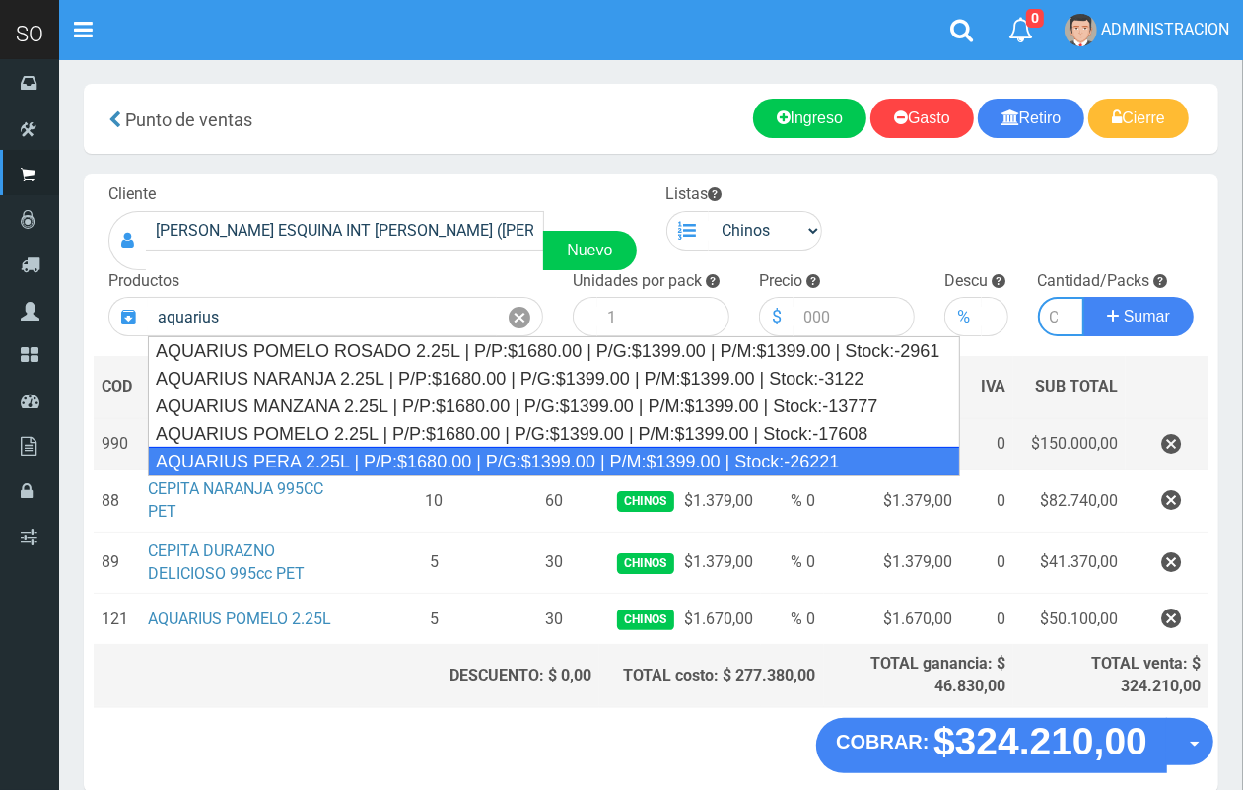
type input "AQUARIUS PERA 2.25L | P/P:$1680.00 | P/G:$1399.00 | P/M:$1399.00 | Stock:-26221"
type input "6"
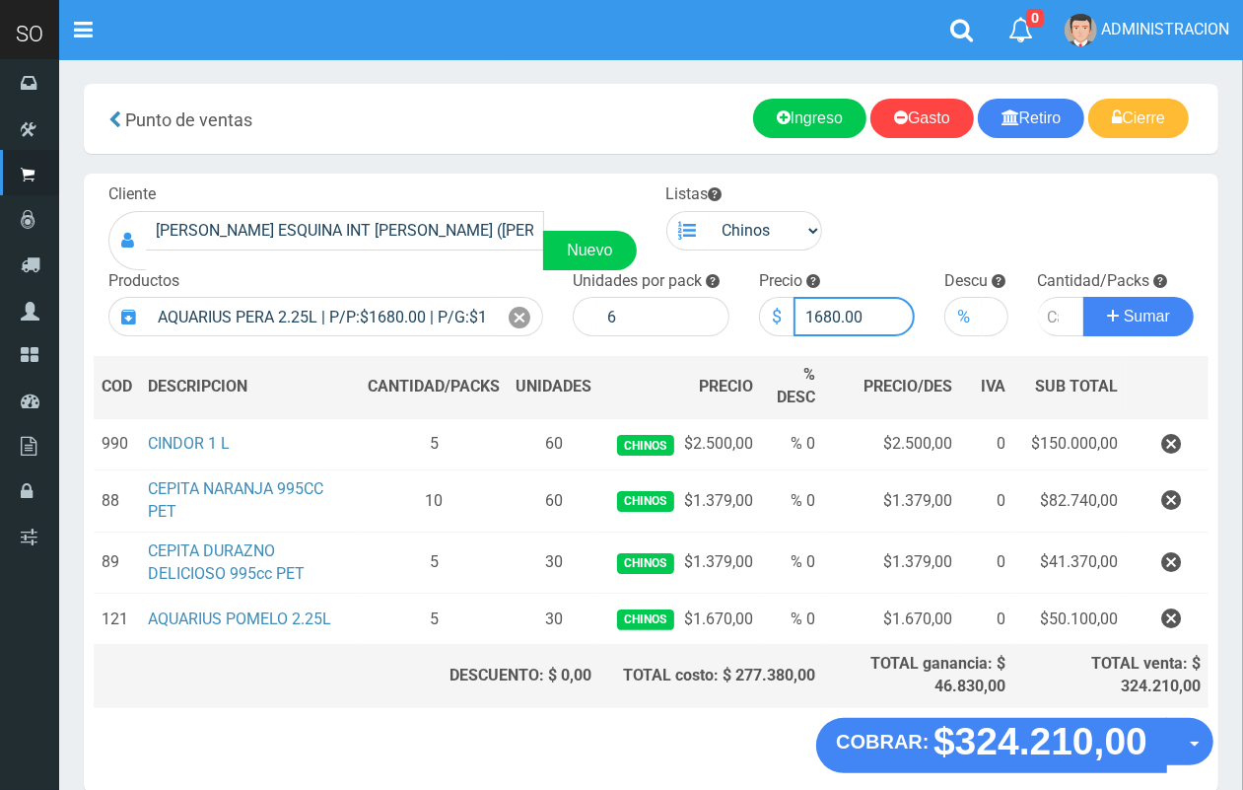
click at [833, 321] on input "1680.00" at bounding box center [855, 316] width 122 height 39
type input "1670.00"
click at [1052, 317] on input "number" at bounding box center [1061, 316] width 47 height 39
type input "5"
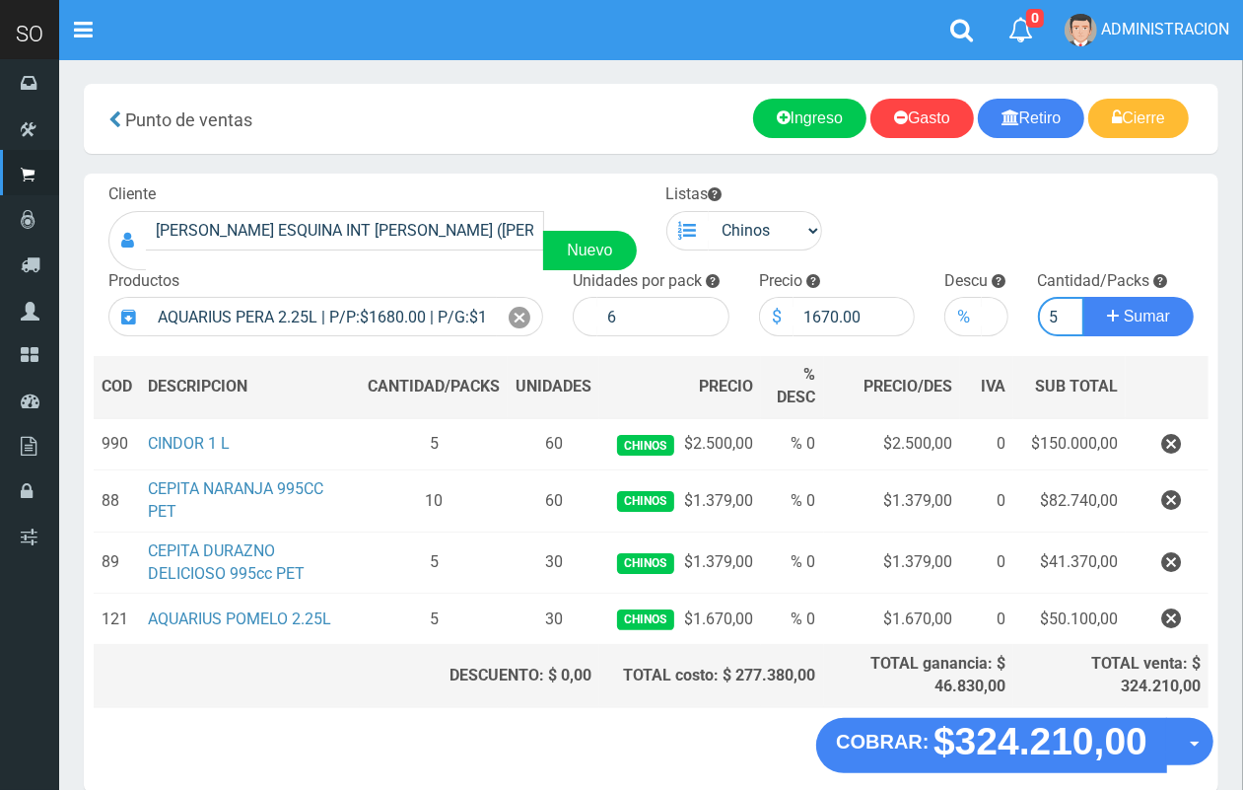
click at [1084, 297] on button "Sumar" at bounding box center [1139, 316] width 110 height 39
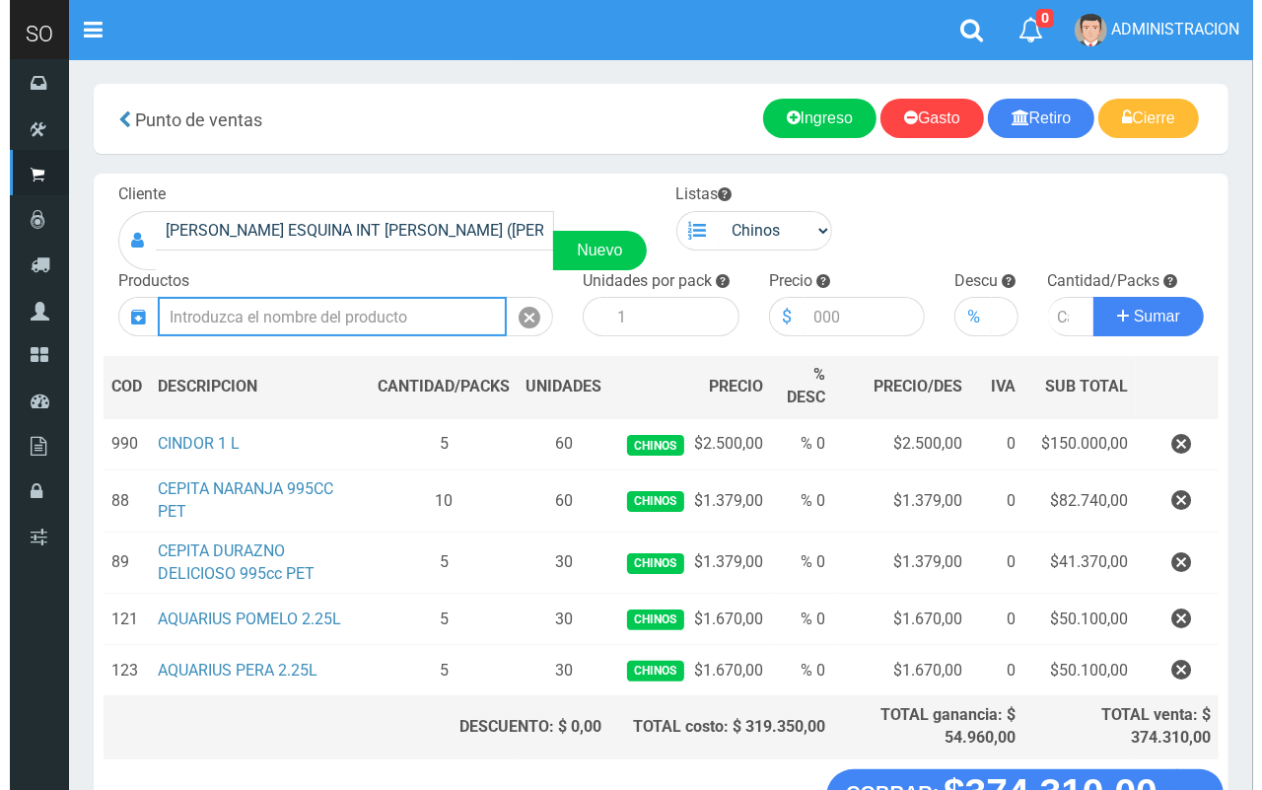
scroll to position [144, 0]
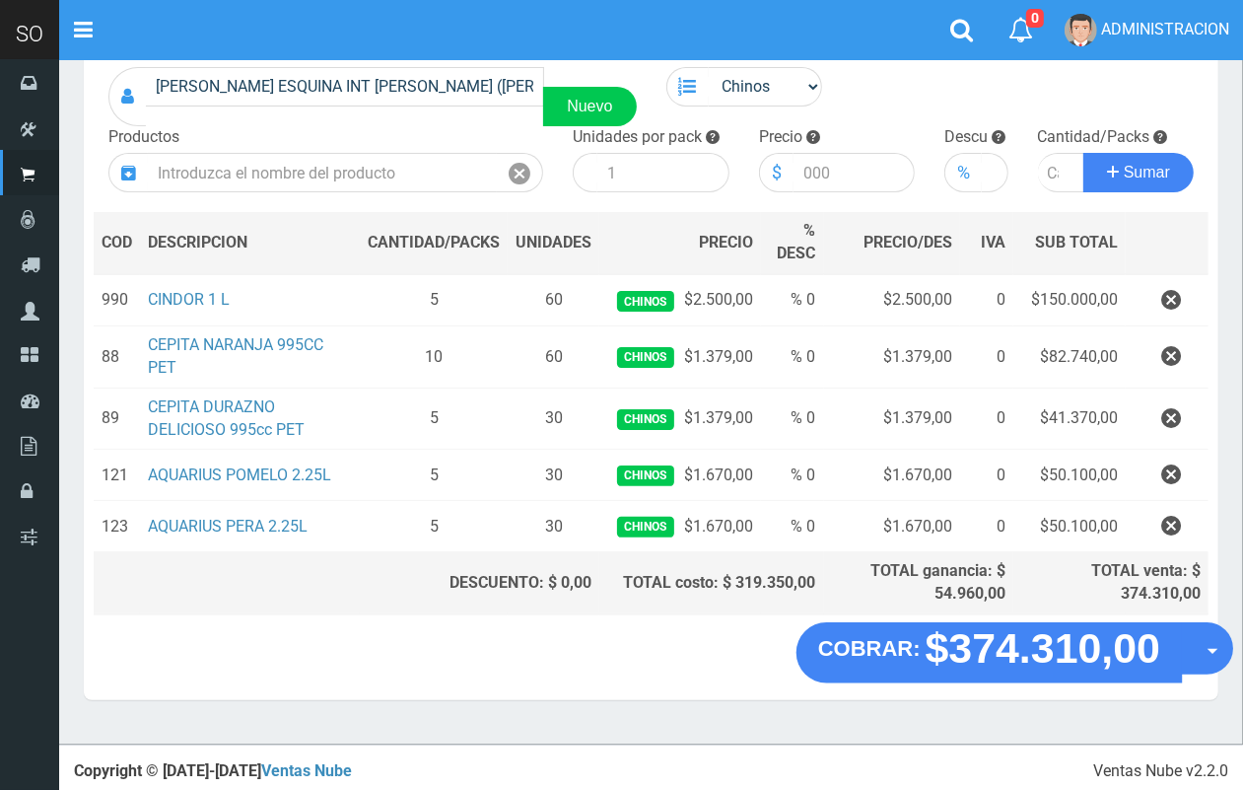
drag, startPoint x: 1211, startPoint y: 657, endPoint x: 1208, endPoint y: 695, distance: 38.6
click at [1211, 658] on button "Opciones" at bounding box center [1207, 648] width 52 height 52
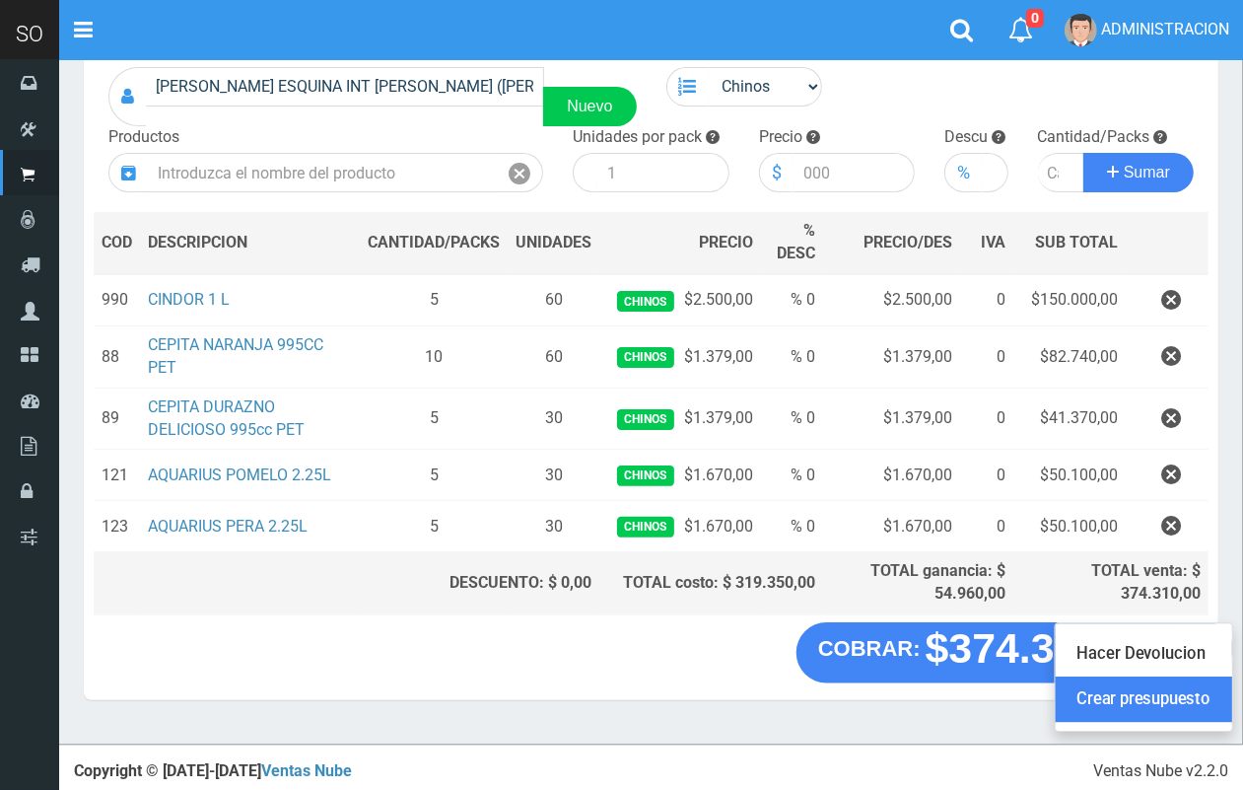
click at [1204, 703] on link "Crear presupuesto" at bounding box center [1144, 699] width 177 height 45
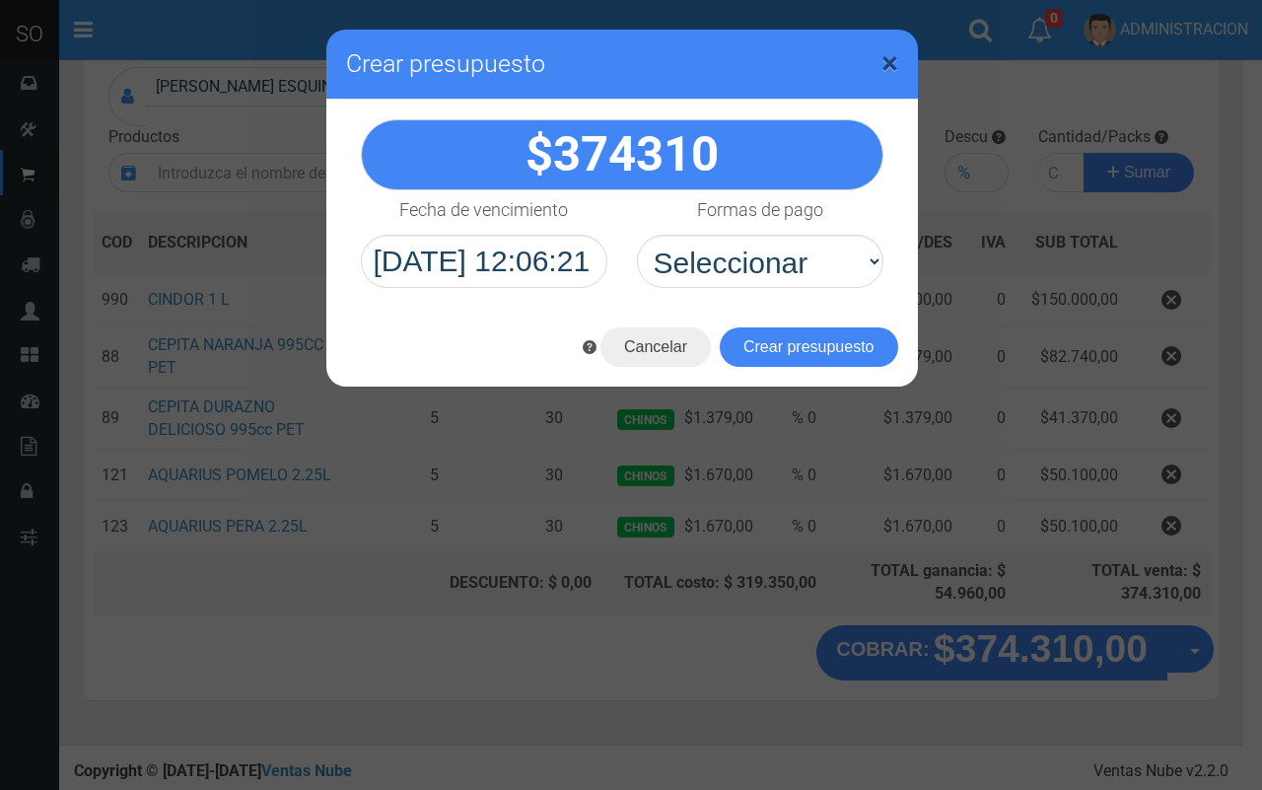
click at [897, 57] on span "×" at bounding box center [890, 62] width 17 height 37
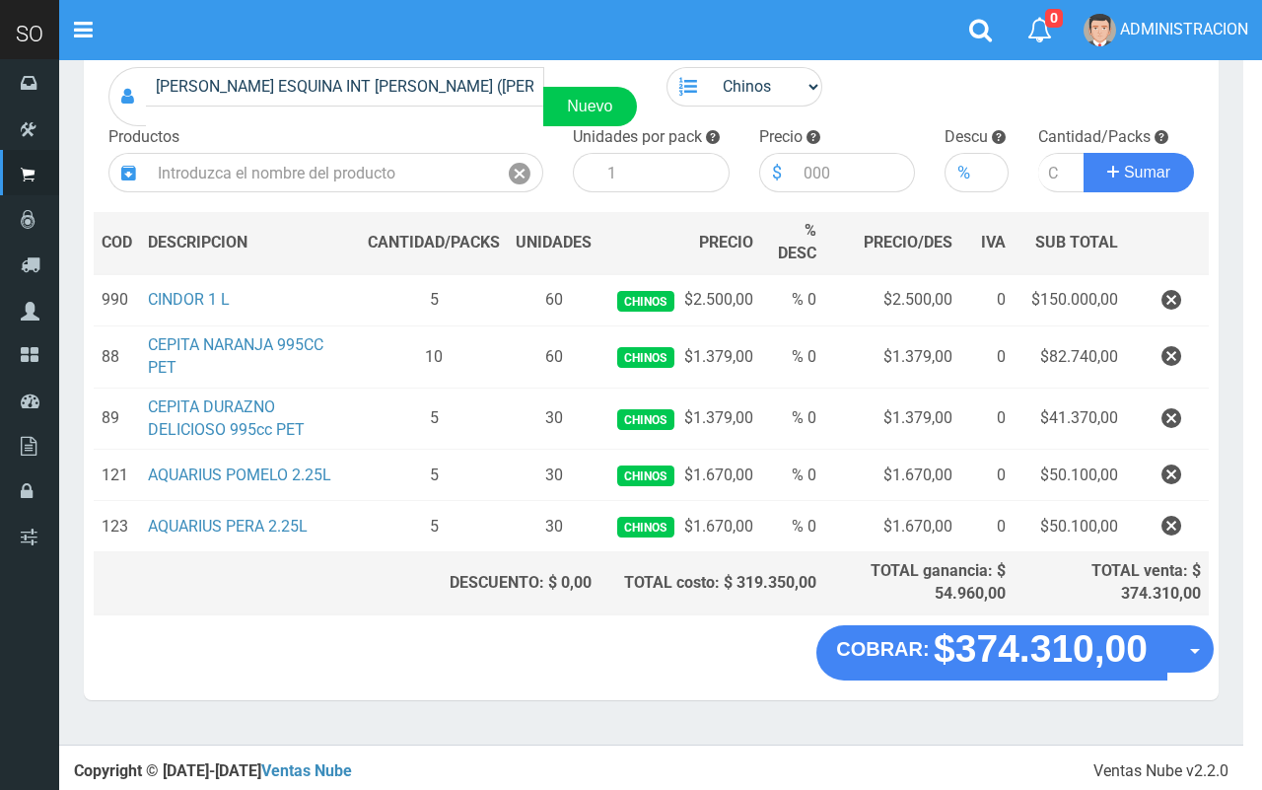
scroll to position [133, 0]
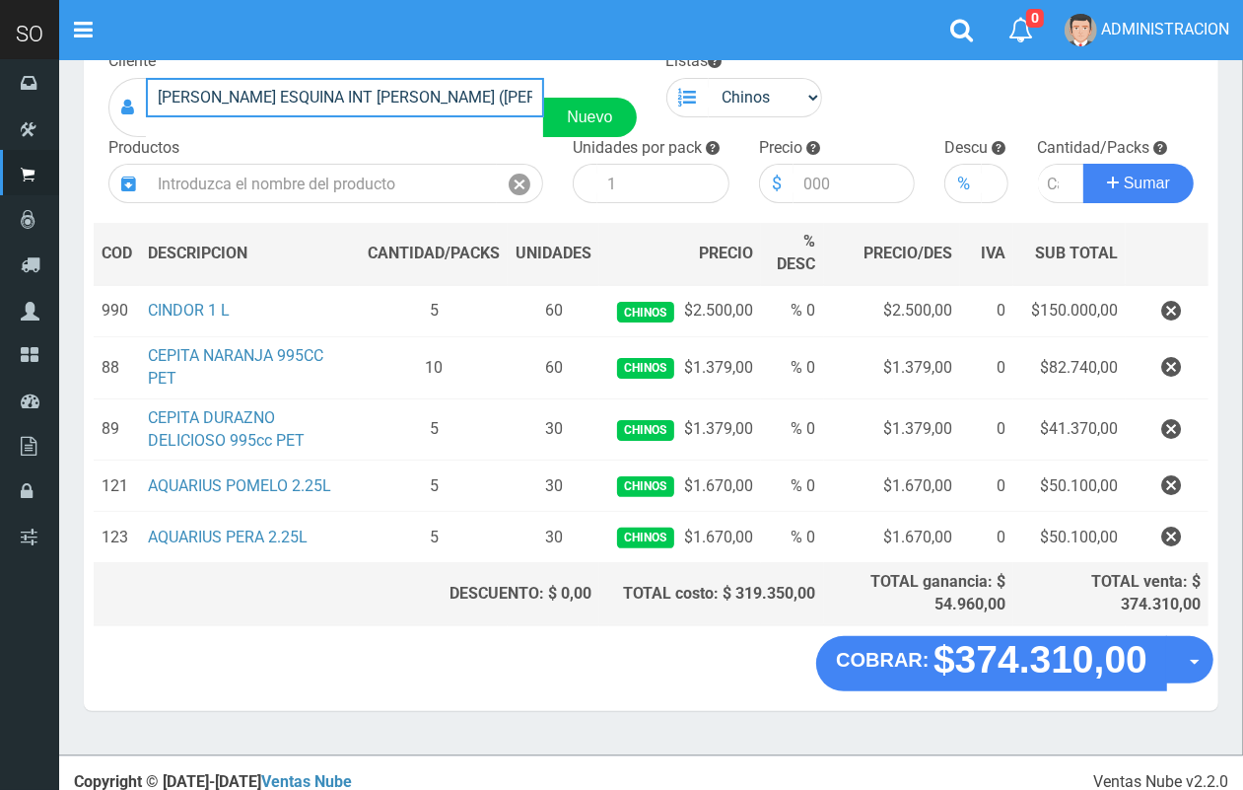
click at [426, 90] on input "BENJAMIN PAEZ ESQUINA INT MANNY (ANDY) RODRIGUEZ | Documento: 222555 | Teléfono:" at bounding box center [345, 97] width 398 height 39
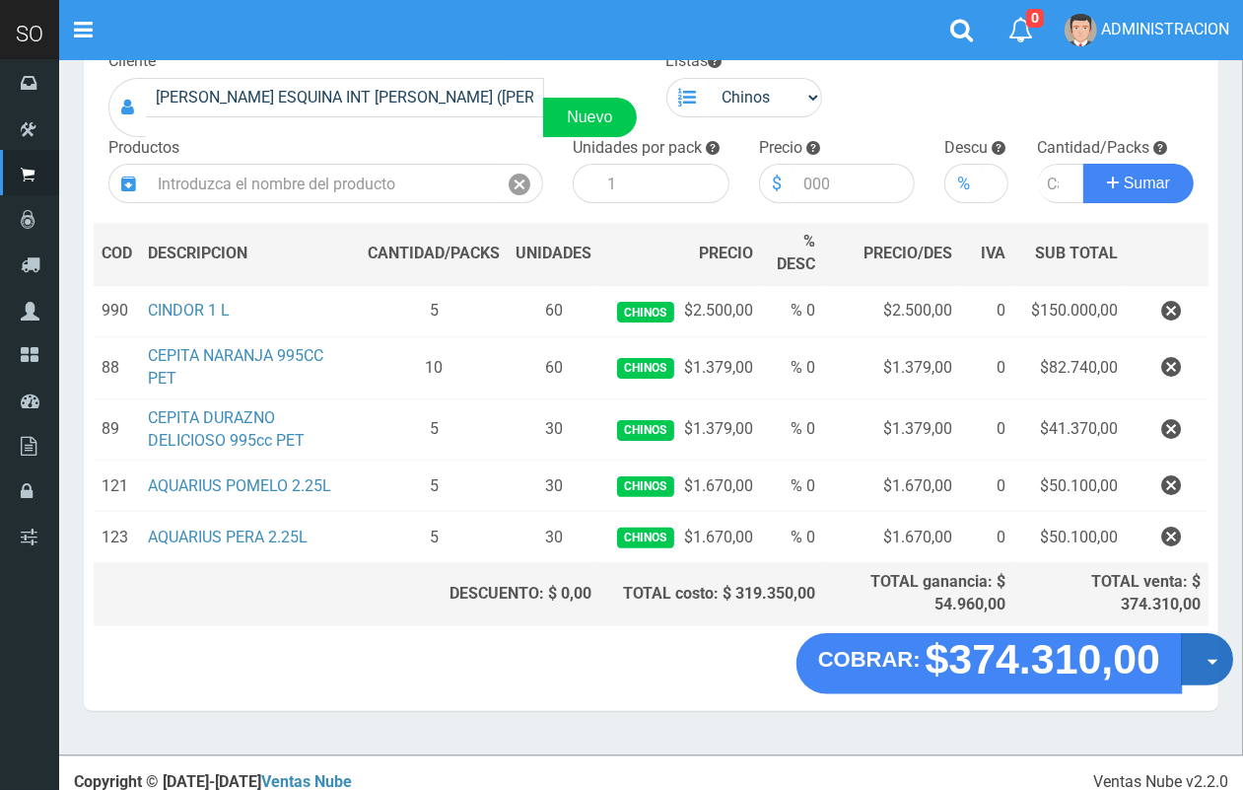
click at [1205, 671] on button "Opciones" at bounding box center [1207, 659] width 52 height 52
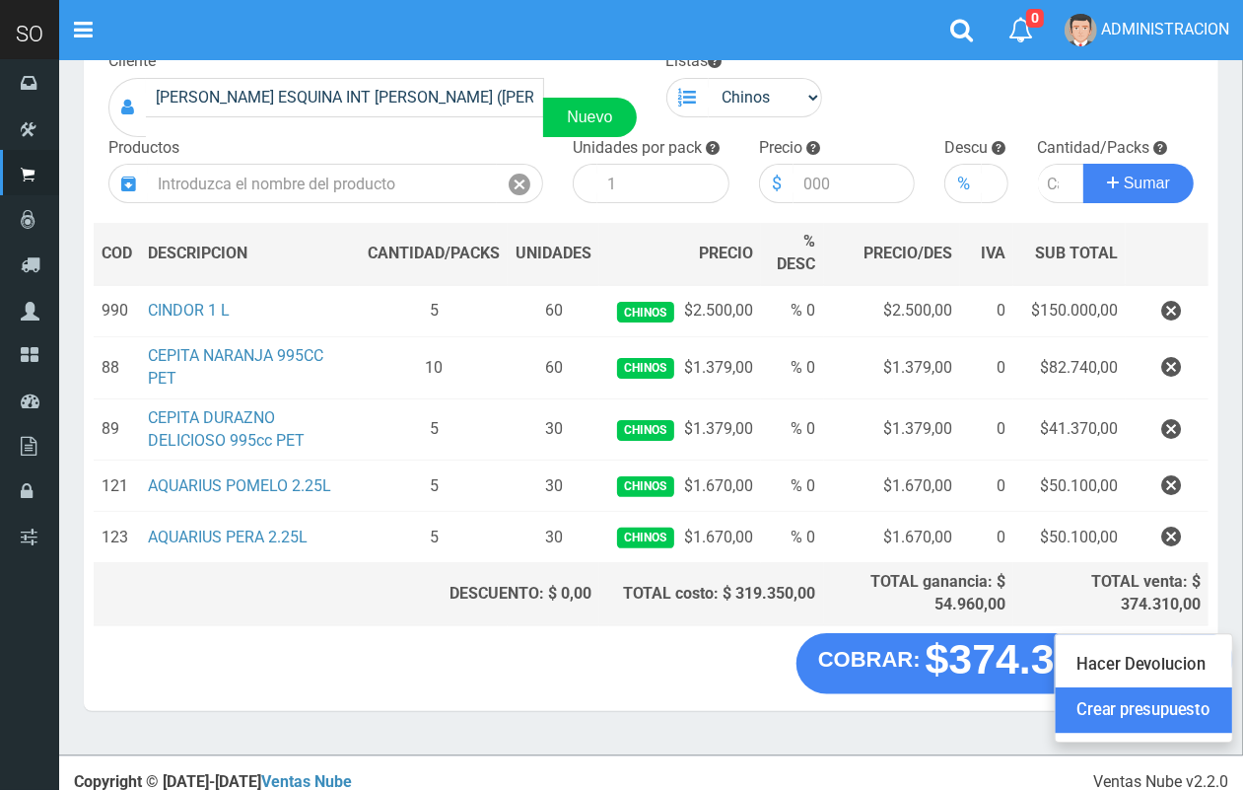
click at [1178, 710] on link "Crear presupuesto" at bounding box center [1144, 710] width 177 height 45
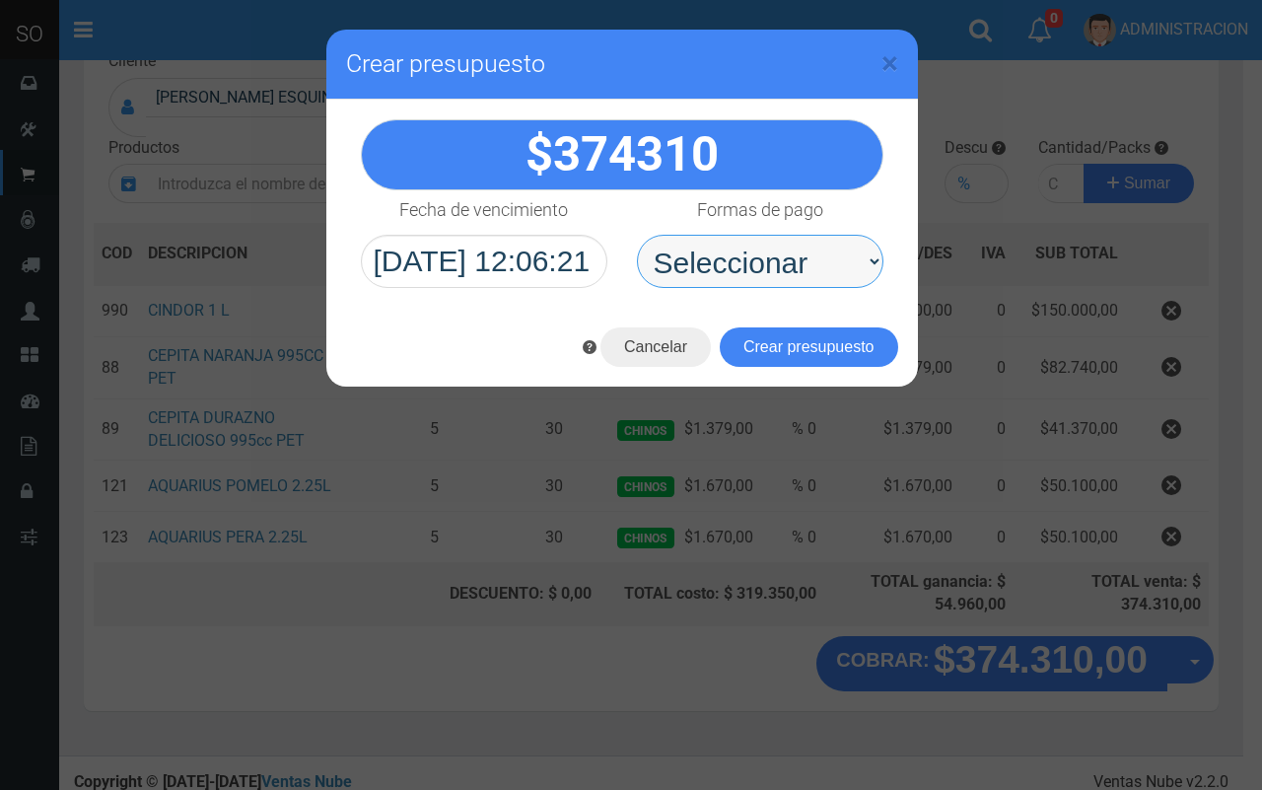
click at [835, 244] on select "Seleccionar Efectivo Tarjeta de Crédito Depósito Débito" at bounding box center [760, 261] width 247 height 53
select select "Efectivo"
click at [637, 235] on select "Seleccionar Efectivo Tarjeta de Crédito Depósito Débito" at bounding box center [760, 261] width 247 height 53
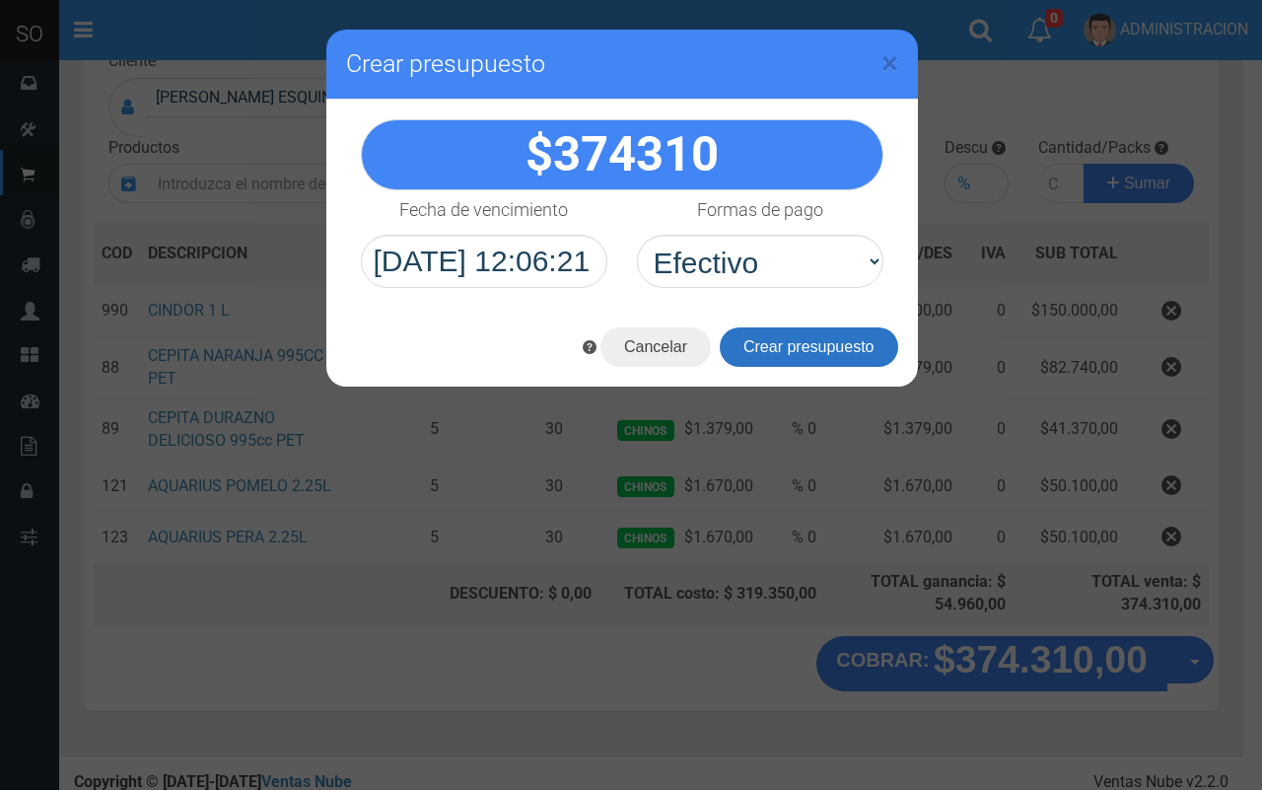
click at [805, 346] on button "Crear presupuesto" at bounding box center [809, 346] width 178 height 39
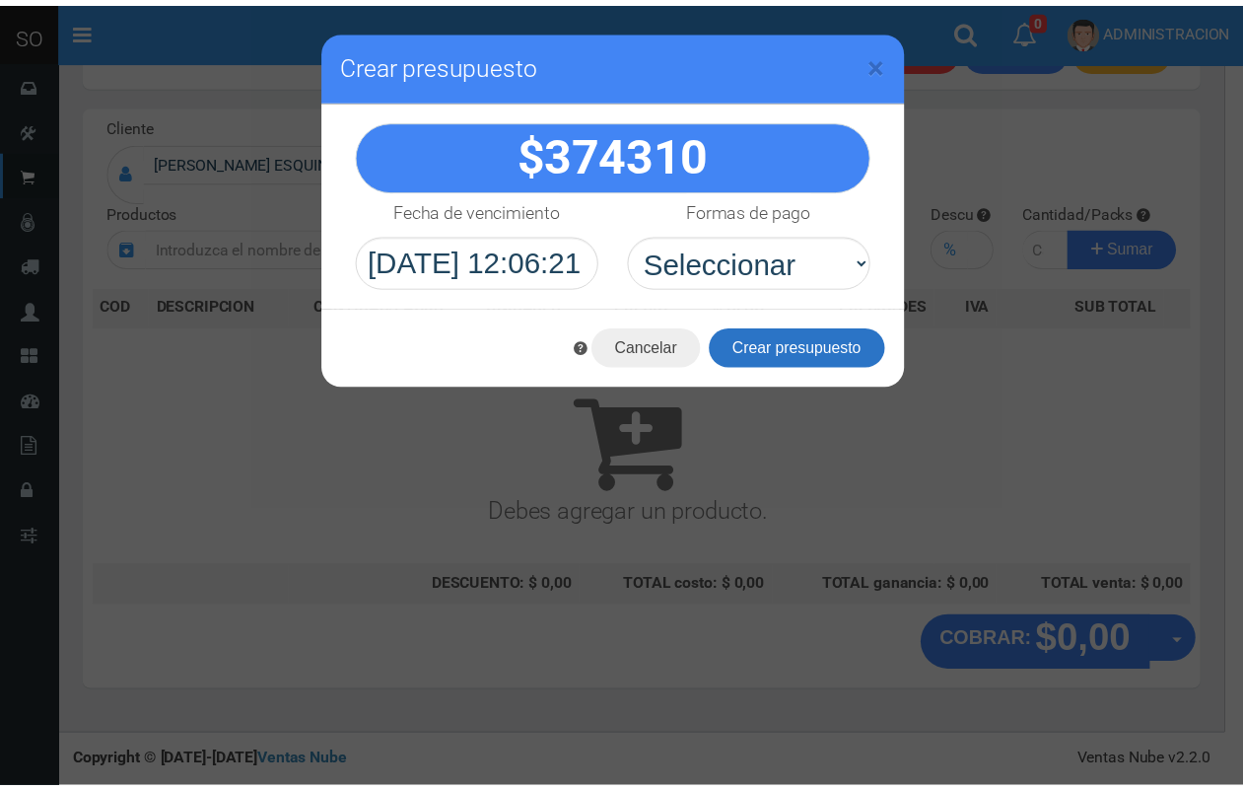
scroll to position [59, 0]
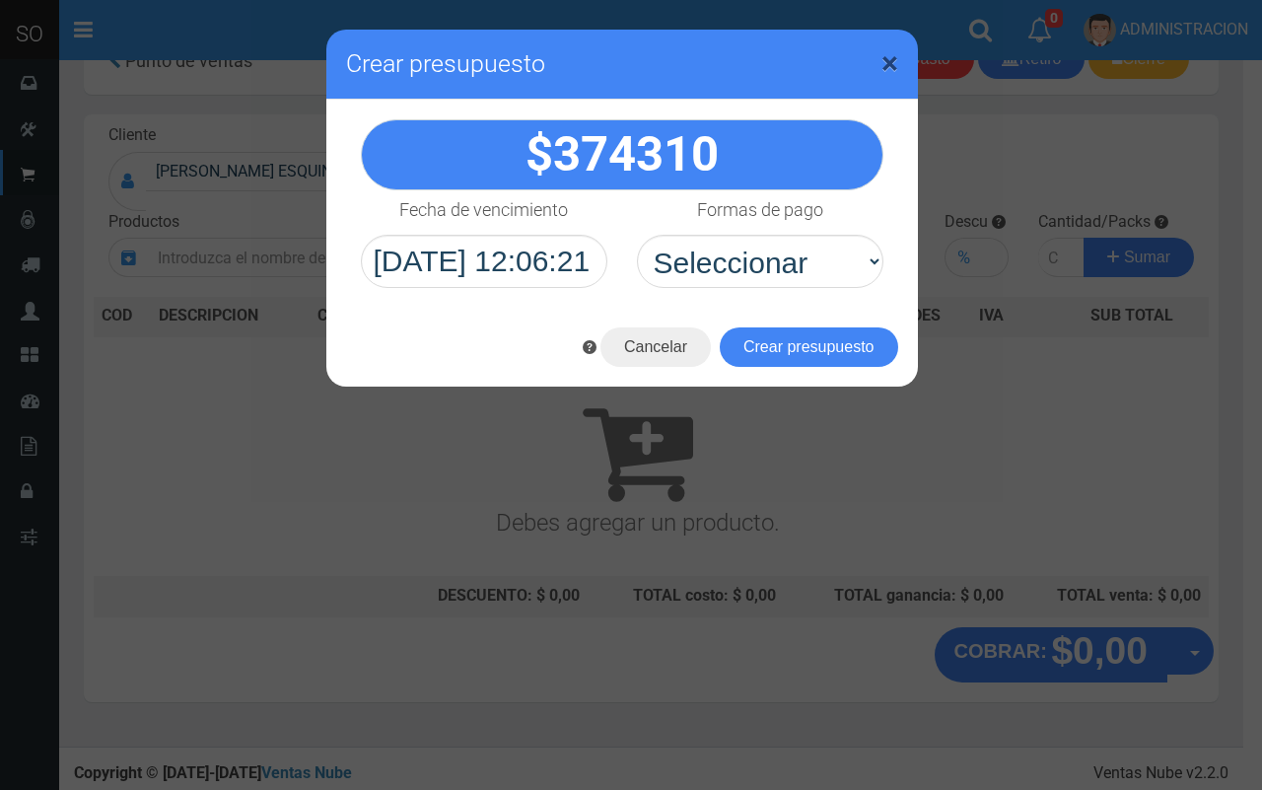
click at [887, 66] on span "×" at bounding box center [890, 62] width 17 height 37
